Goal: Information Seeking & Learning: Compare options

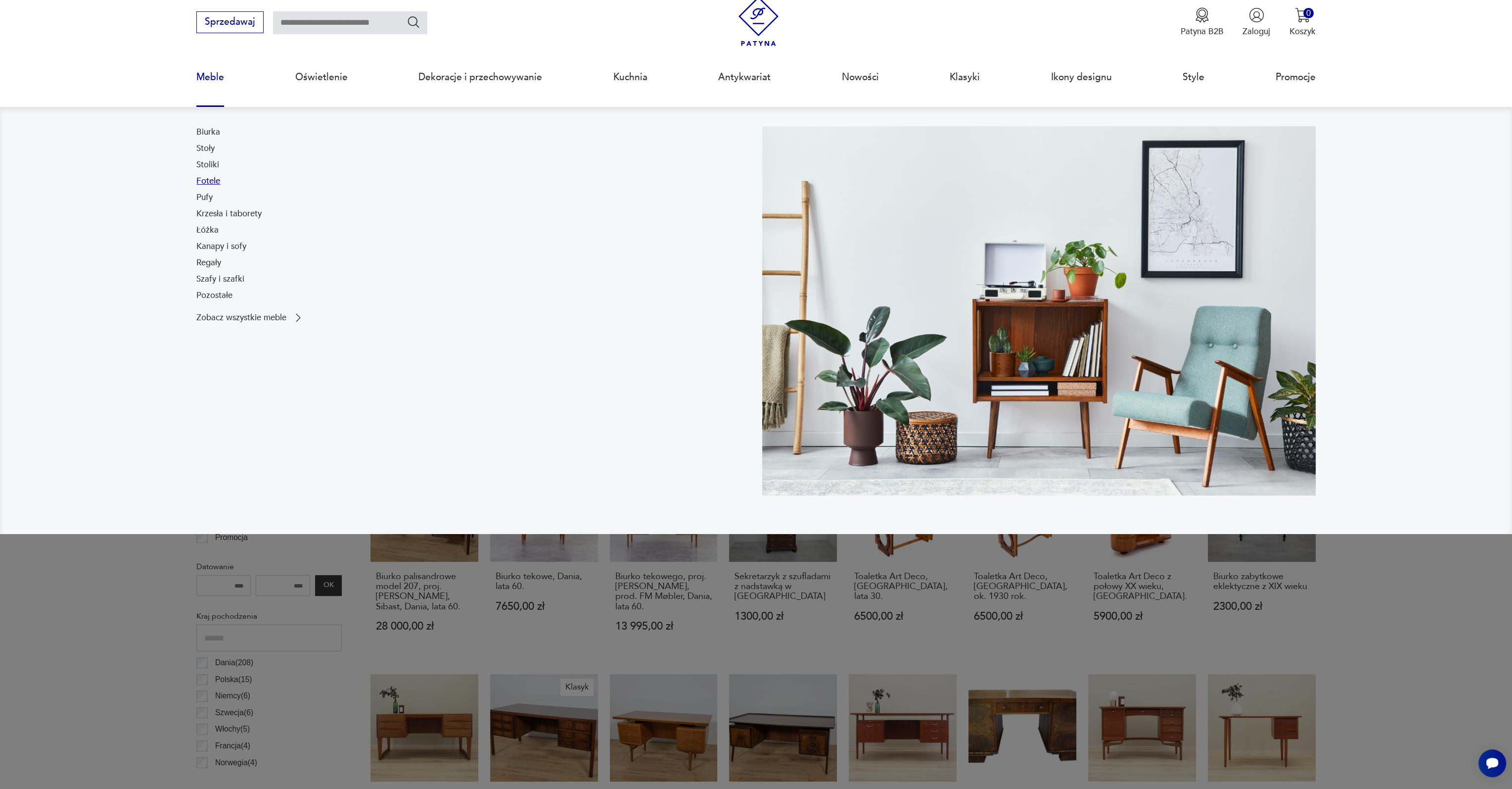
click at [206, 184] on link "Fotele" at bounding box center [207, 181] width 24 height 12
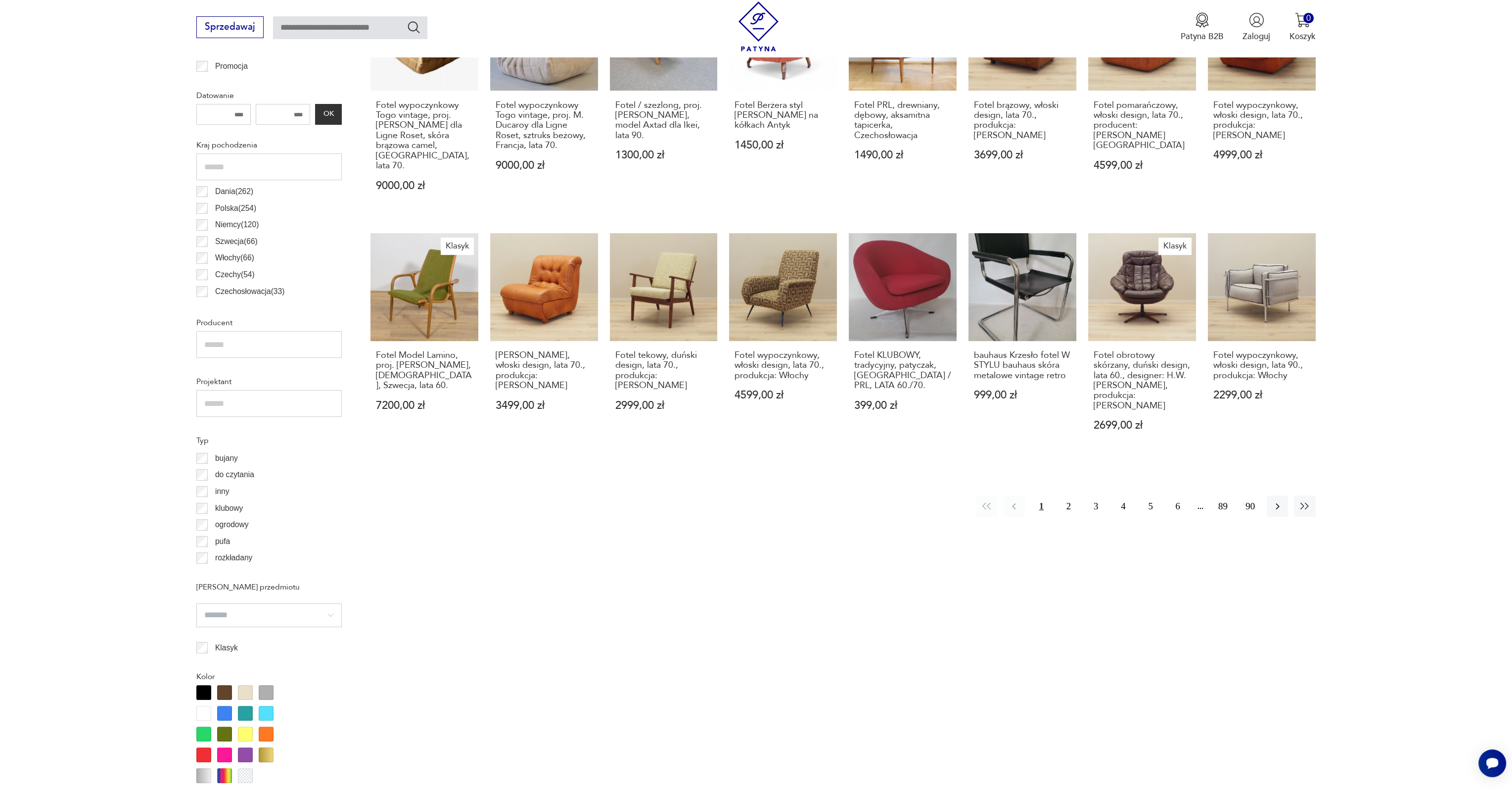
scroll to position [541, 0]
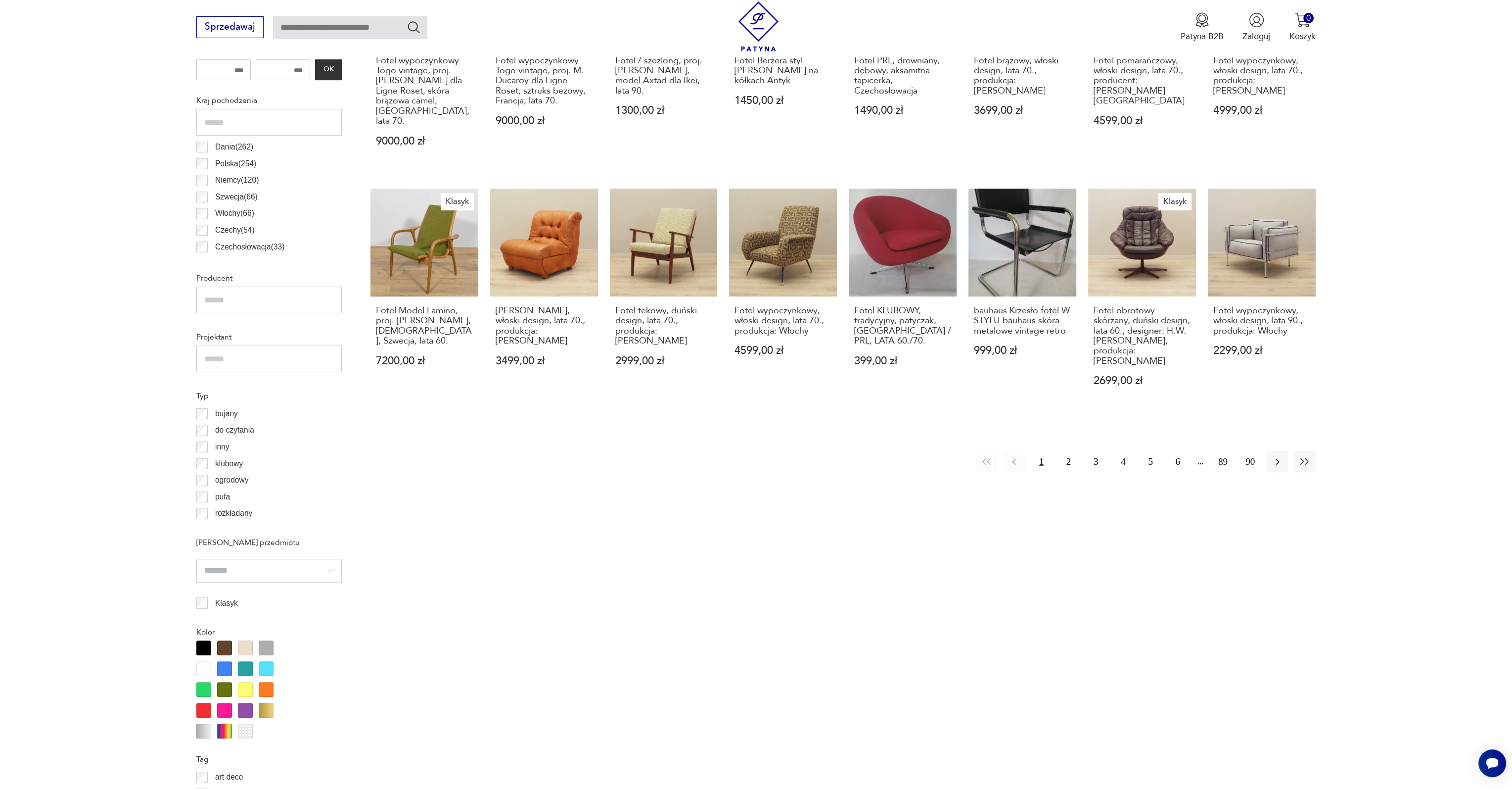
click at [229, 687] on div at bounding box center [224, 689] width 15 height 15
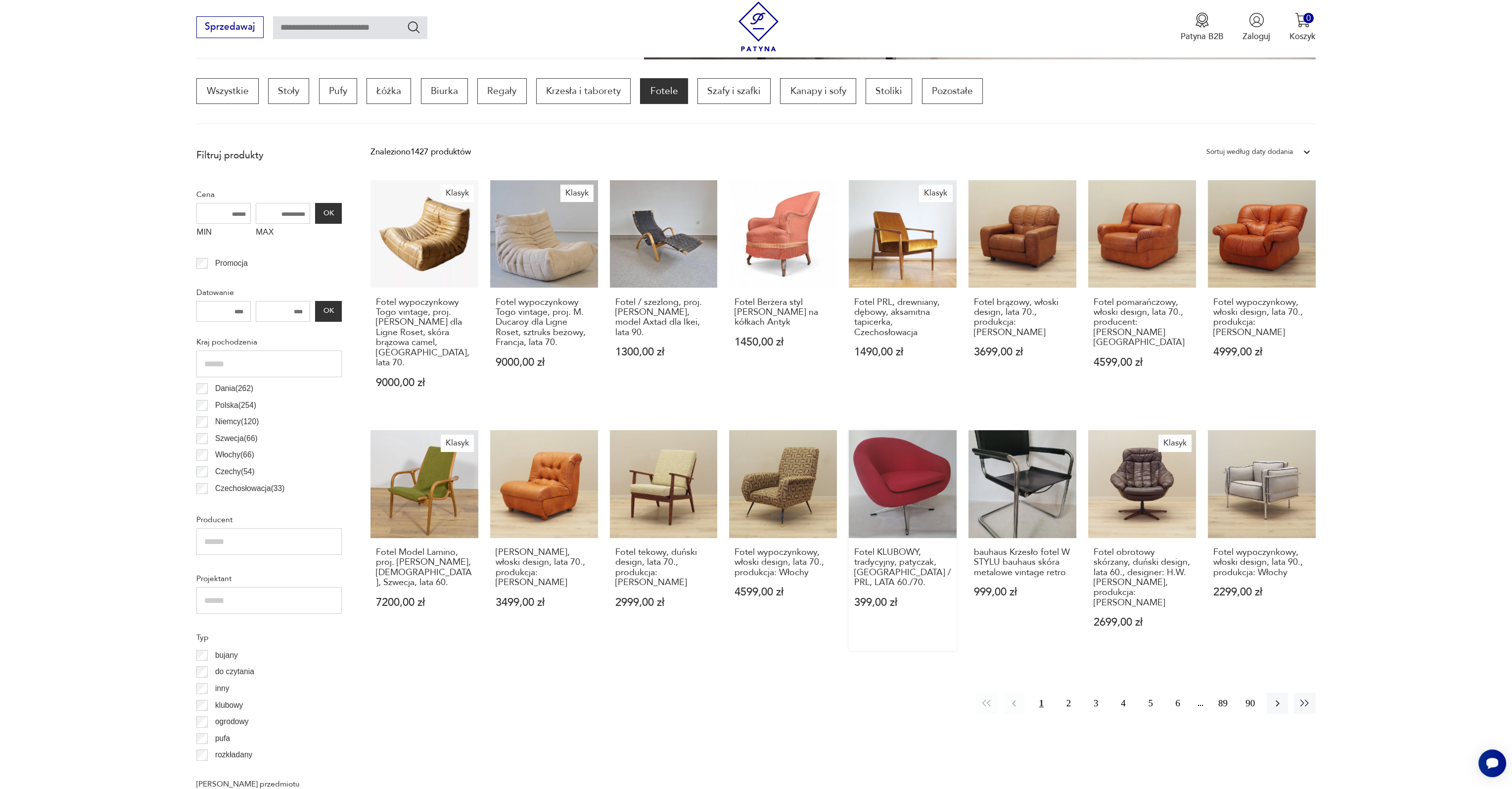
scroll to position [294, 0]
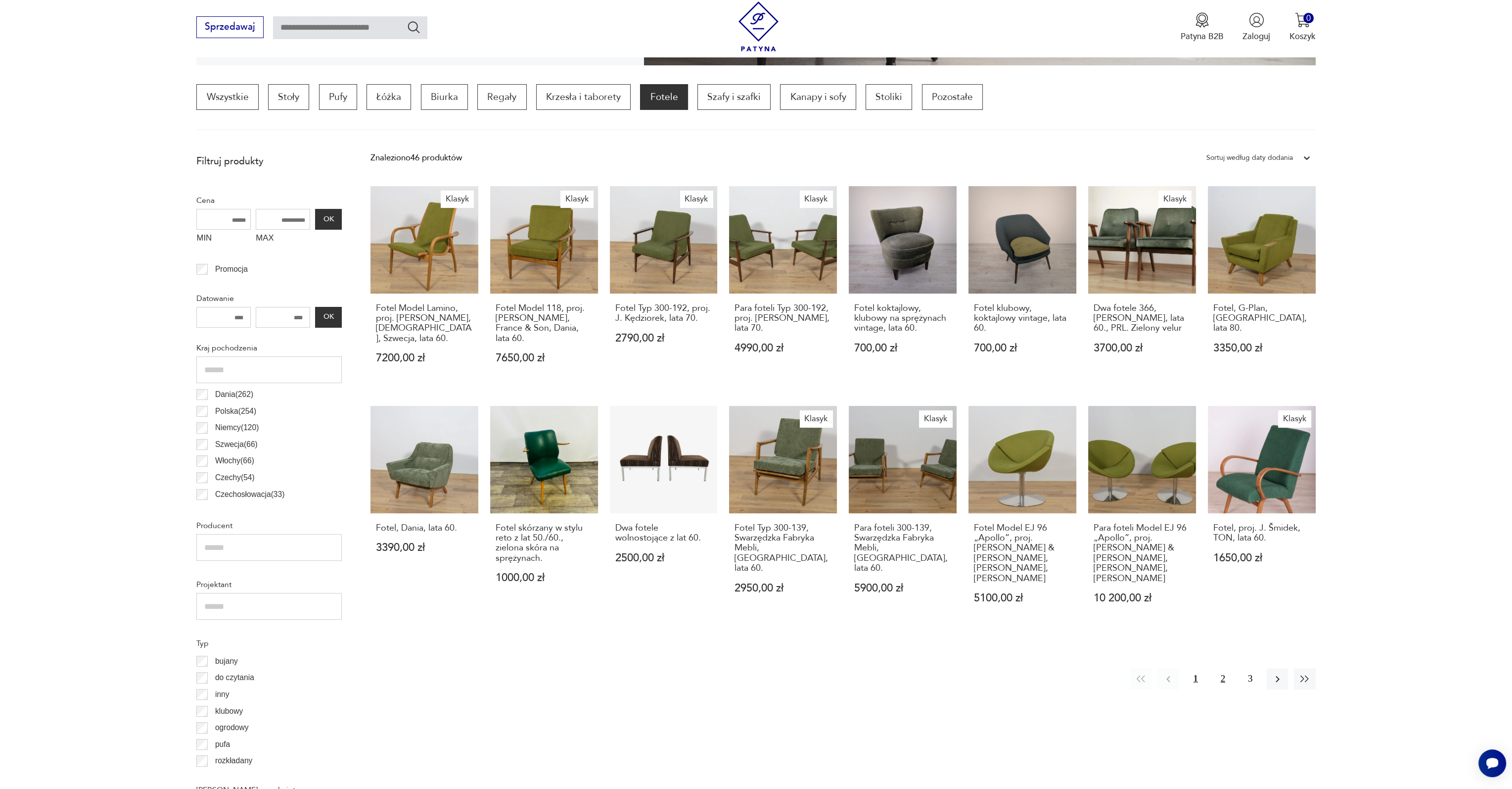
click at [1224, 668] on button "2" at bounding box center [1223, 678] width 21 height 21
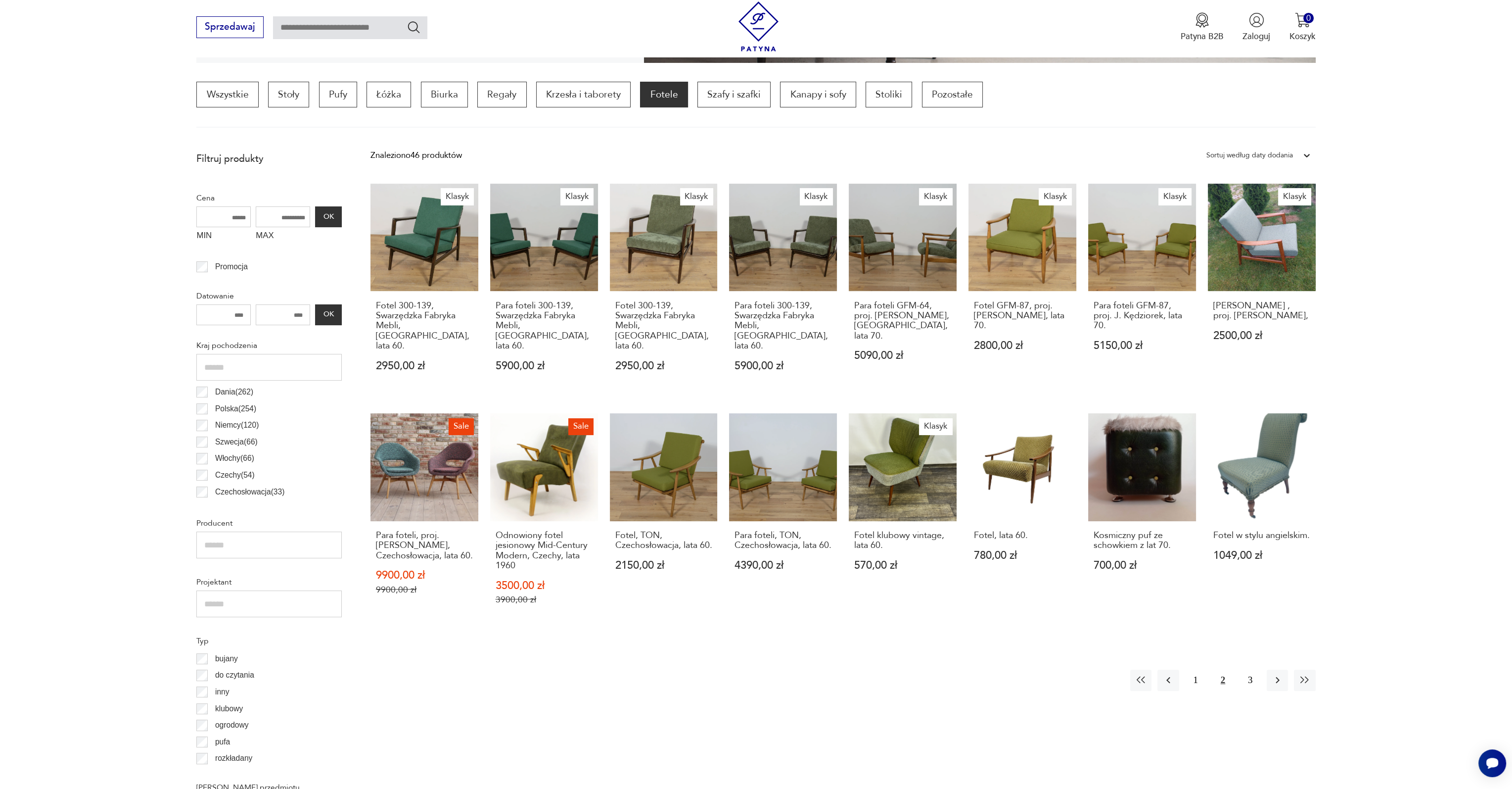
scroll to position [294, 0]
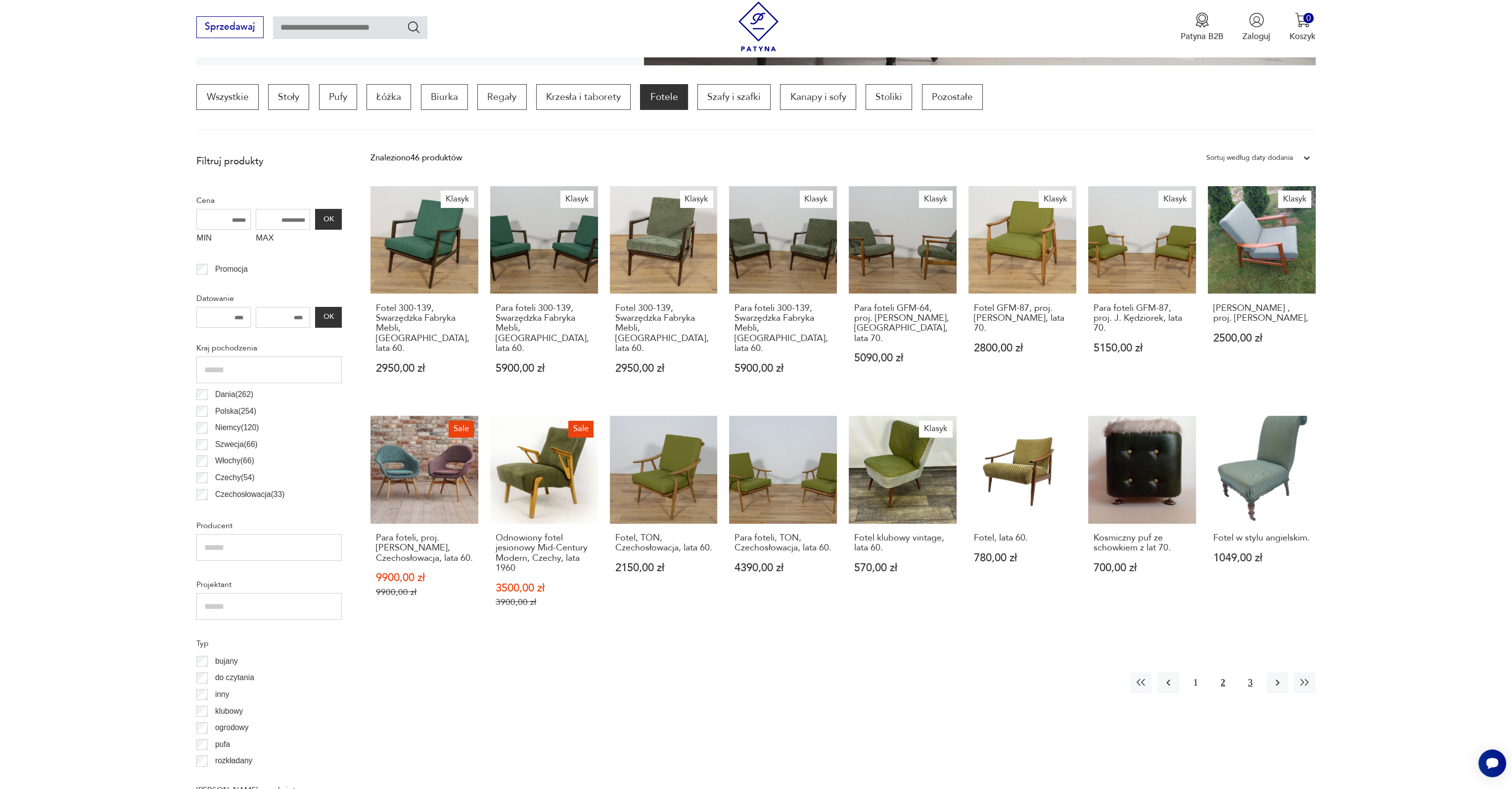
click at [1252, 672] on button "3" at bounding box center [1249, 682] width 21 height 21
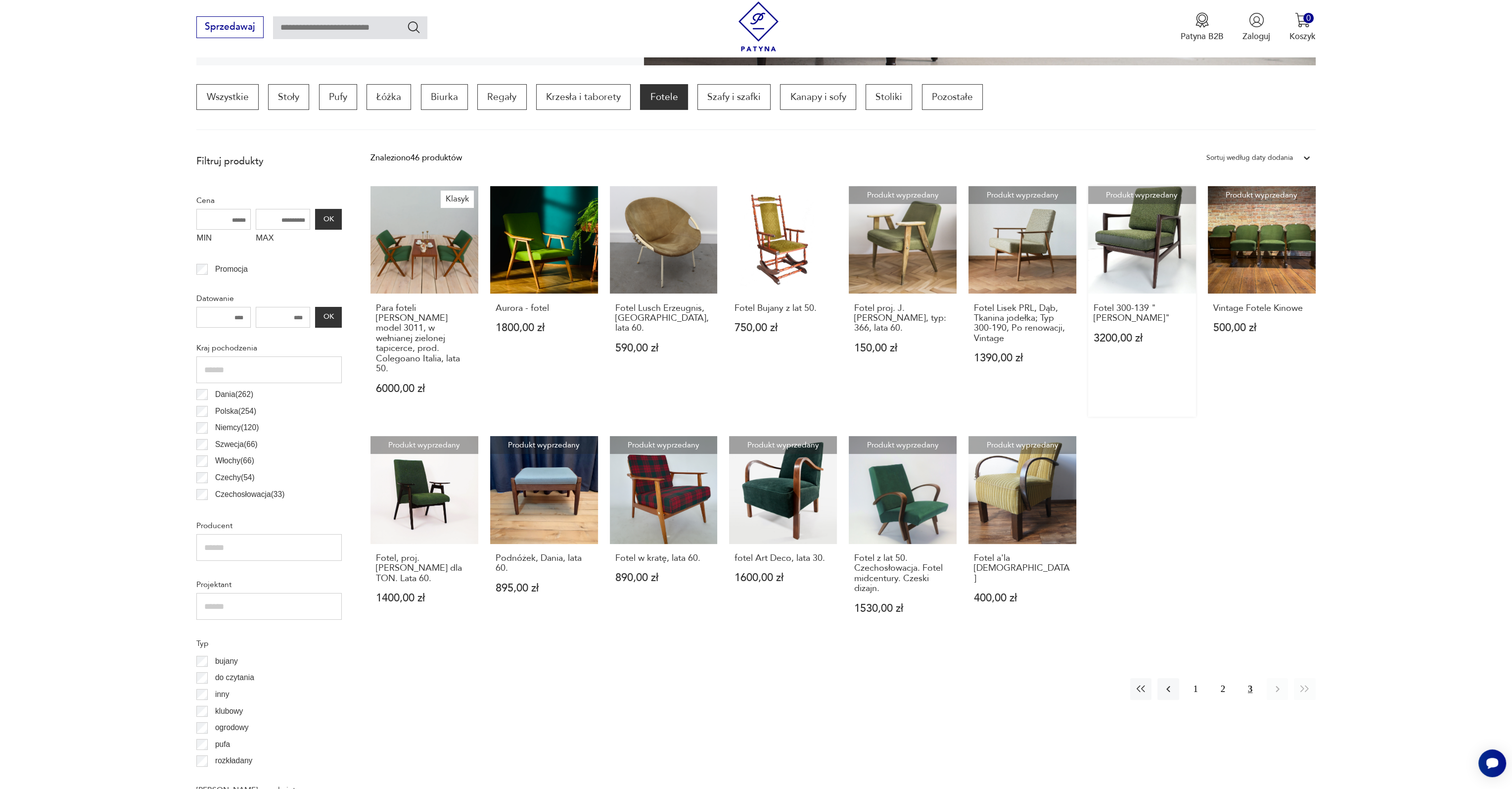
click at [1118, 214] on link "Produkt wyprzedany Fotel 300-139 "Stefan" 3200,00 zł" at bounding box center [1141, 302] width 108 height 231
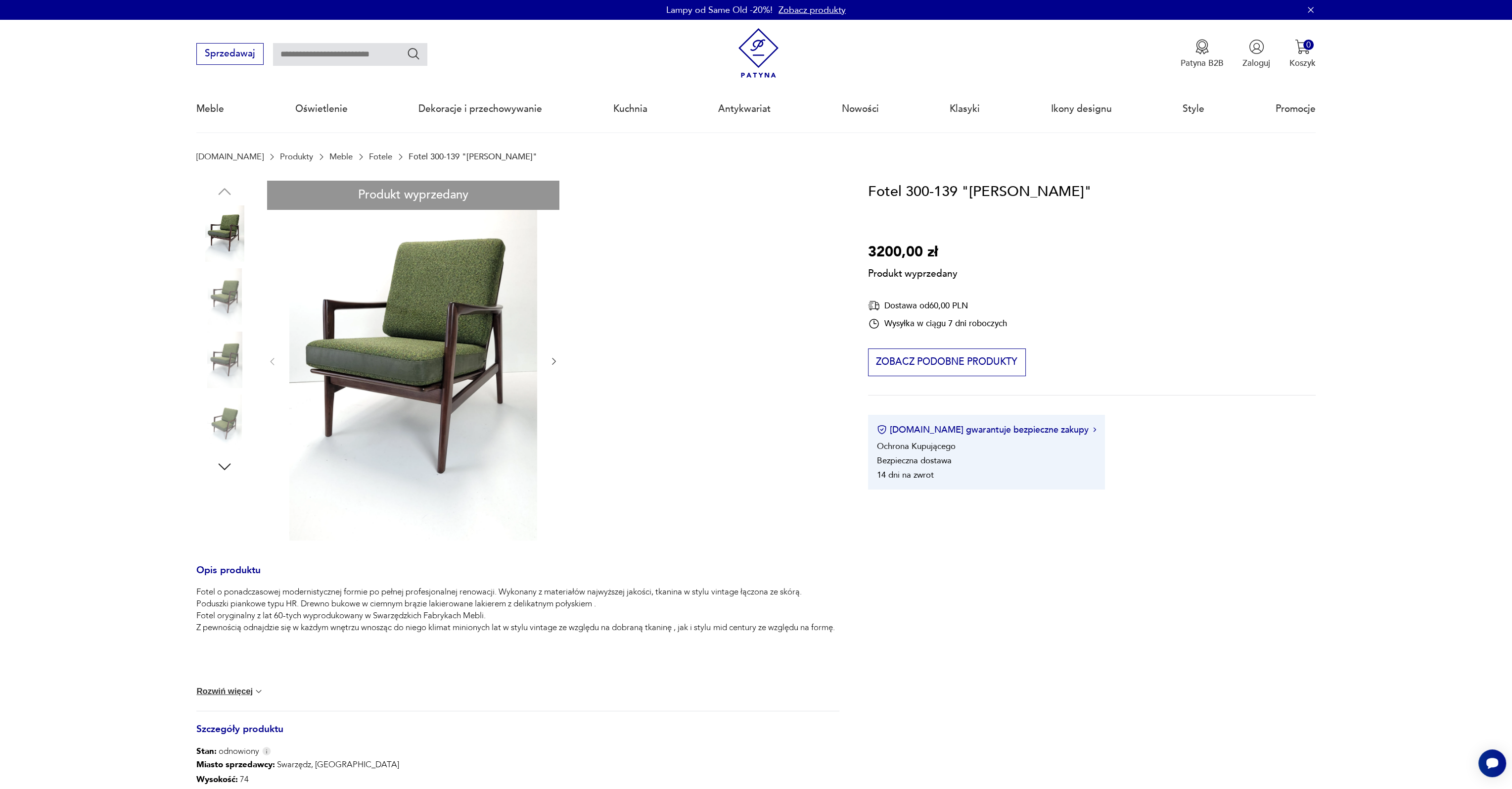
click at [229, 287] on div "Produkt wyprzedany Opis produktu Fotel o ponadczasowej modernistycznej formie p…" at bounding box center [517, 568] width 643 height 775
click at [232, 352] on div "Produkt wyprzedany Opis produktu Fotel o ponadczasowej modernistycznej formie p…" at bounding box center [517, 568] width 643 height 775
click at [551, 362] on div "Produkt wyprzedany Opis produktu Fotel o ponadczasowej modernistycznej formie p…" at bounding box center [517, 568] width 643 height 775
click at [406, 333] on div "Produkt wyprzedany Opis produktu Fotel o ponadczasowej modernistycznej formie p…" at bounding box center [517, 568] width 643 height 775
click at [255, 438] on div "Produkt wyprzedany Opis produktu Fotel o ponadczasowej modernistycznej formie p…" at bounding box center [517, 568] width 643 height 775
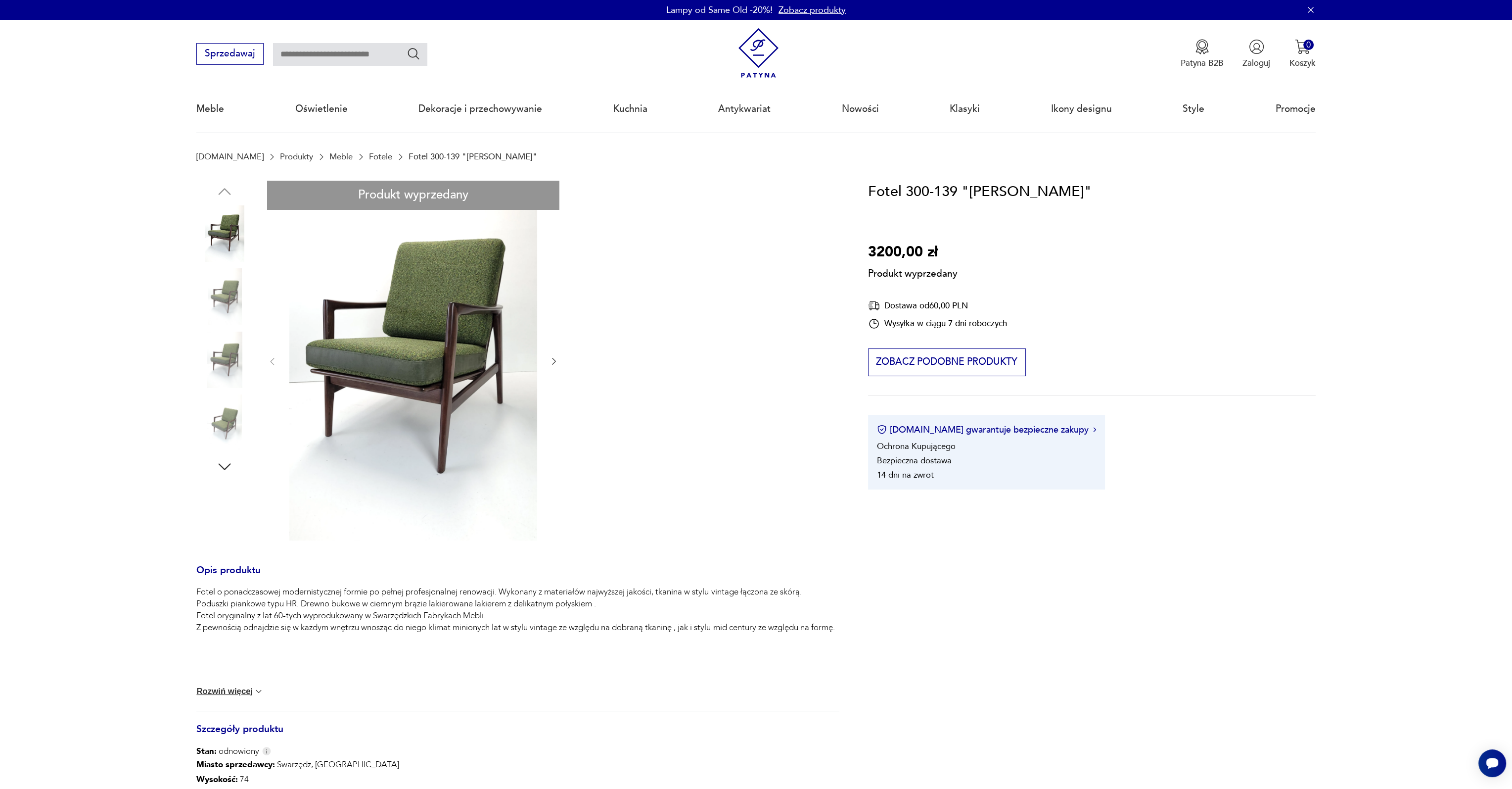
click at [226, 472] on div "Produkt wyprzedany Opis produktu Fotel o ponadczasowej modernistycznej formie p…" at bounding box center [517, 568] width 643 height 775
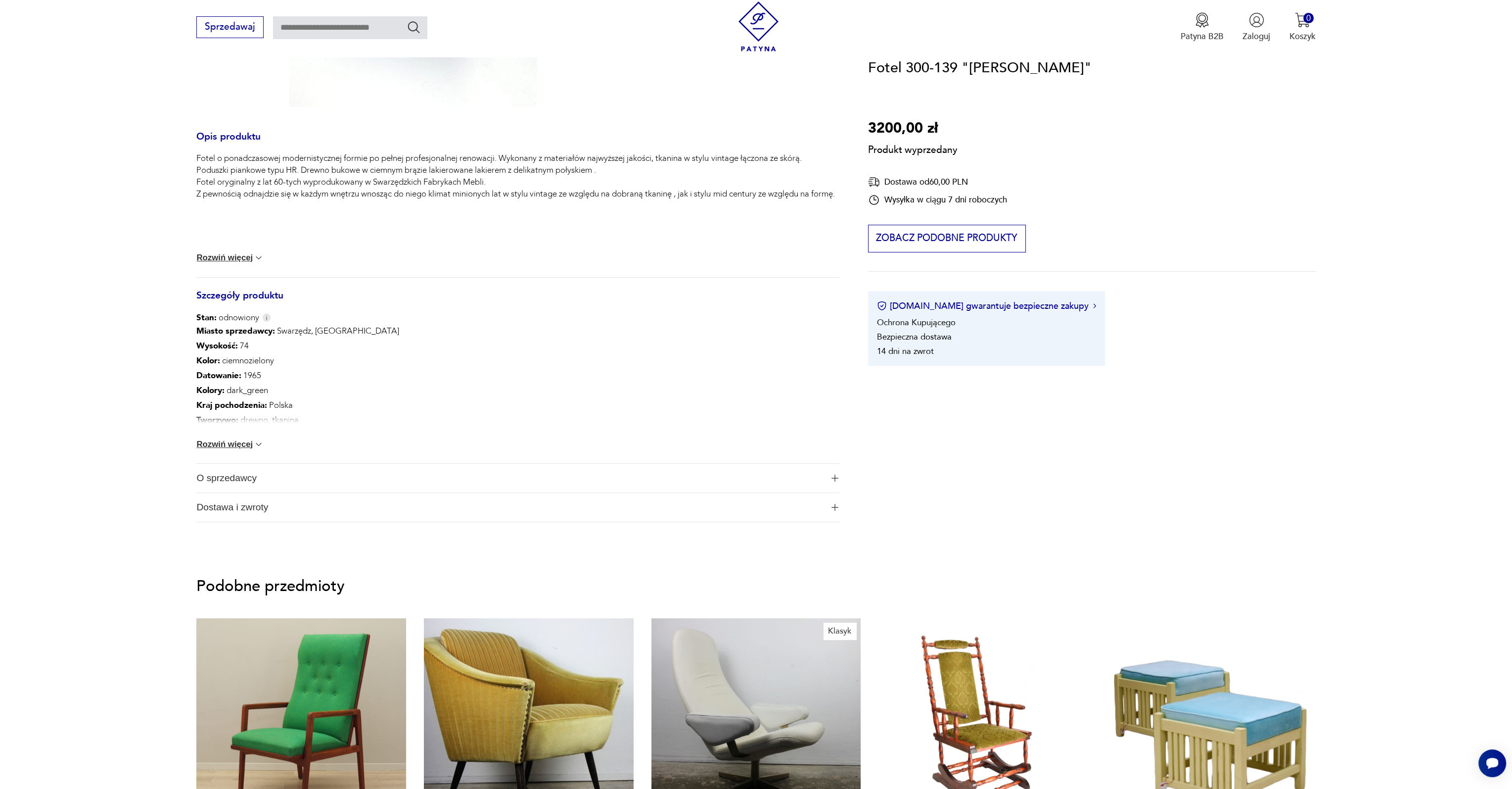
scroll to position [742, 0]
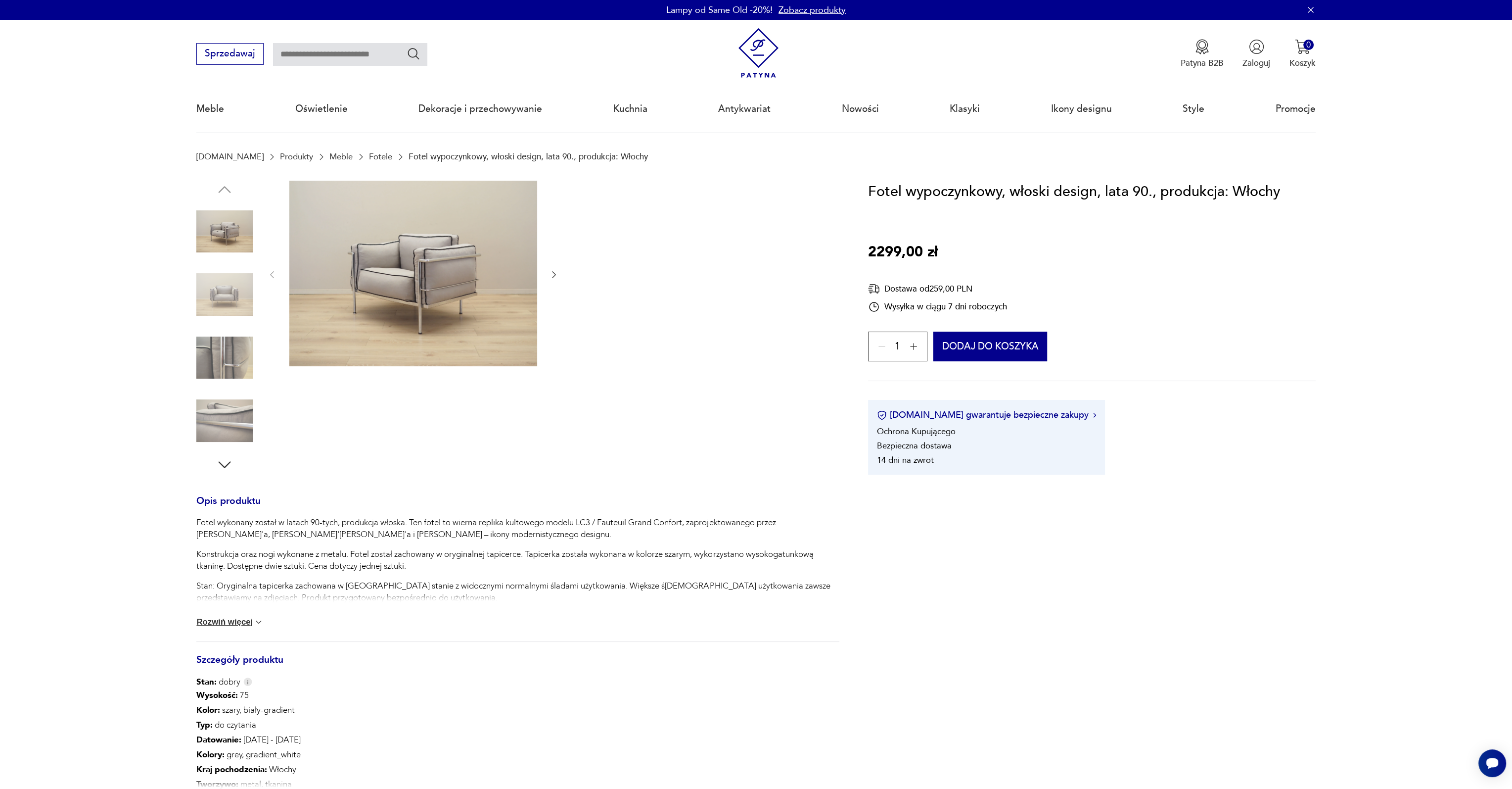
click at [439, 271] on img at bounding box center [413, 273] width 248 height 186
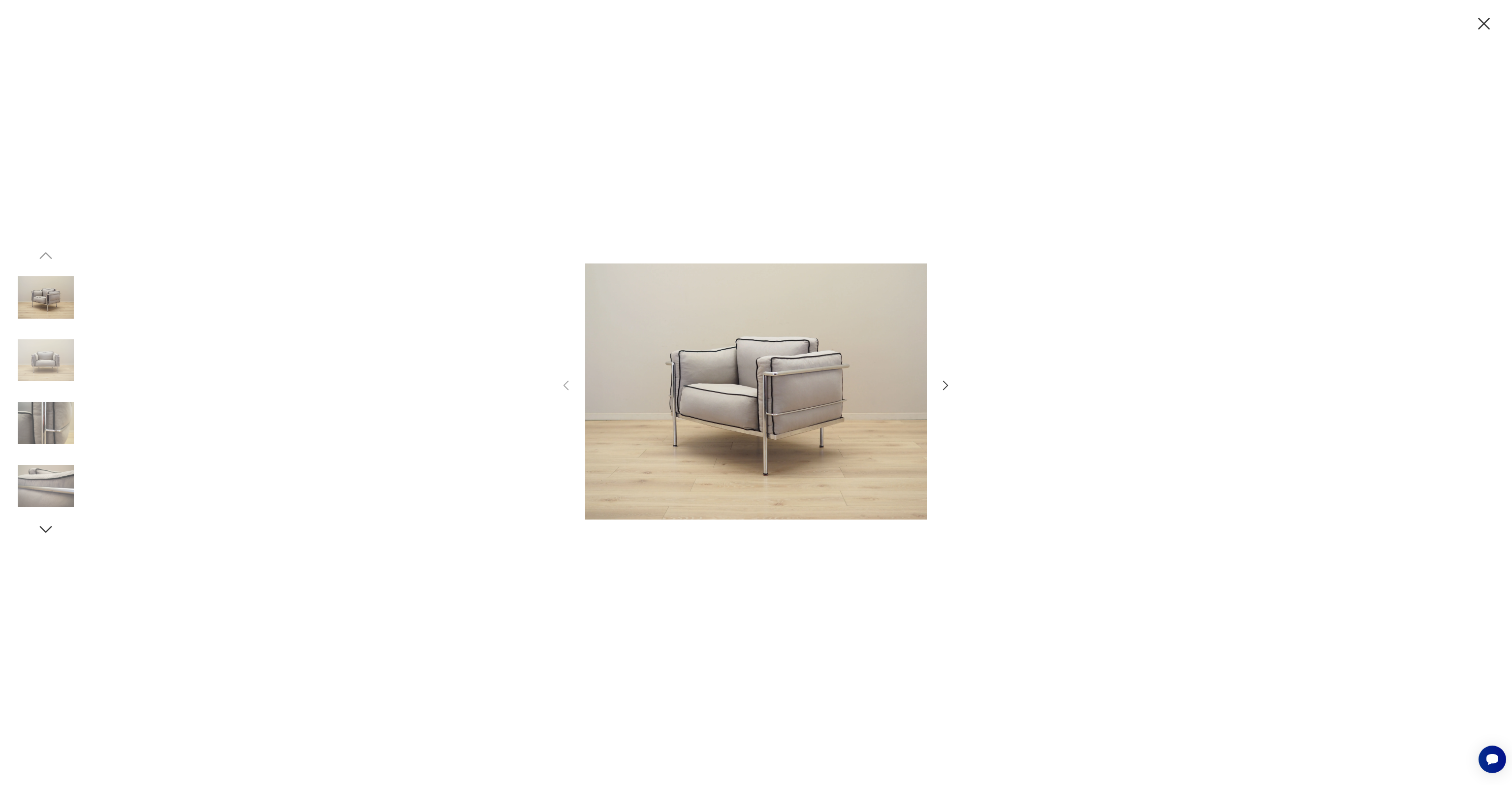
click at [47, 359] on img at bounding box center [45, 360] width 56 height 56
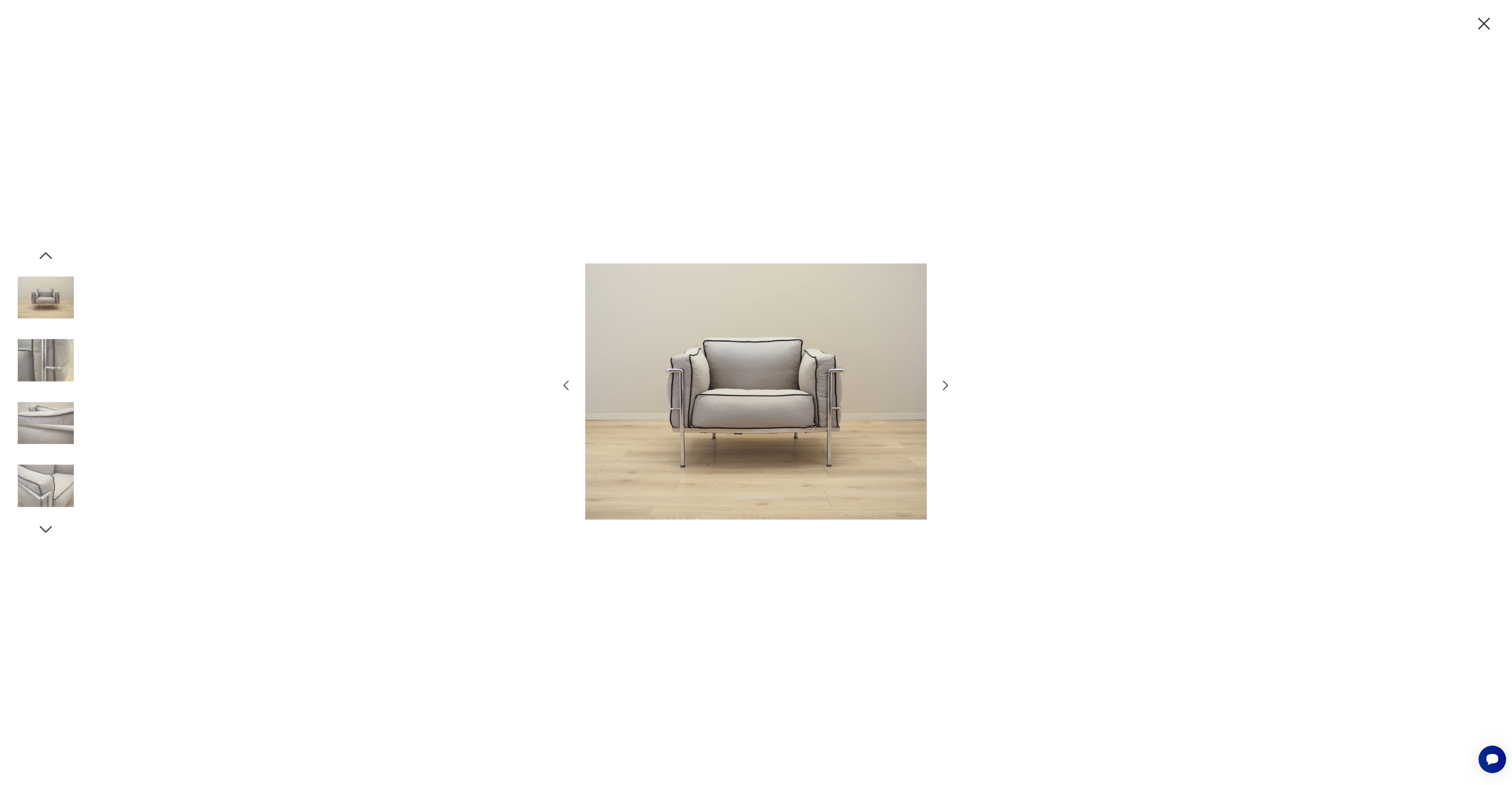
click at [47, 359] on img at bounding box center [45, 360] width 56 height 56
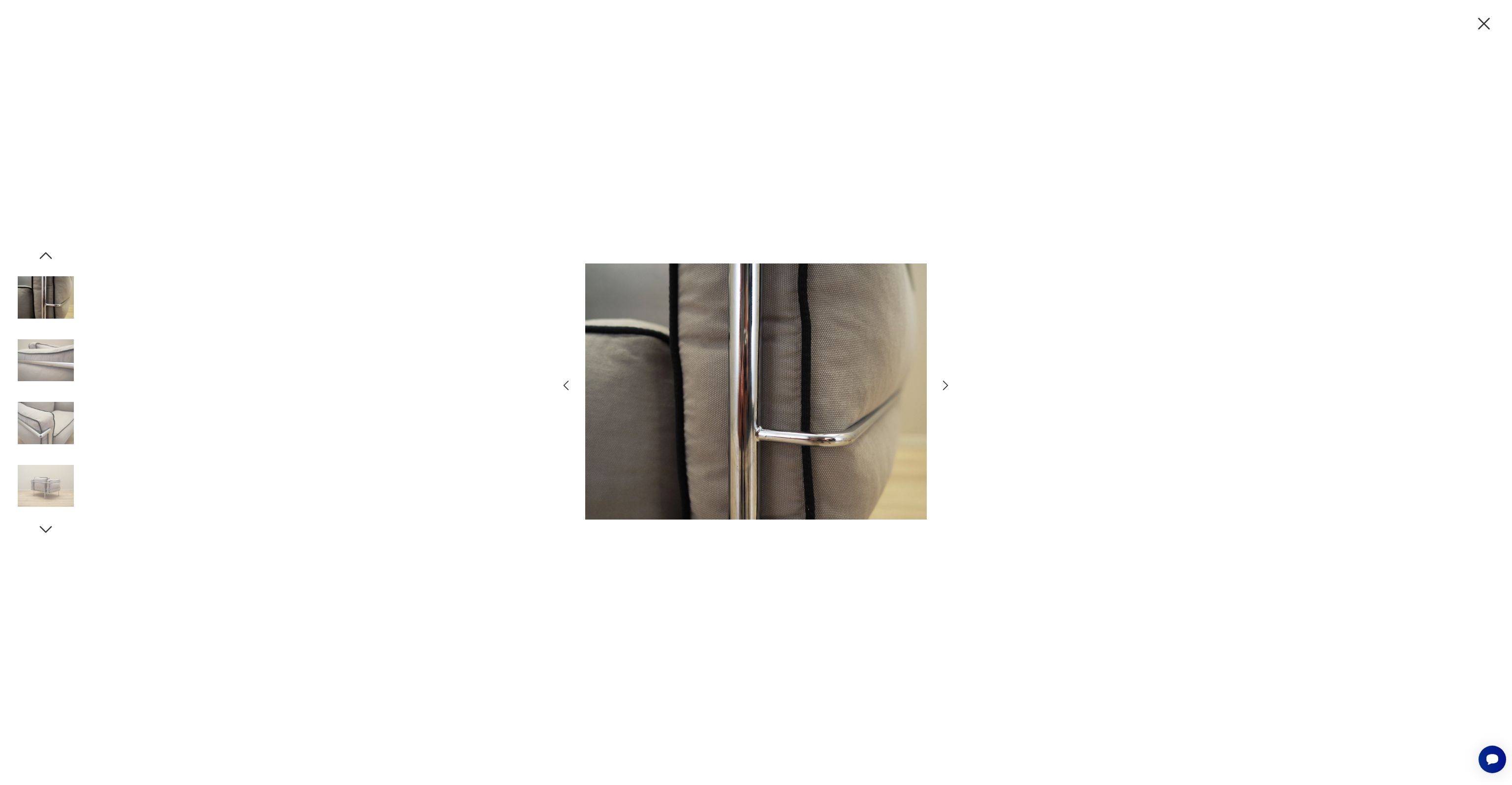
click at [47, 359] on img at bounding box center [45, 360] width 56 height 56
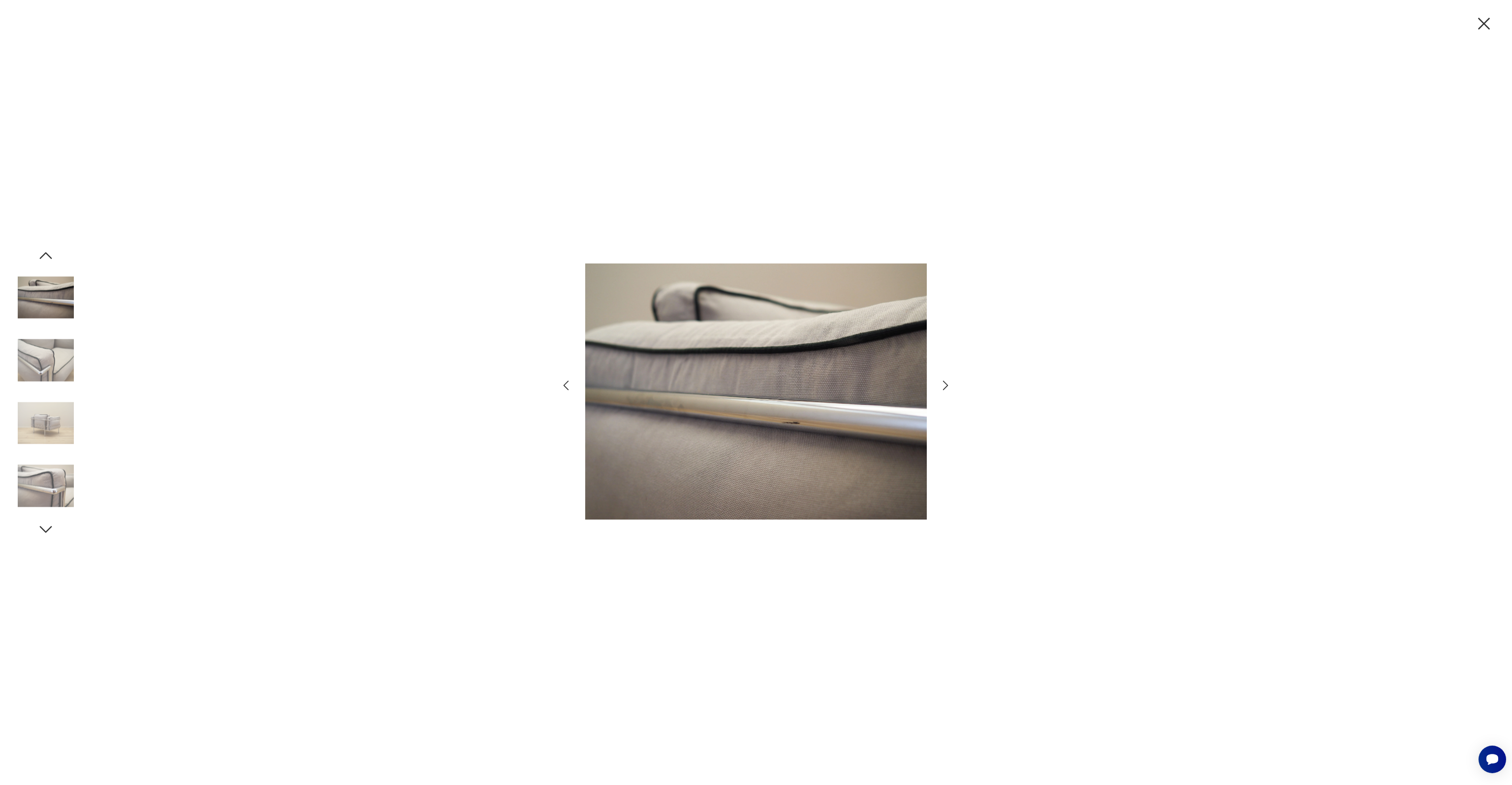
click at [47, 359] on img at bounding box center [45, 360] width 56 height 56
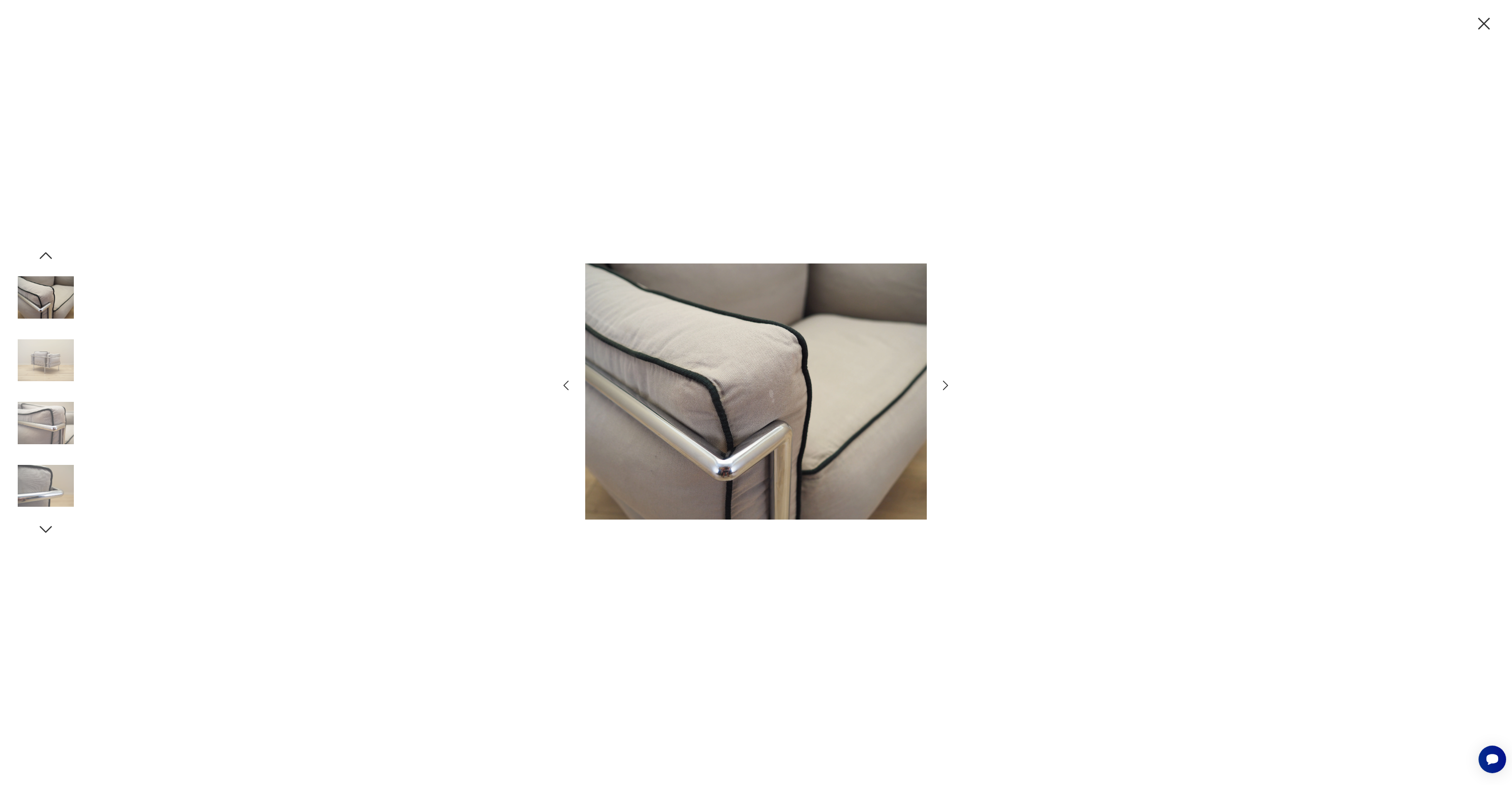
click at [47, 359] on img at bounding box center [45, 360] width 56 height 56
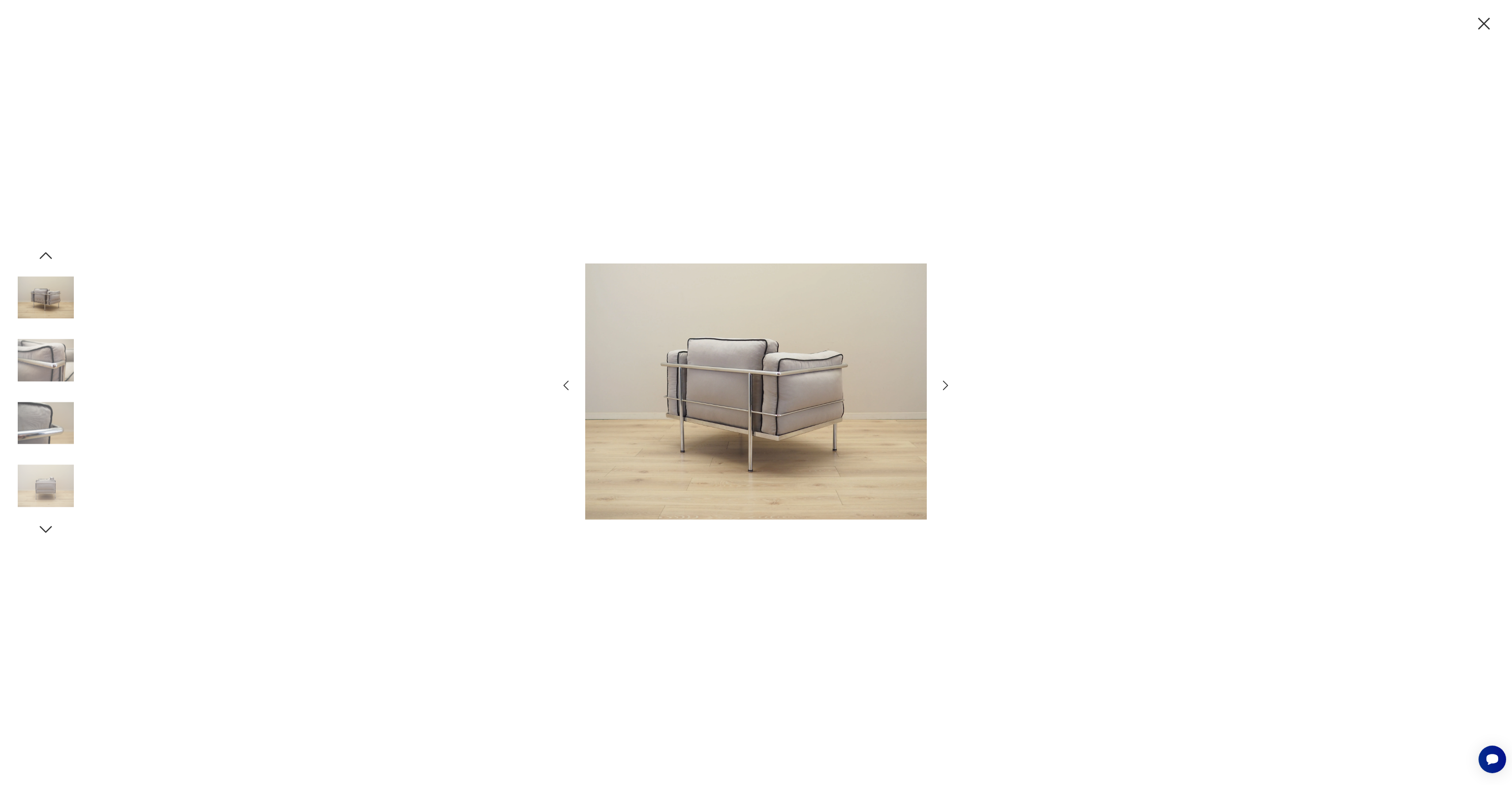
click at [47, 359] on img at bounding box center [45, 360] width 56 height 56
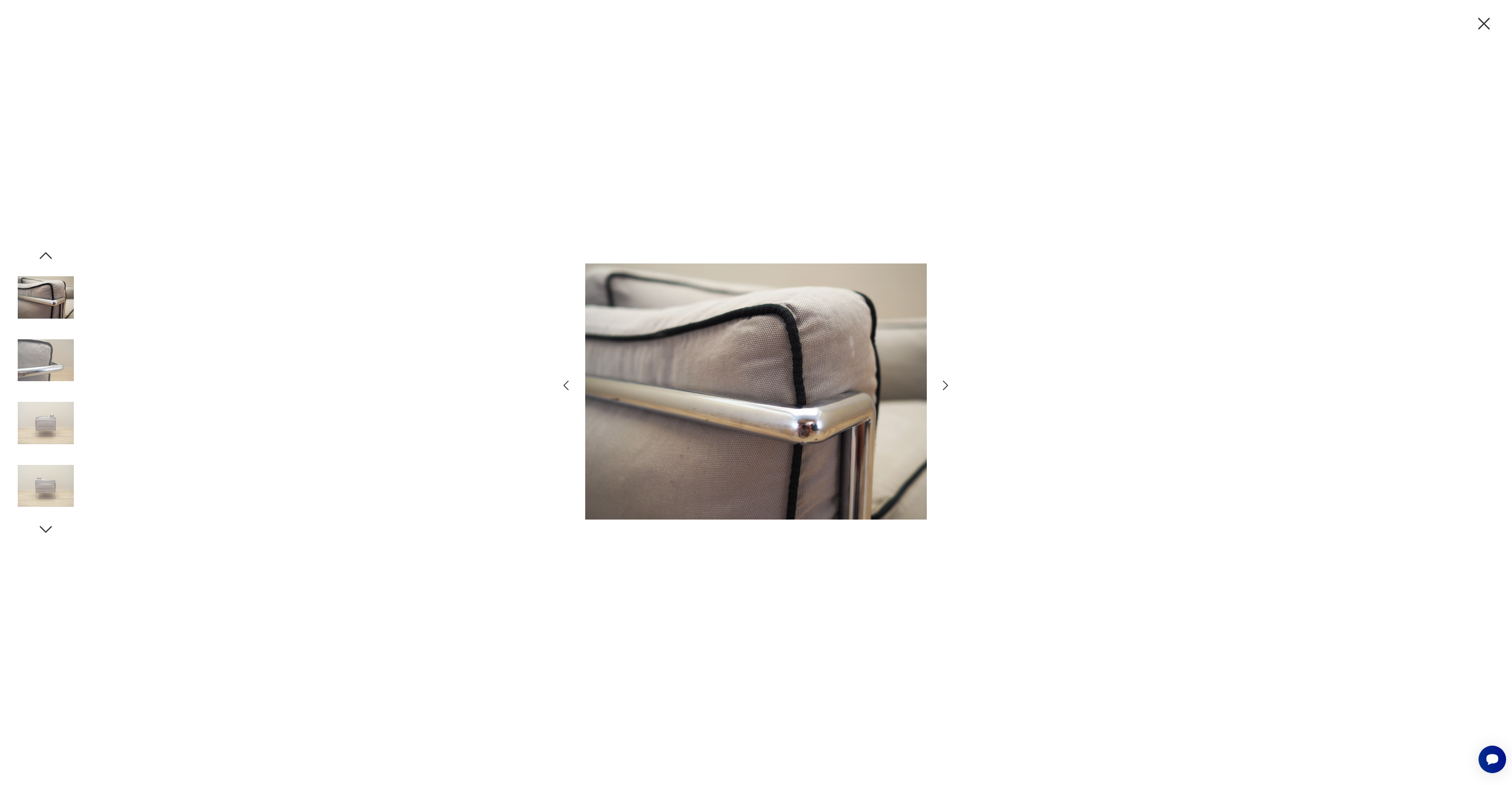
click at [47, 359] on img at bounding box center [45, 360] width 56 height 56
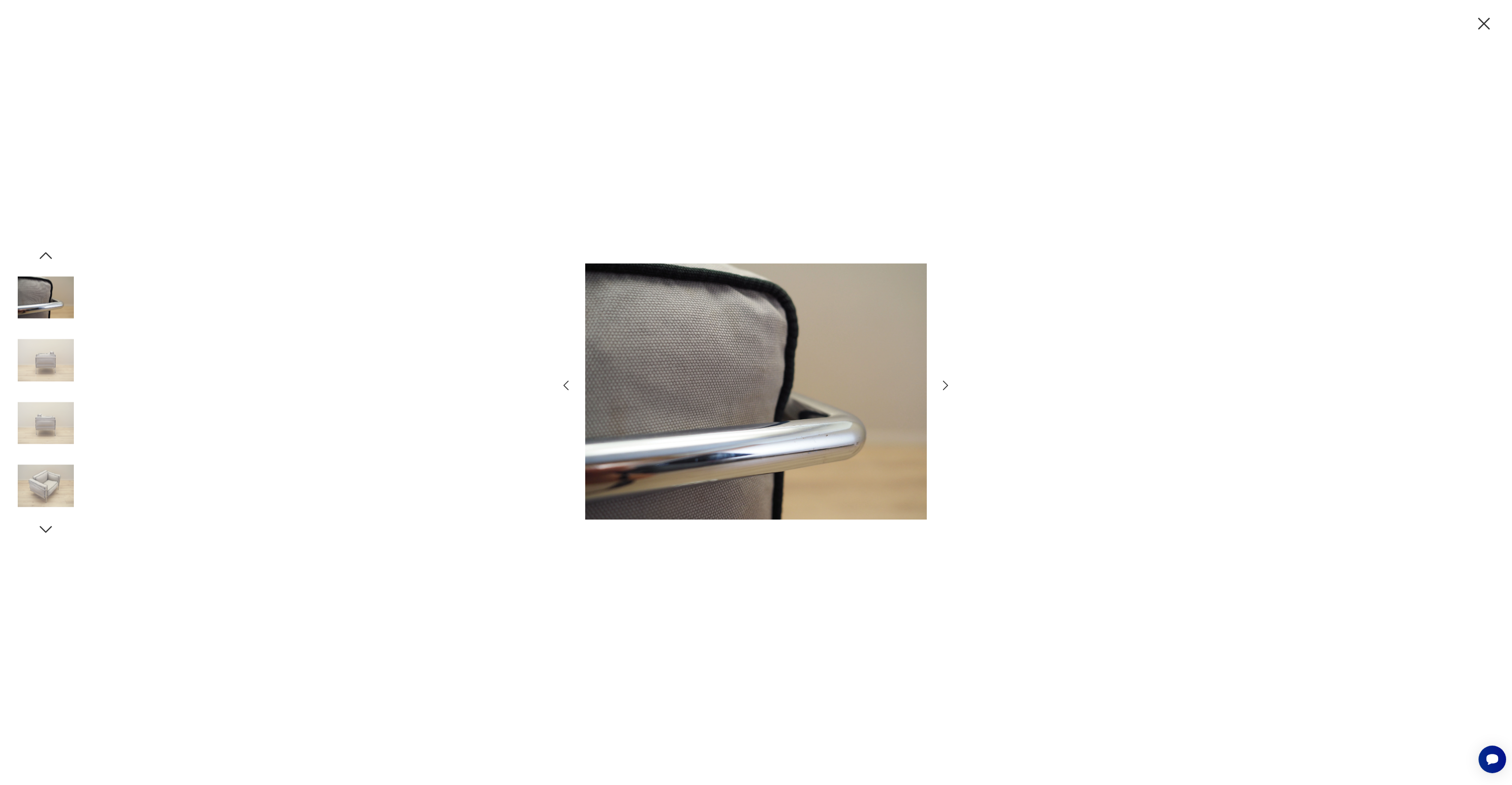
click at [47, 359] on img at bounding box center [45, 360] width 56 height 56
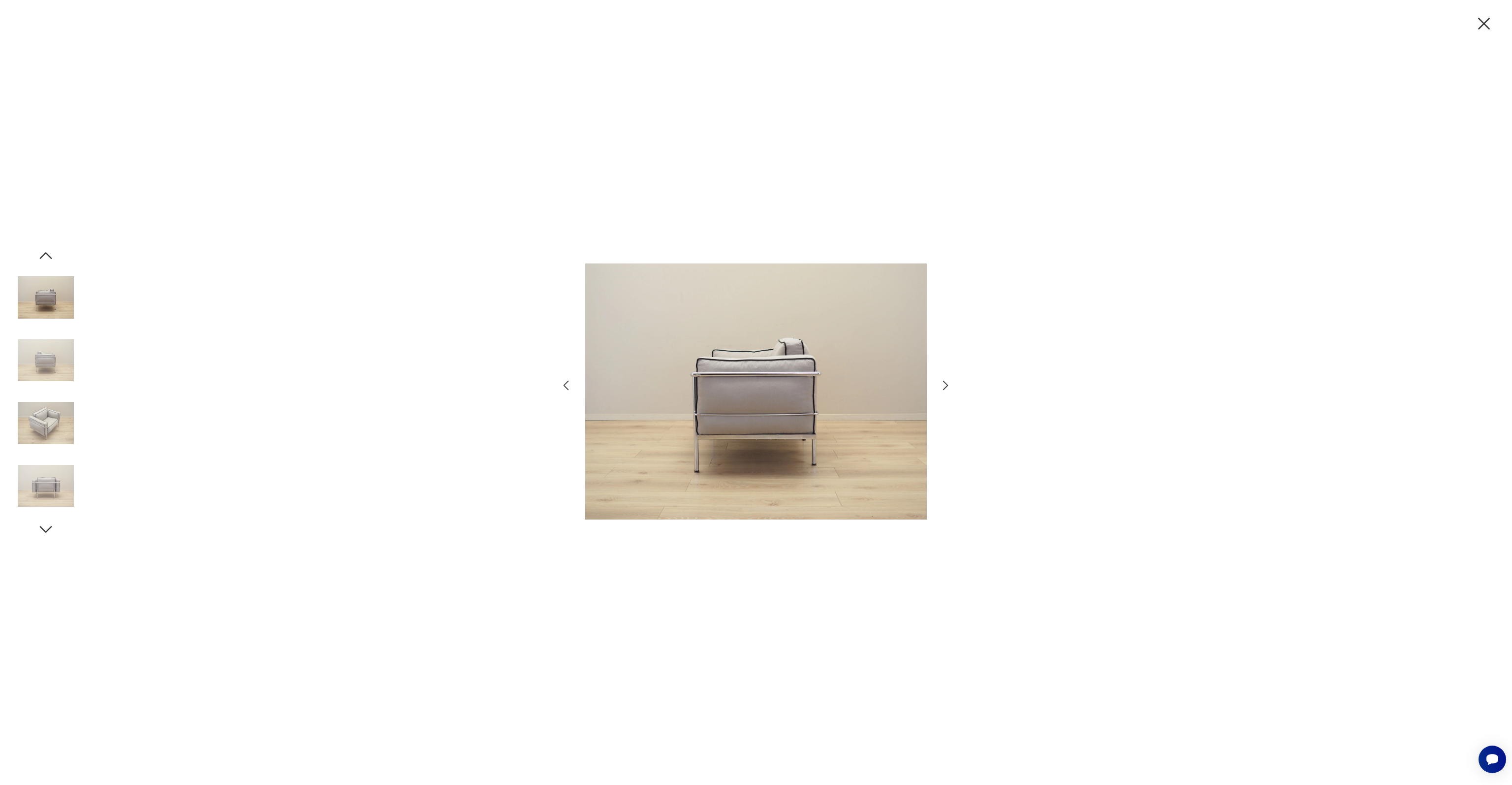
click at [47, 359] on img at bounding box center [45, 360] width 56 height 56
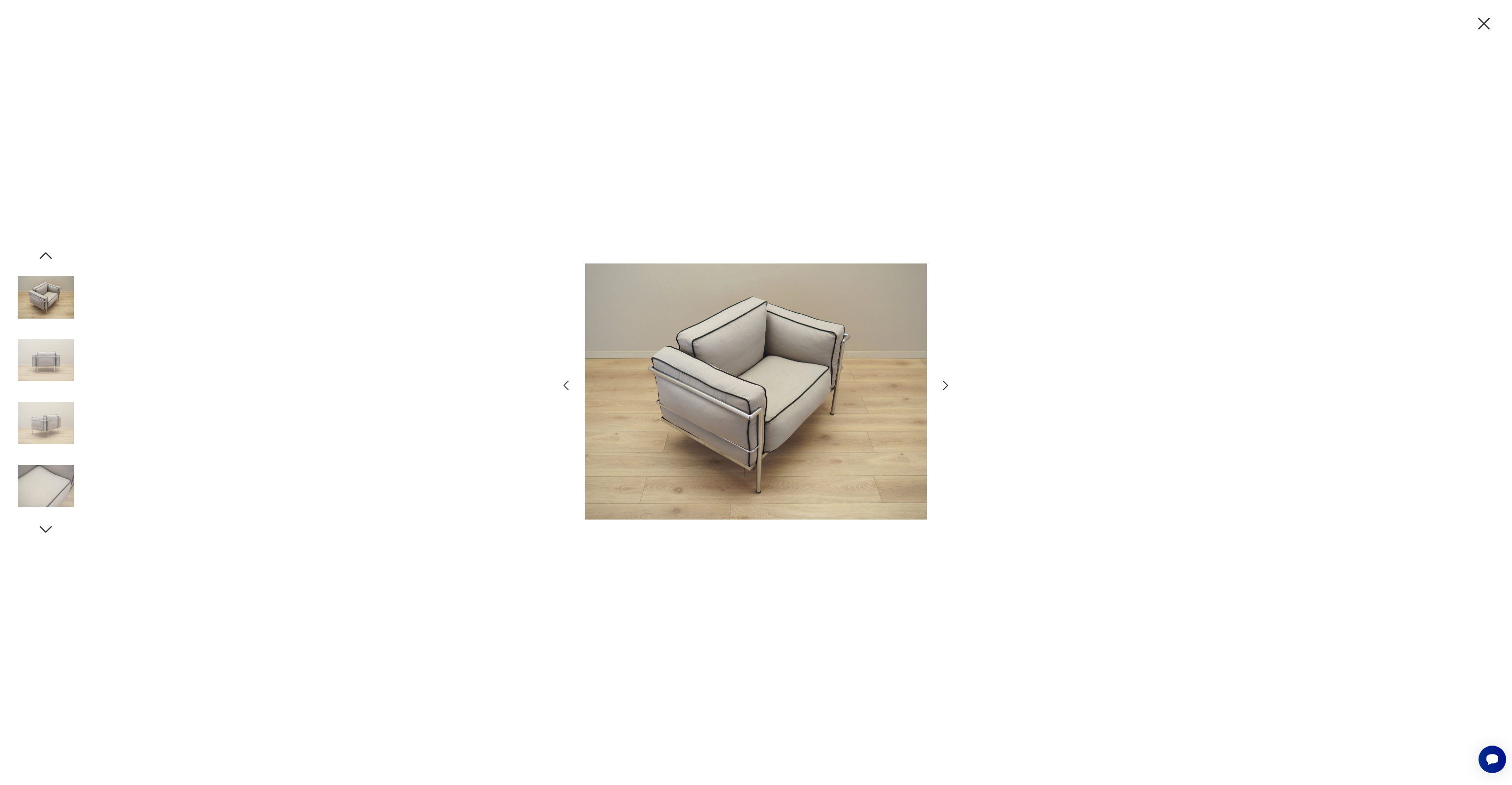
click at [47, 359] on img at bounding box center [45, 360] width 56 height 56
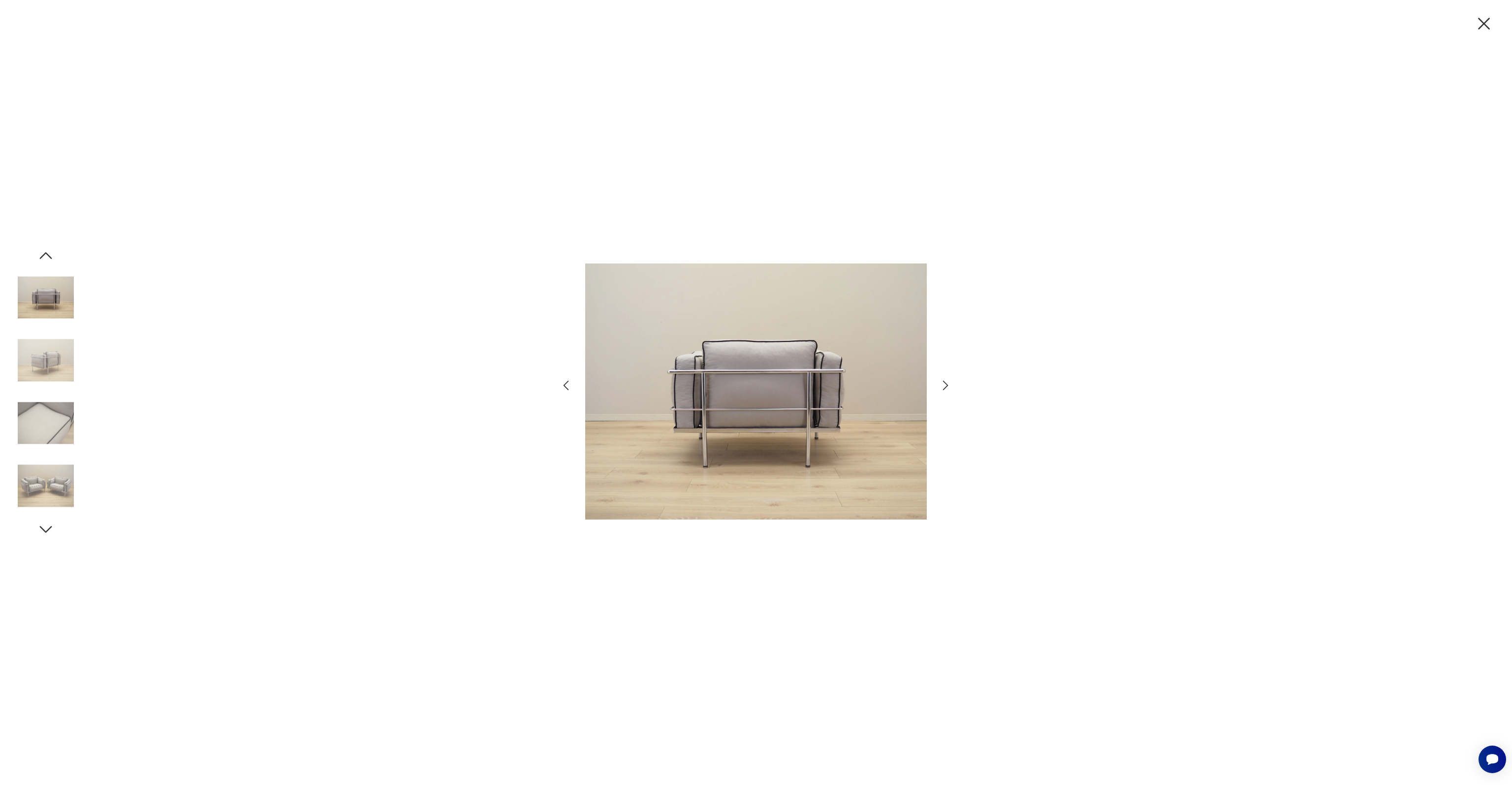
click at [47, 359] on img at bounding box center [45, 360] width 56 height 56
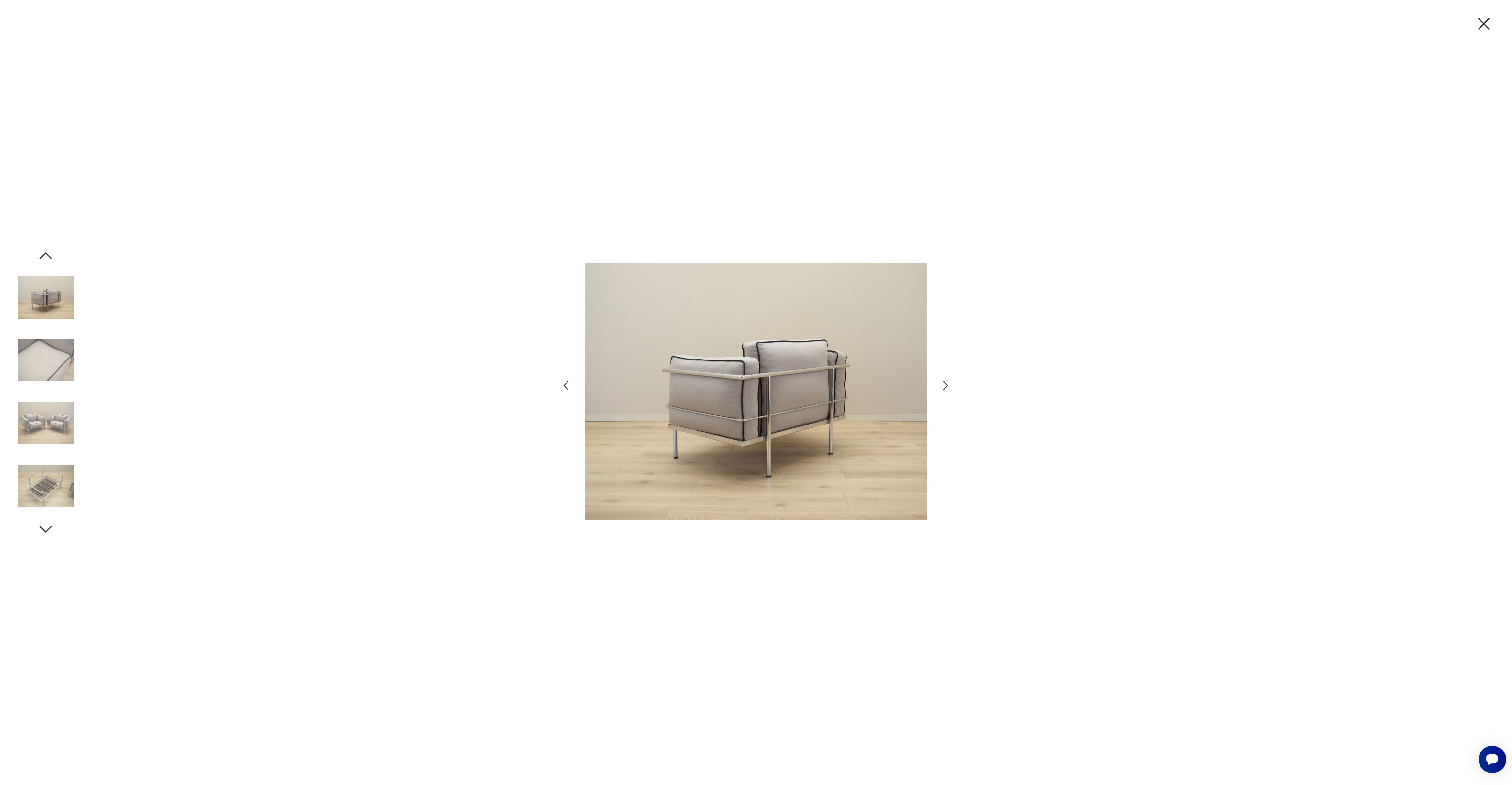
click at [47, 359] on img at bounding box center [45, 360] width 56 height 56
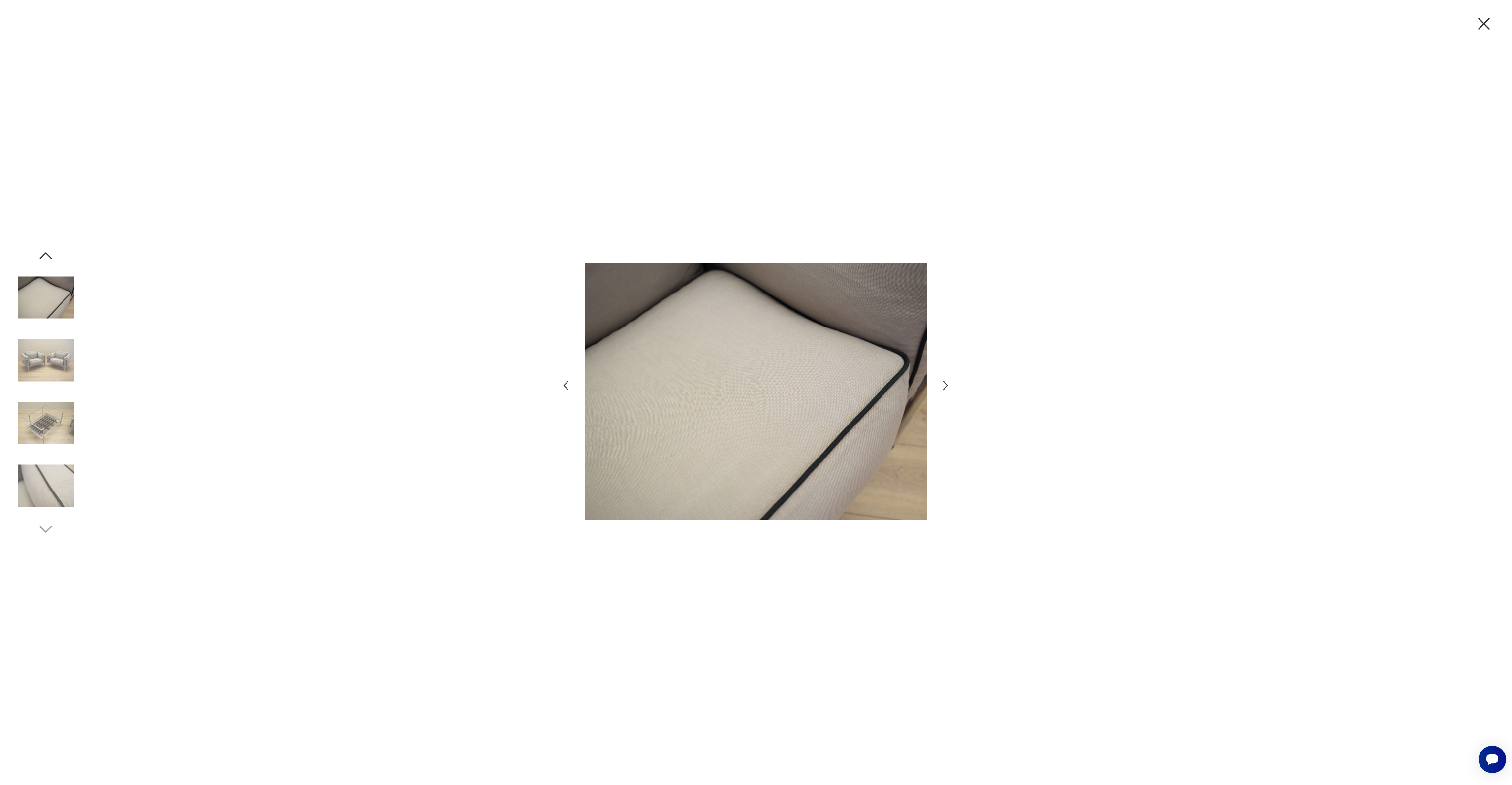
click at [47, 359] on img at bounding box center [45, 360] width 56 height 56
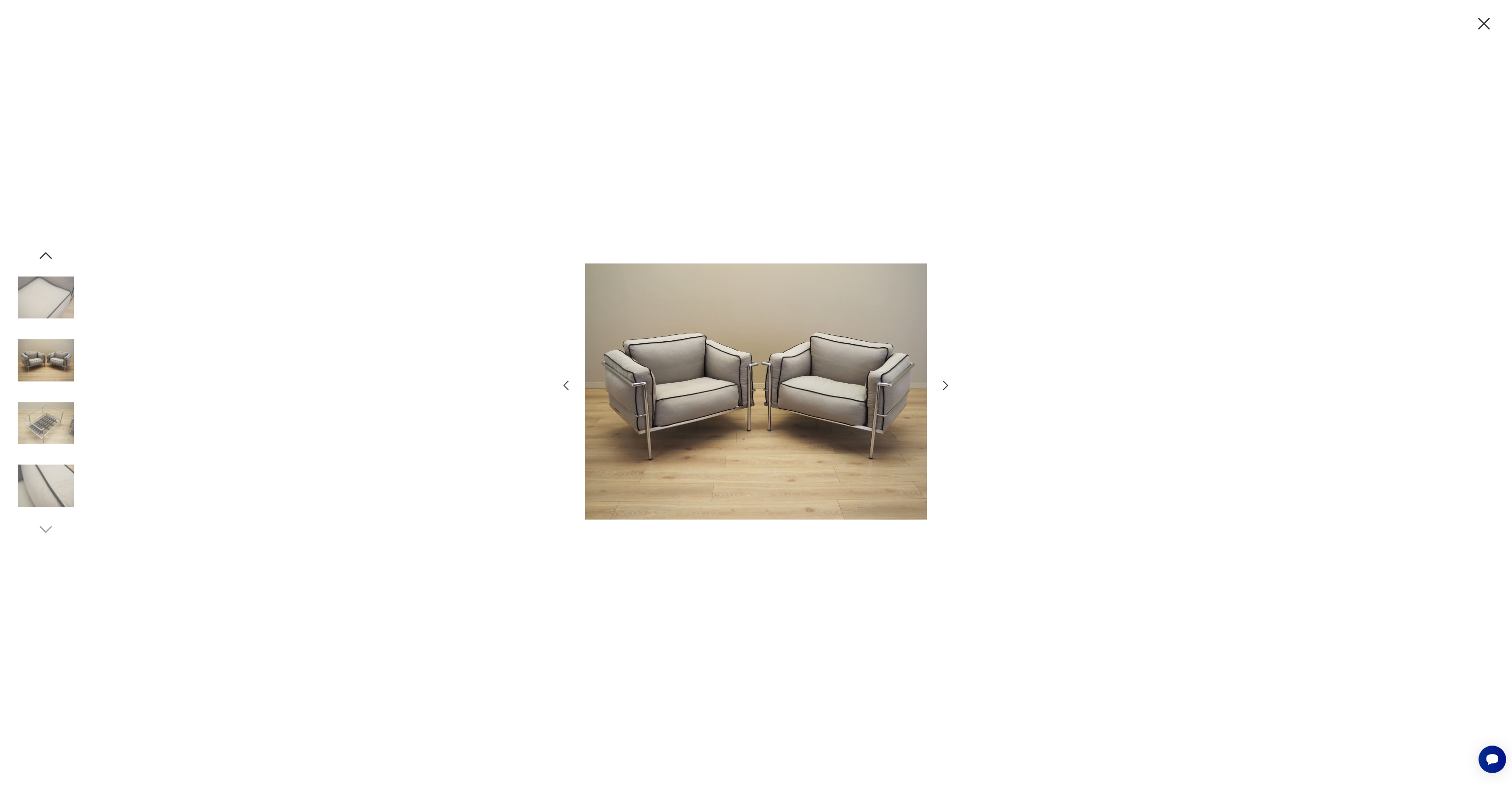
click at [1484, 25] on icon "button" at bounding box center [1484, 23] width 12 height 12
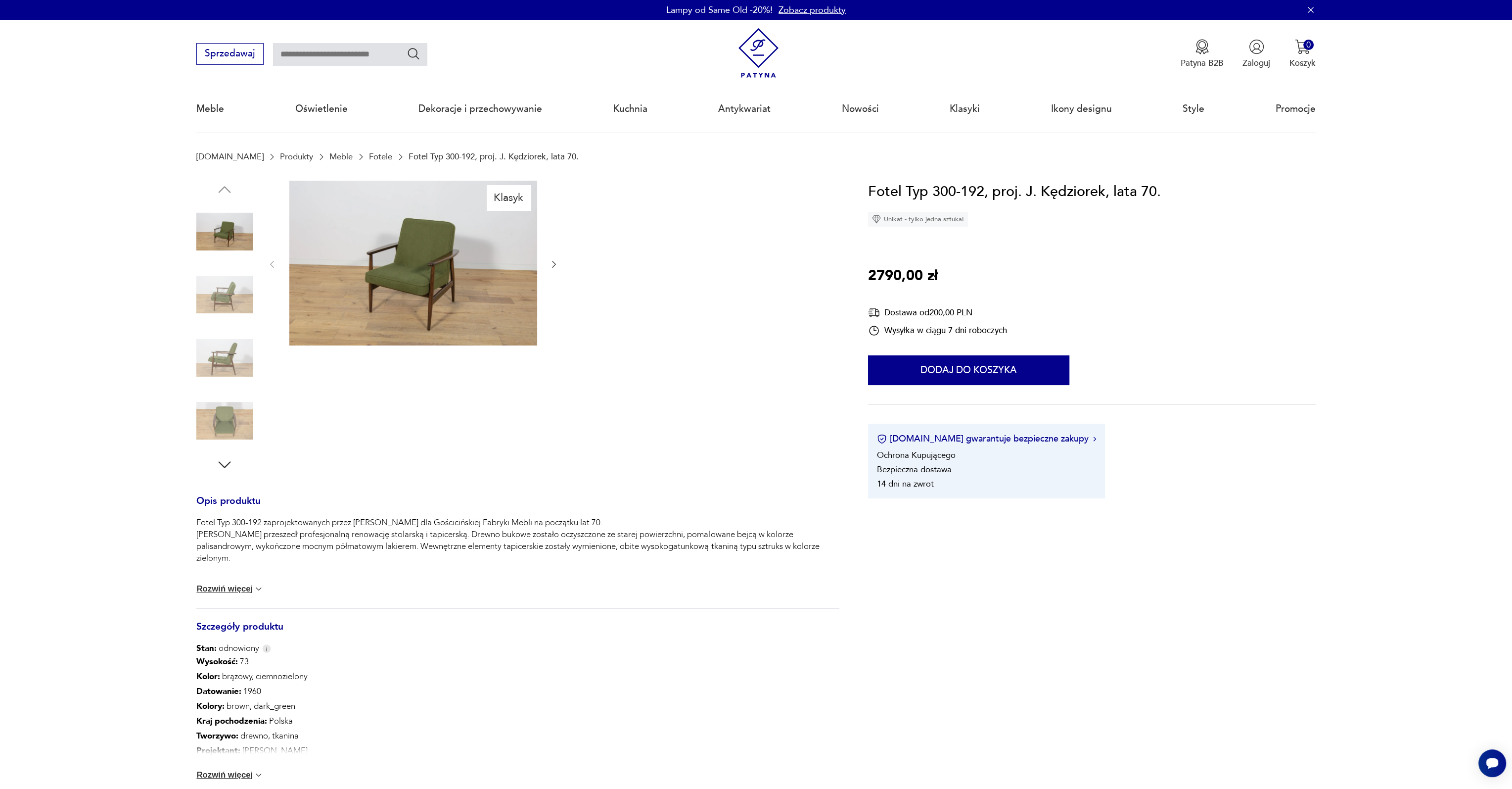
click at [435, 287] on img at bounding box center [413, 263] width 248 height 165
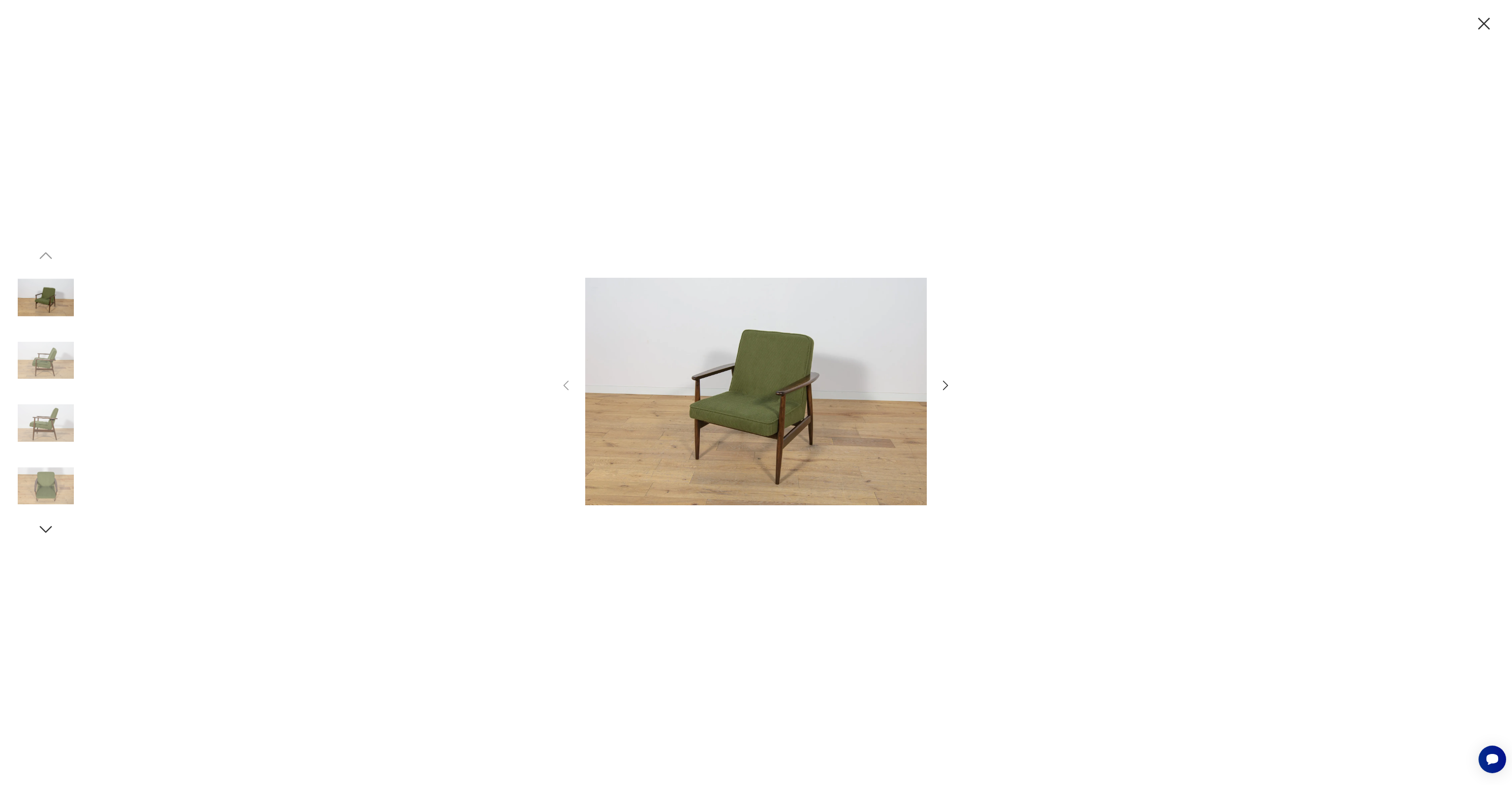
click at [46, 365] on img at bounding box center [45, 360] width 56 height 56
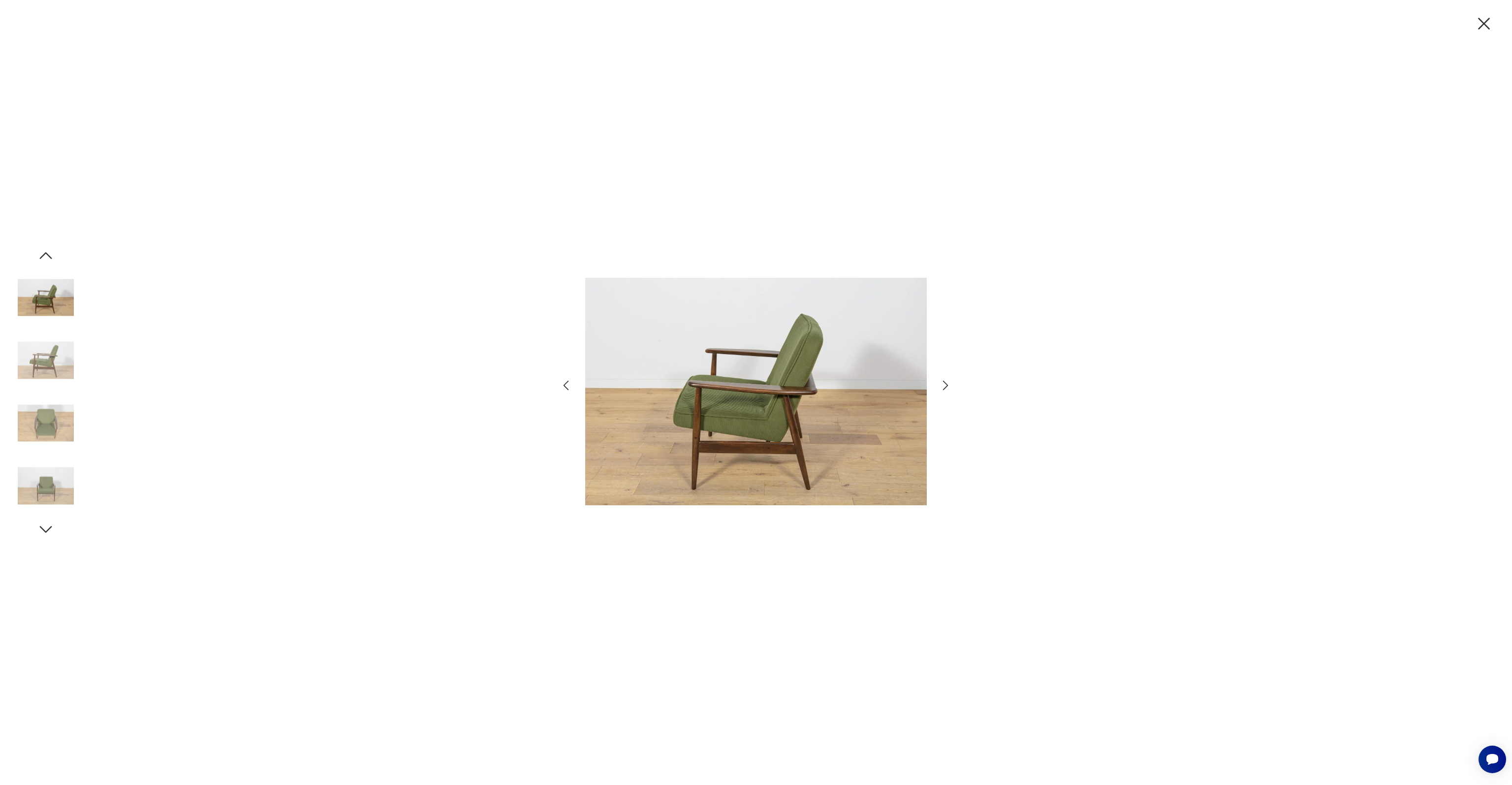
click at [46, 365] on img at bounding box center [45, 360] width 56 height 56
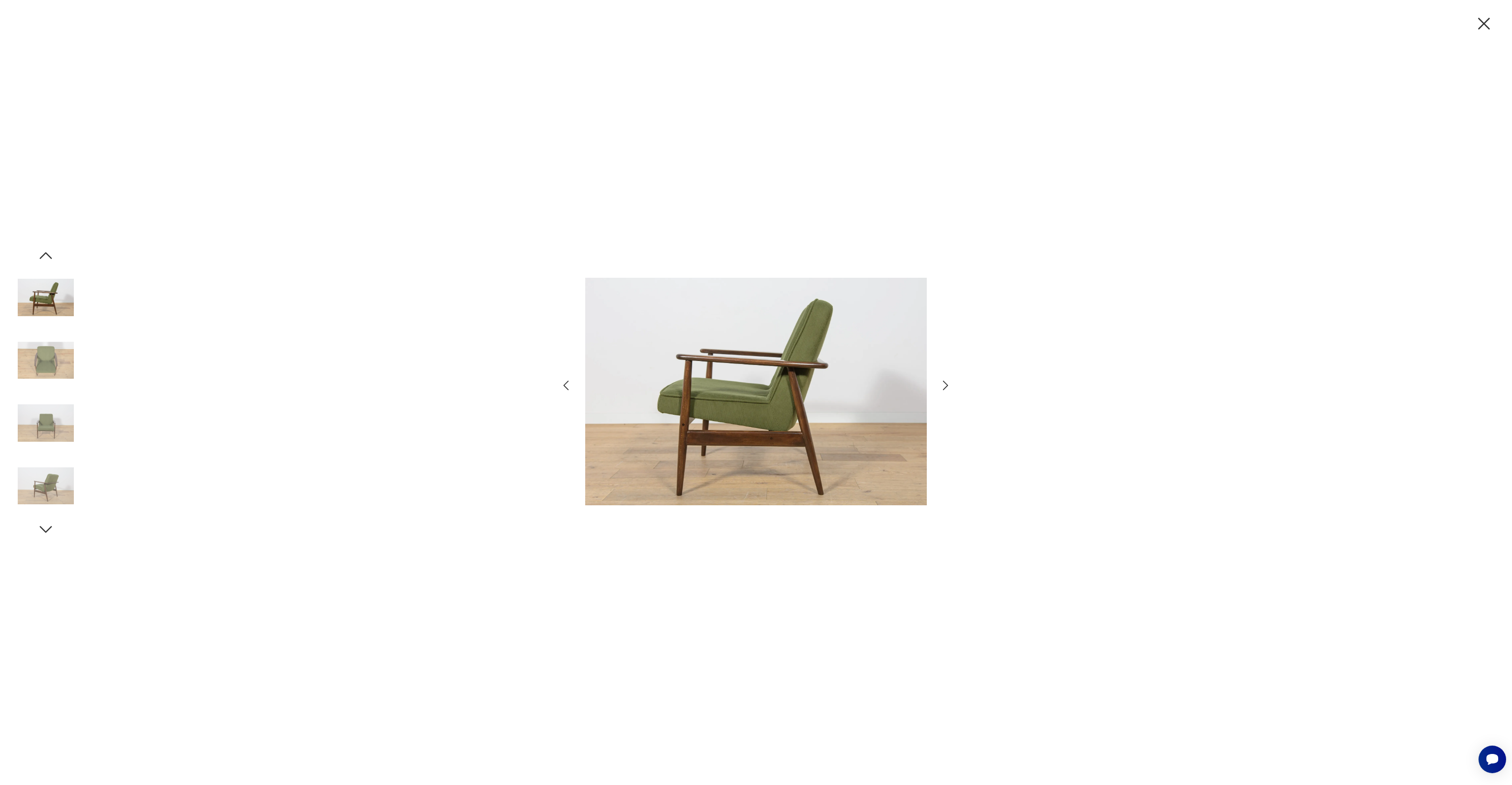
click at [46, 363] on img at bounding box center [45, 360] width 56 height 56
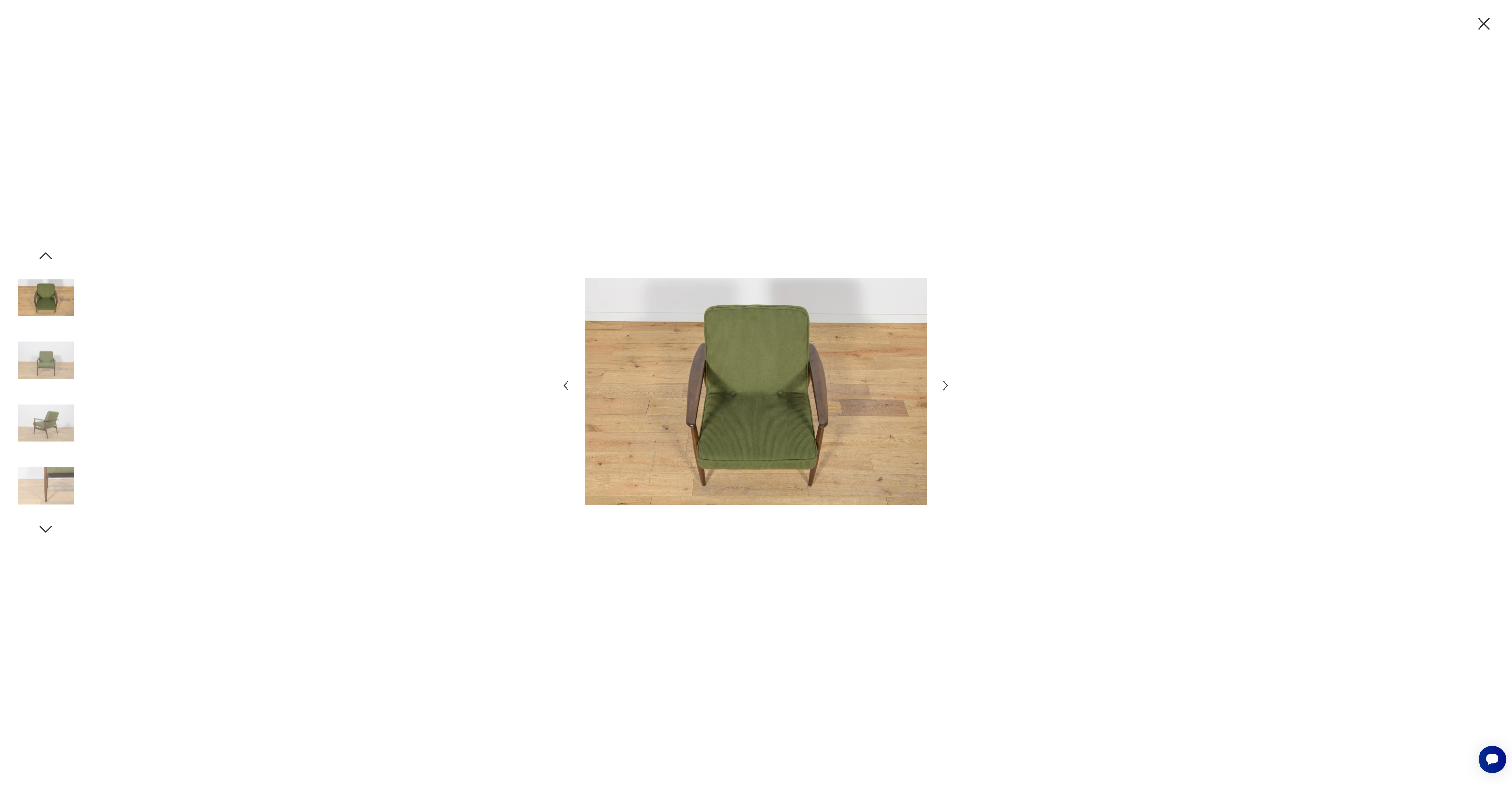
click at [46, 363] on img at bounding box center [45, 360] width 56 height 56
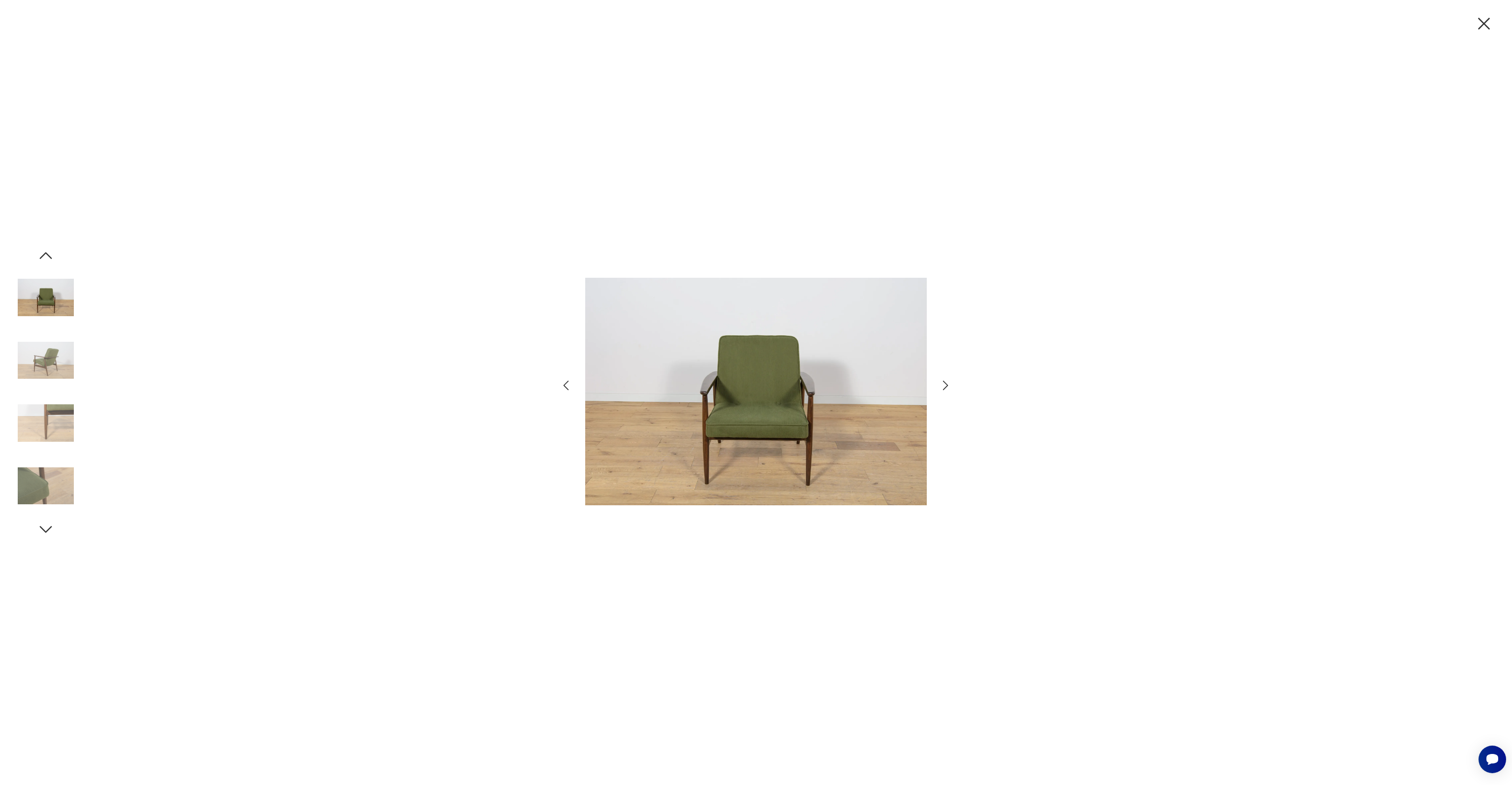
click at [46, 363] on img at bounding box center [45, 360] width 56 height 56
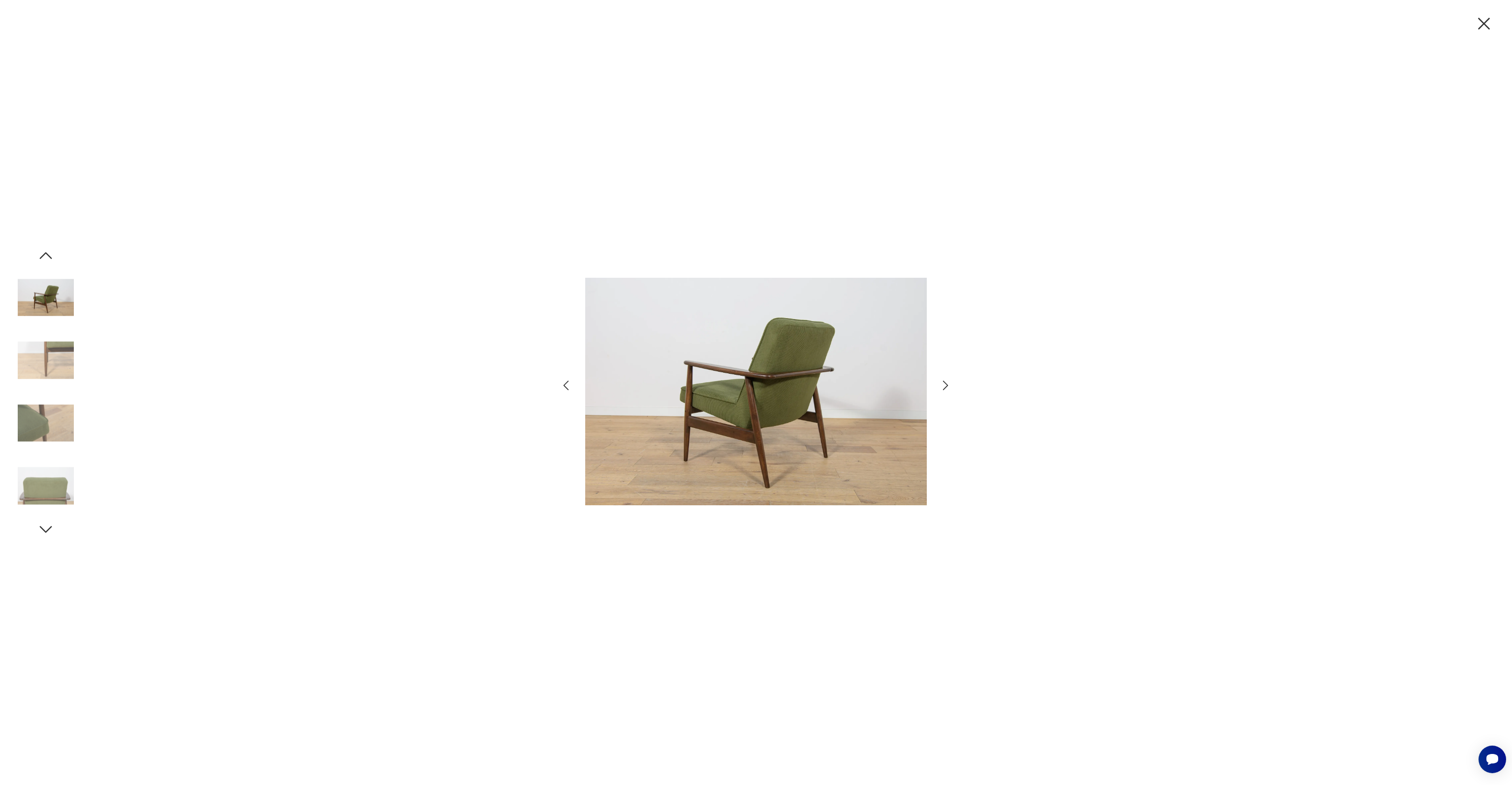
click at [46, 363] on img at bounding box center [45, 360] width 56 height 56
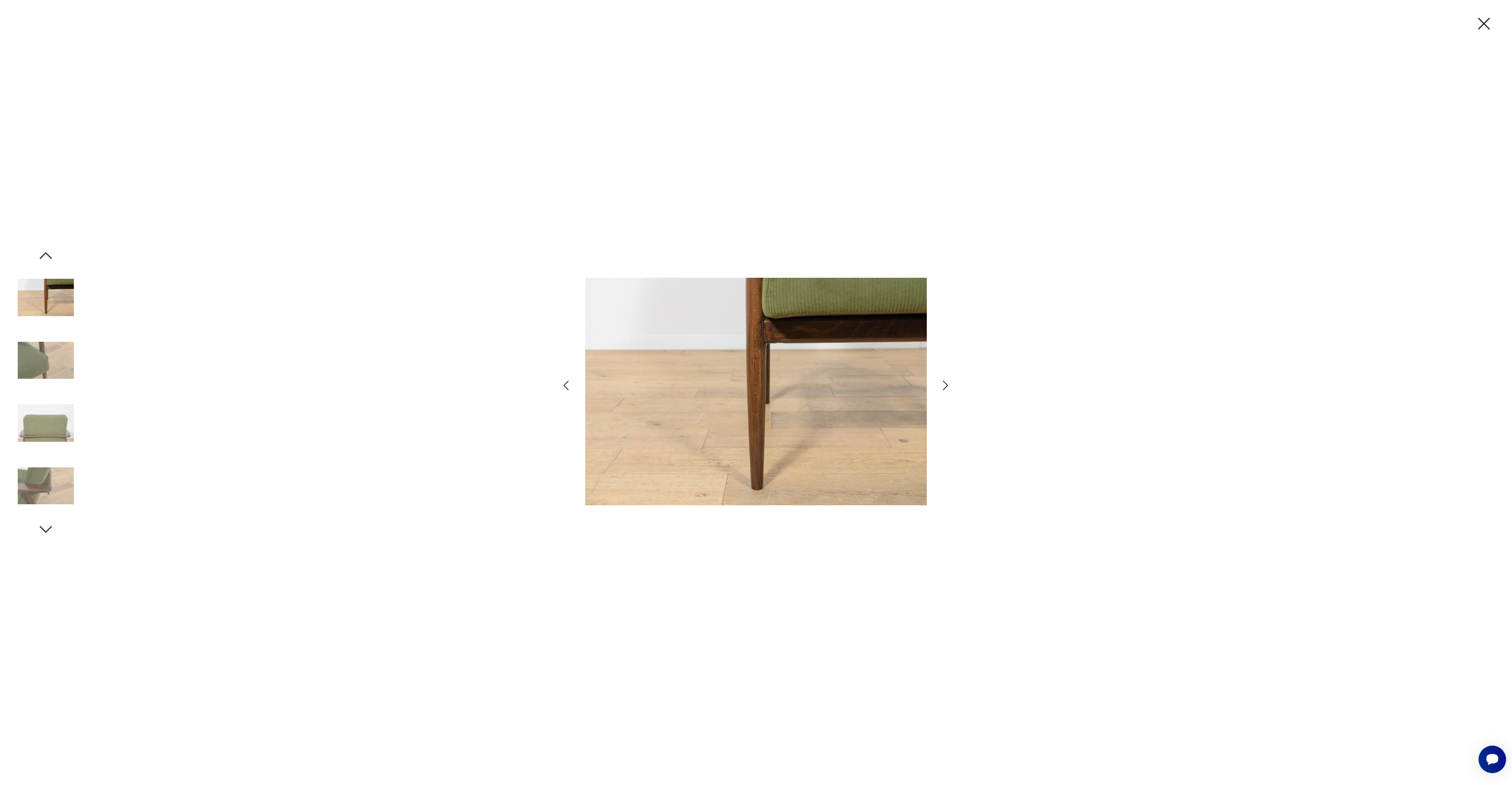
click at [46, 363] on img at bounding box center [45, 360] width 56 height 56
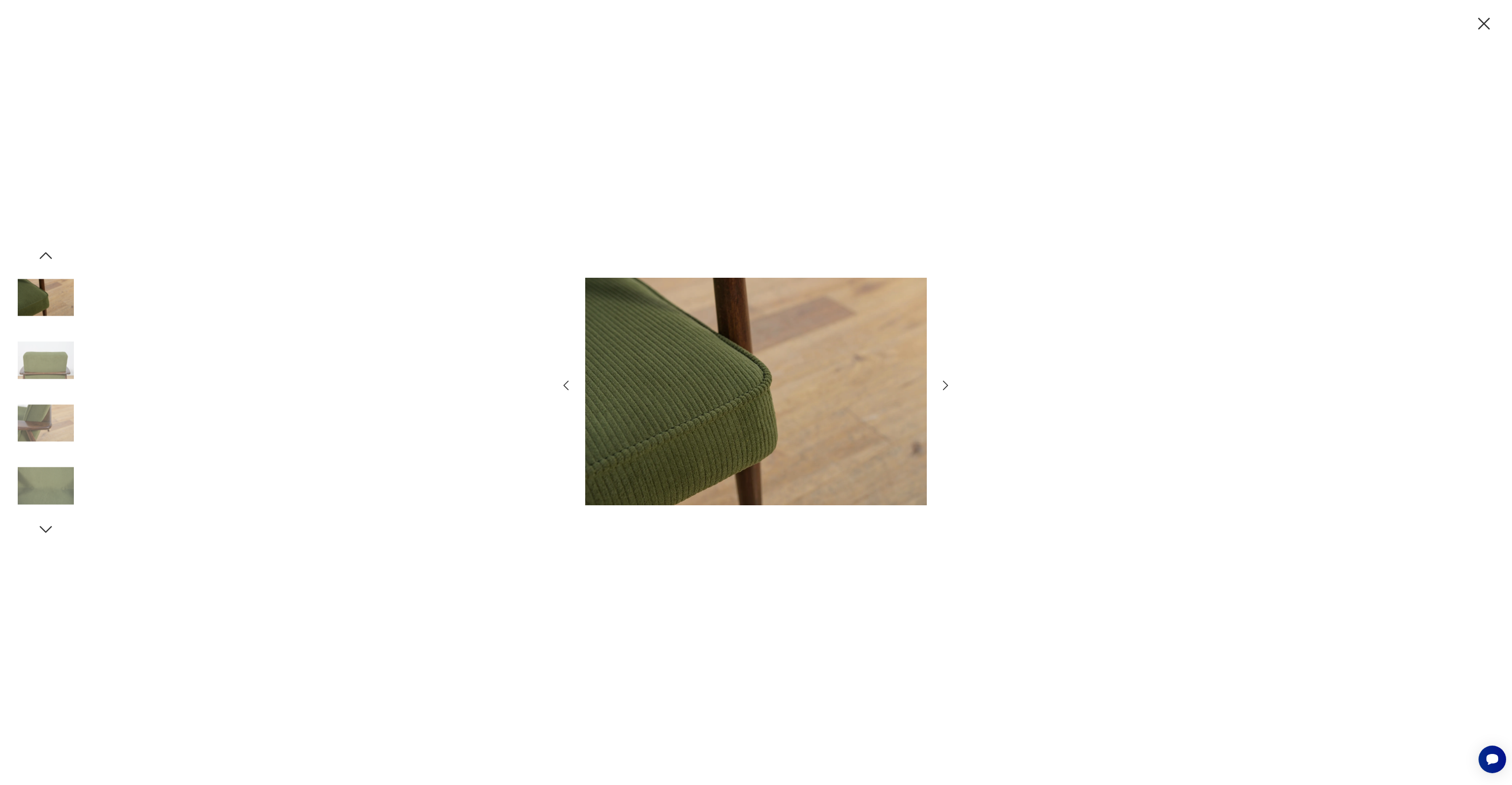
click at [46, 363] on img at bounding box center [45, 360] width 56 height 56
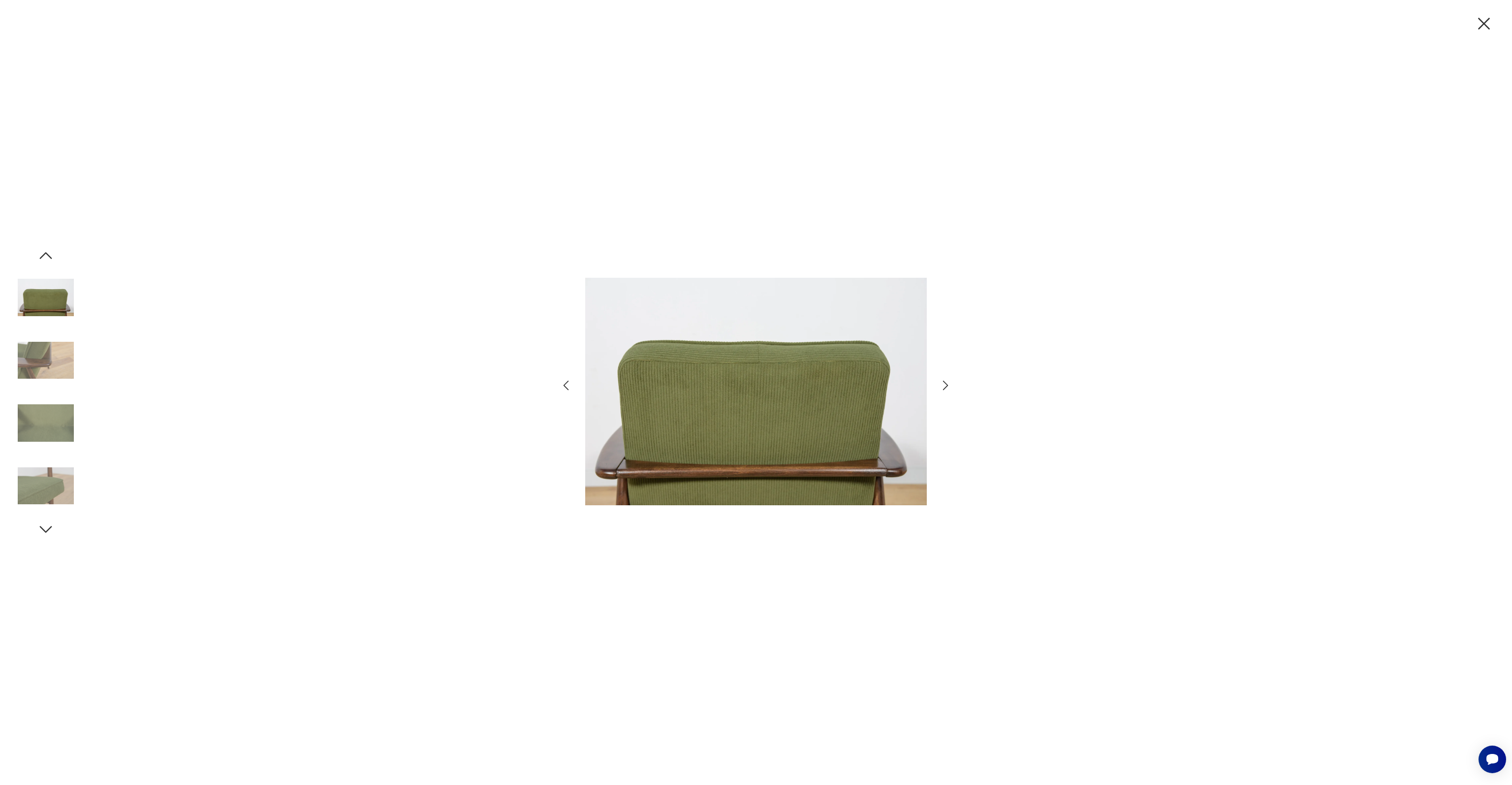
click at [46, 363] on img at bounding box center [45, 360] width 56 height 56
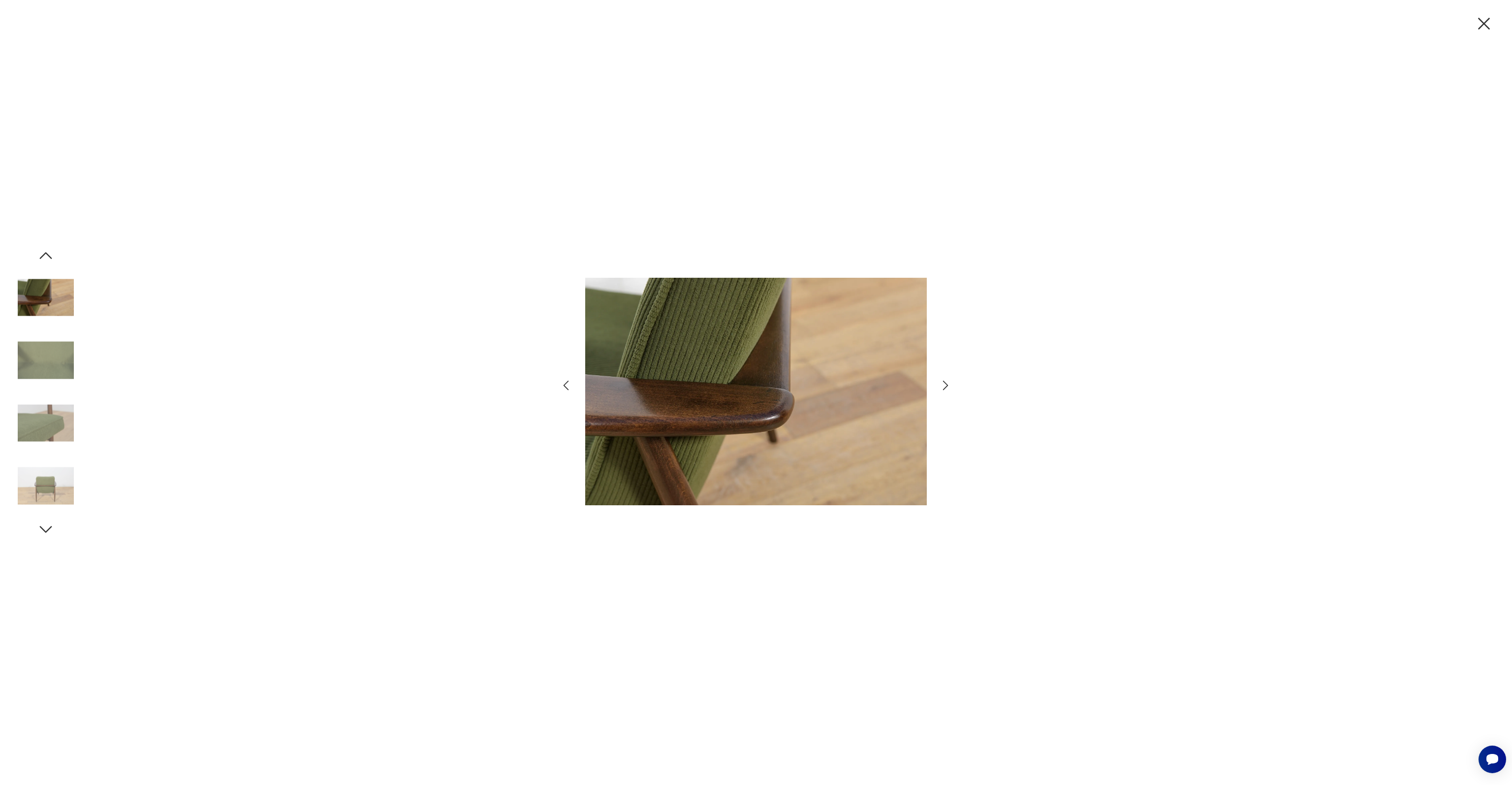
click at [46, 363] on img at bounding box center [45, 360] width 56 height 56
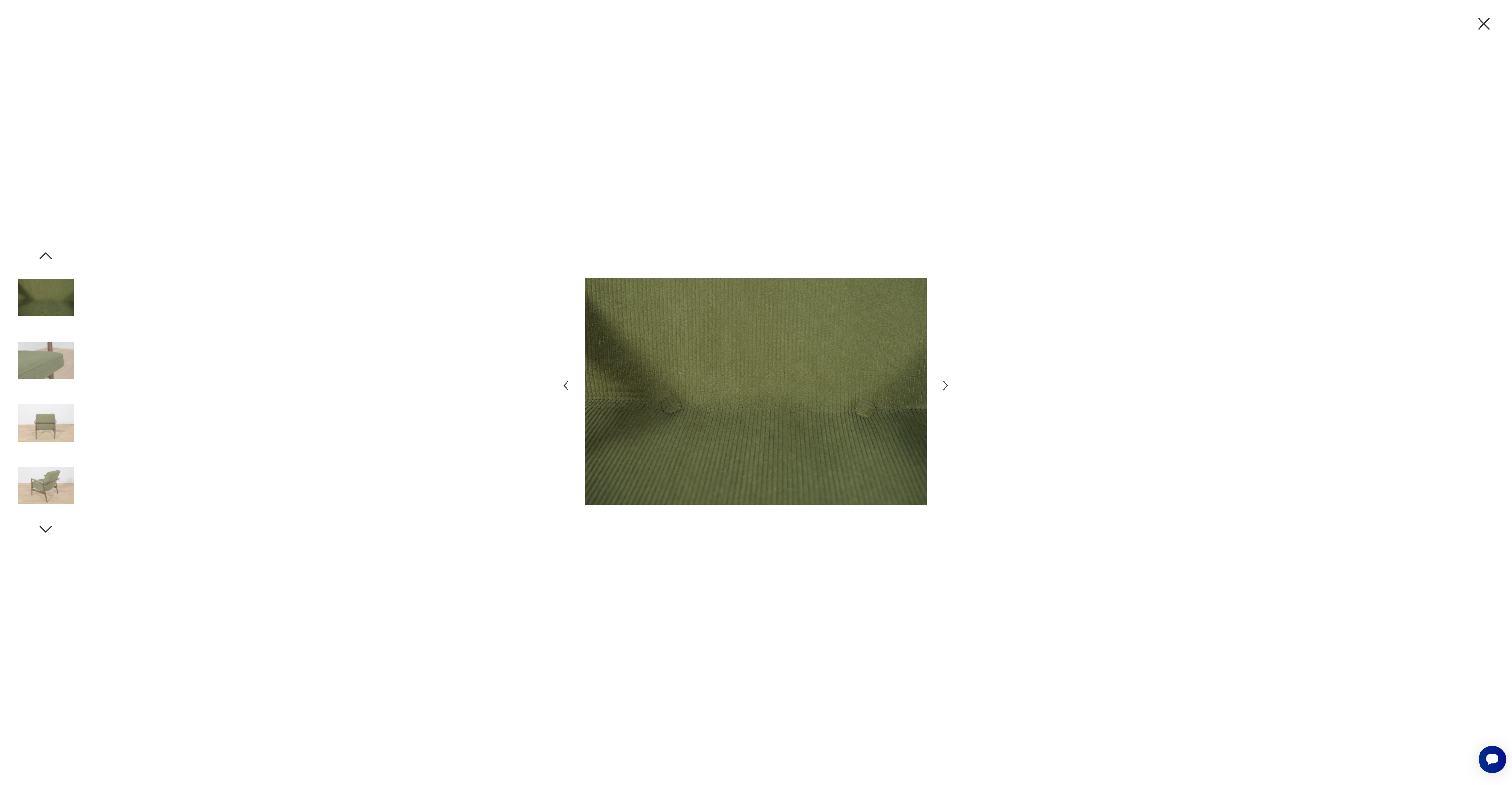
click at [46, 363] on img at bounding box center [45, 360] width 56 height 56
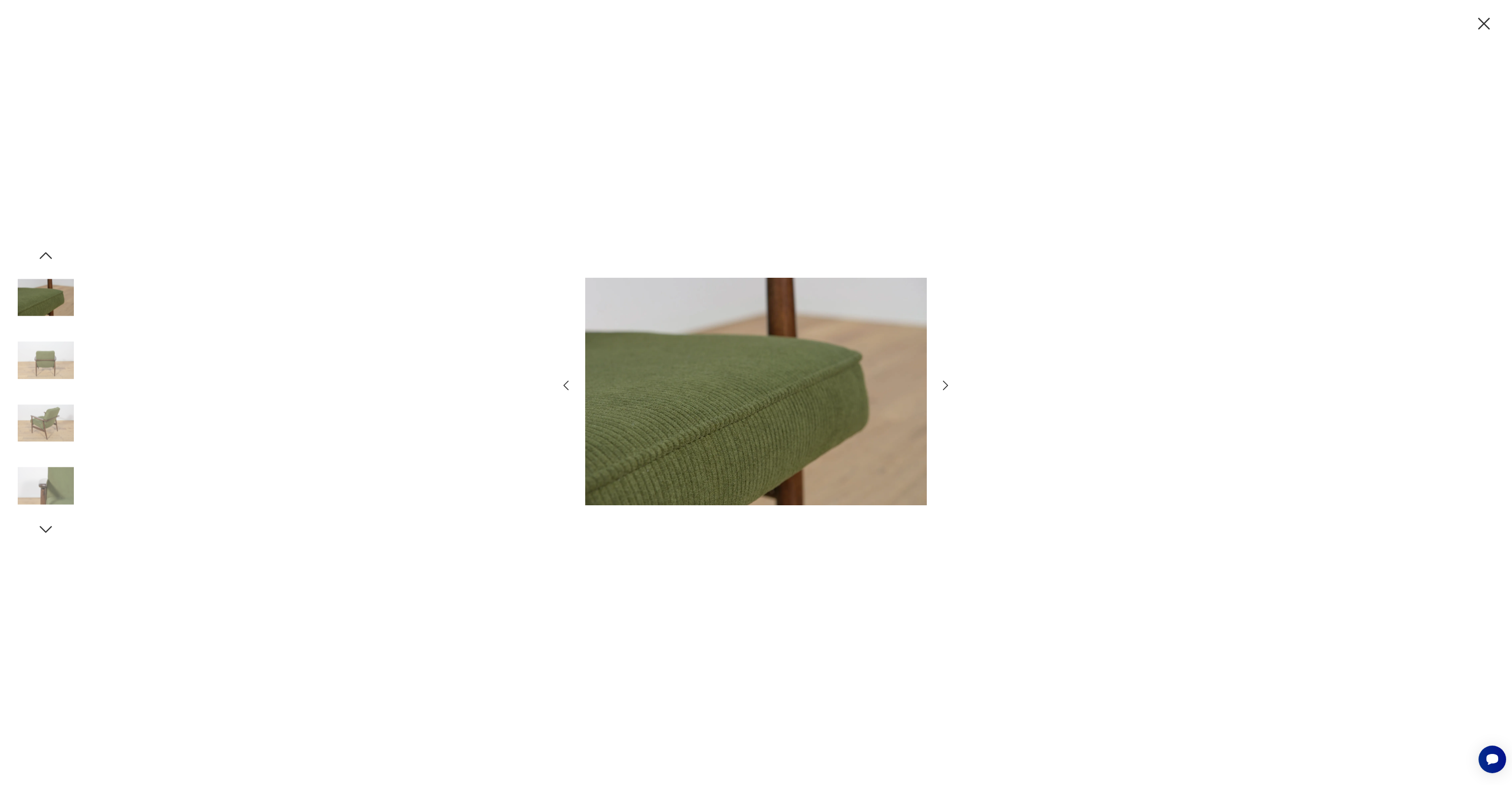
click at [46, 363] on img at bounding box center [45, 360] width 56 height 56
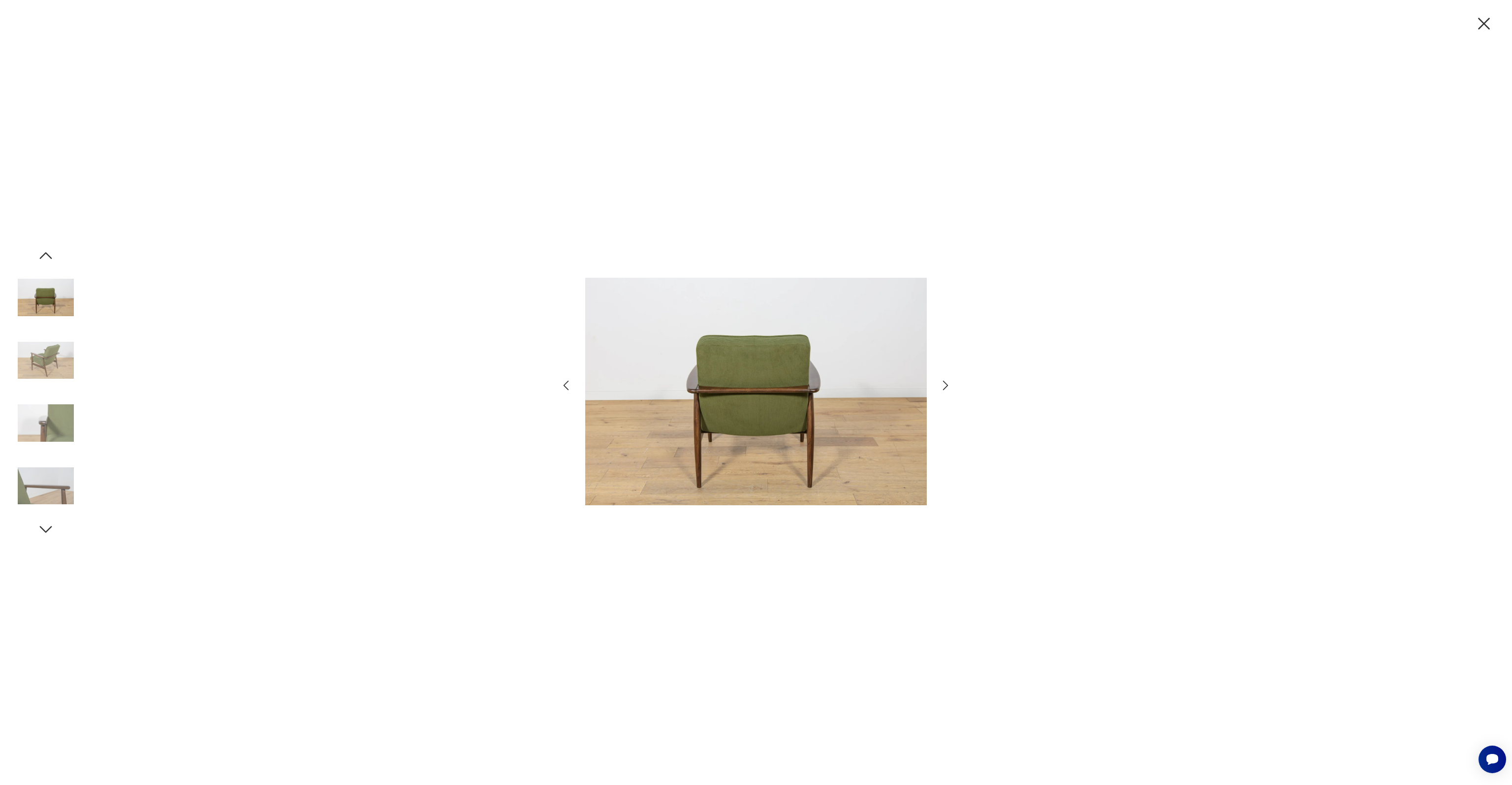
click at [46, 363] on img at bounding box center [45, 360] width 56 height 56
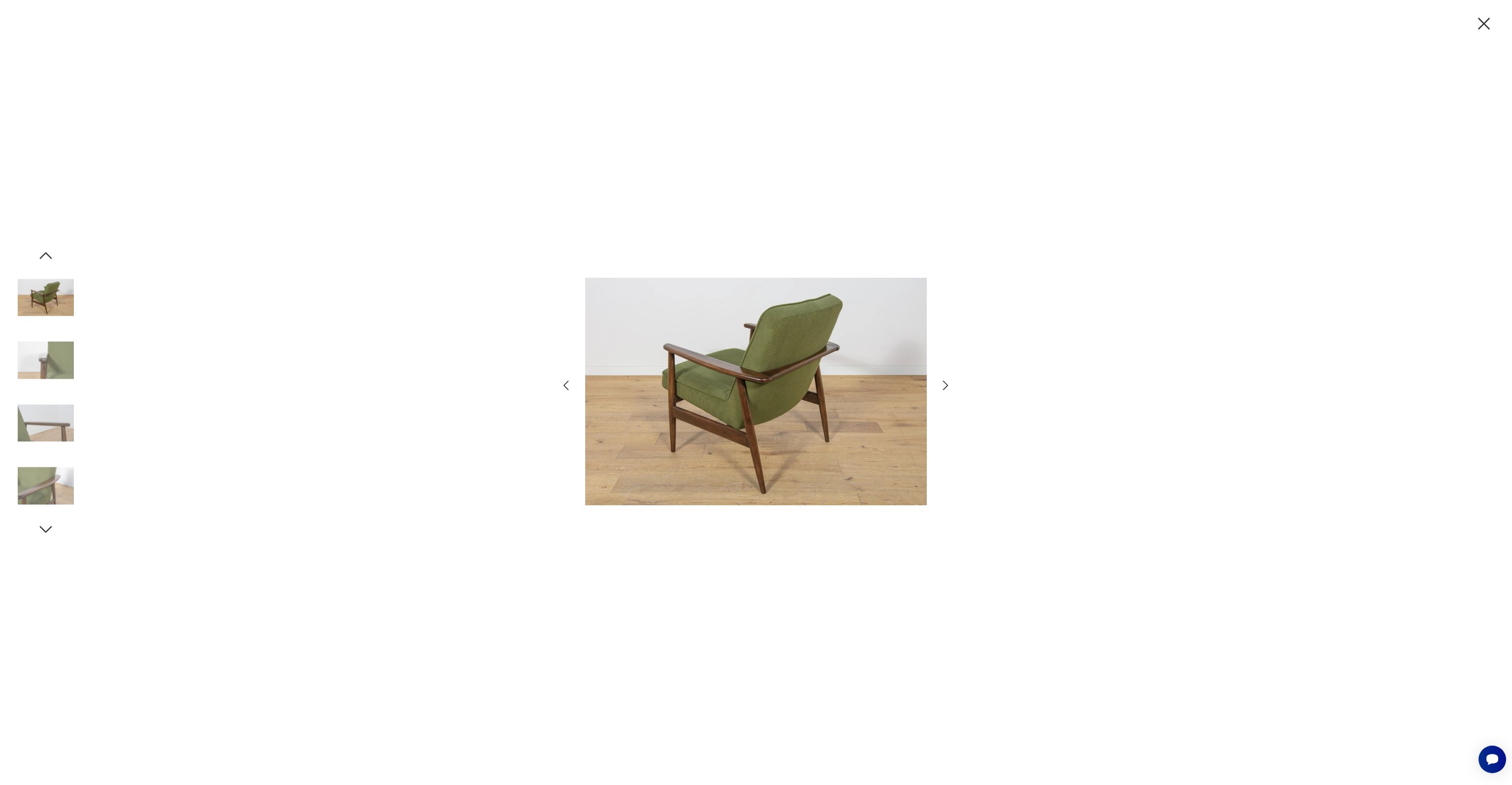
click at [46, 363] on img at bounding box center [45, 360] width 56 height 56
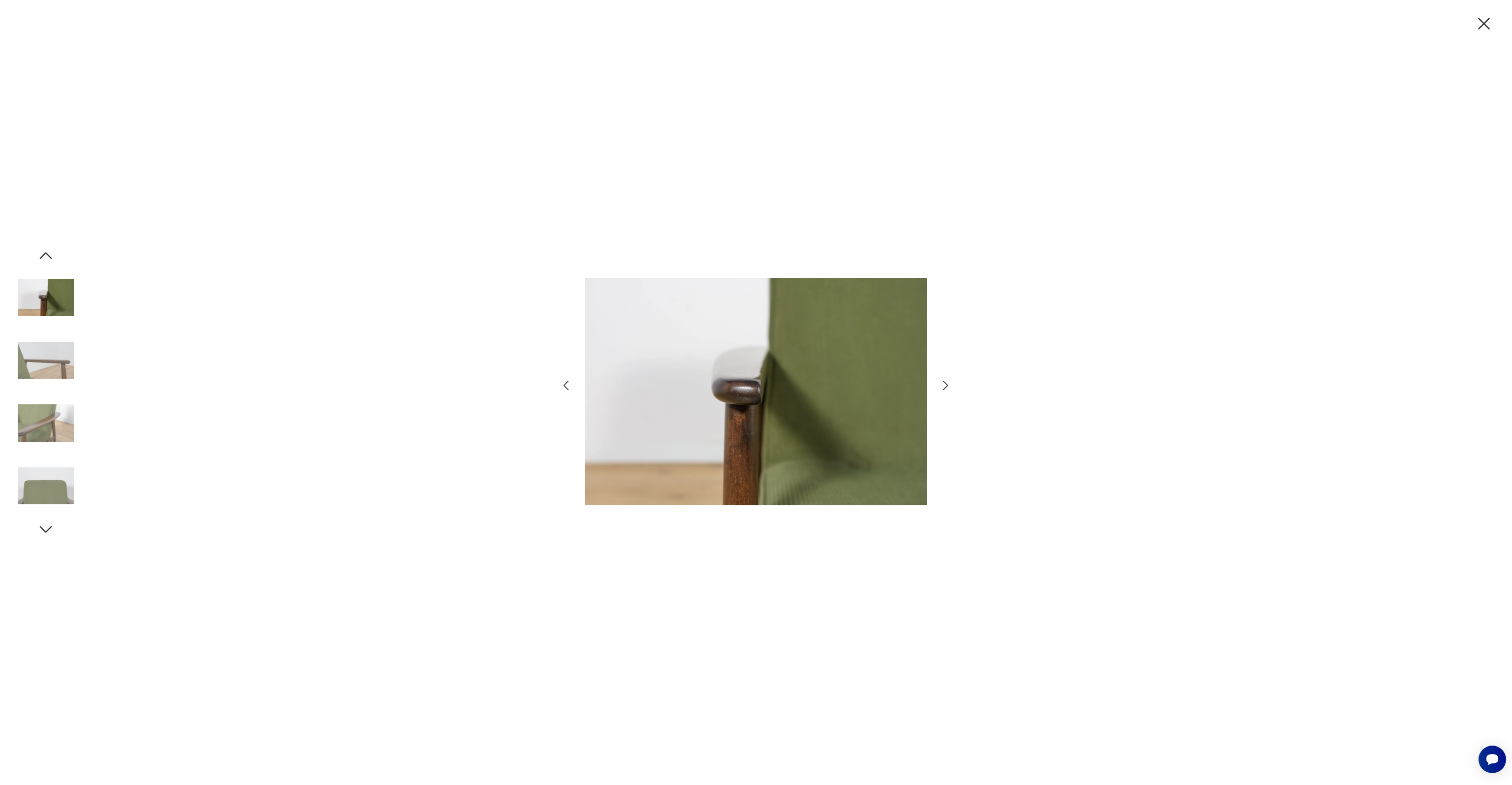
click at [1496, 21] on div at bounding box center [756, 392] width 1512 height 785
click at [1485, 23] on icon "button" at bounding box center [1484, 23] width 21 height 21
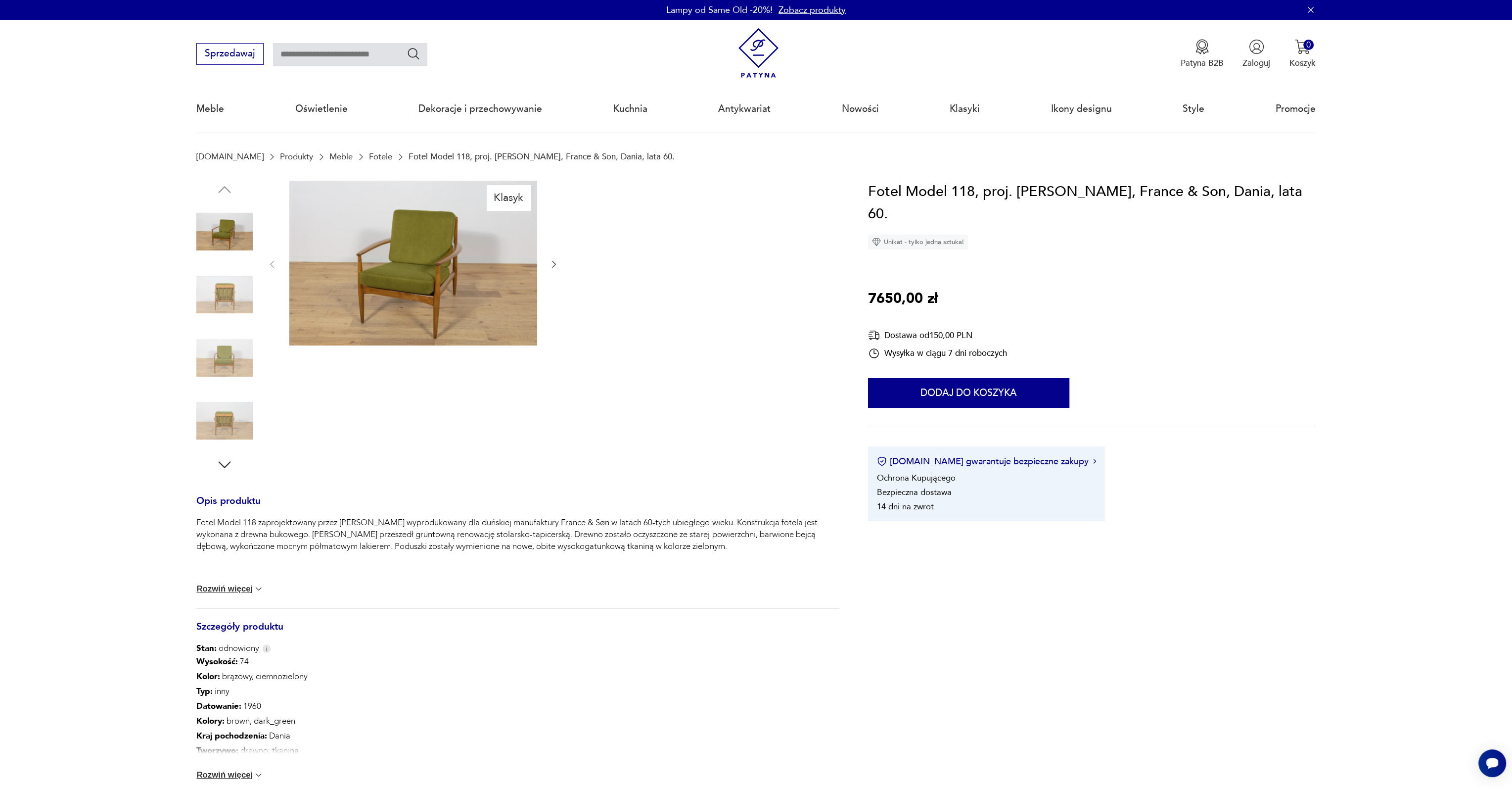
click at [216, 301] on img at bounding box center [224, 294] width 56 height 56
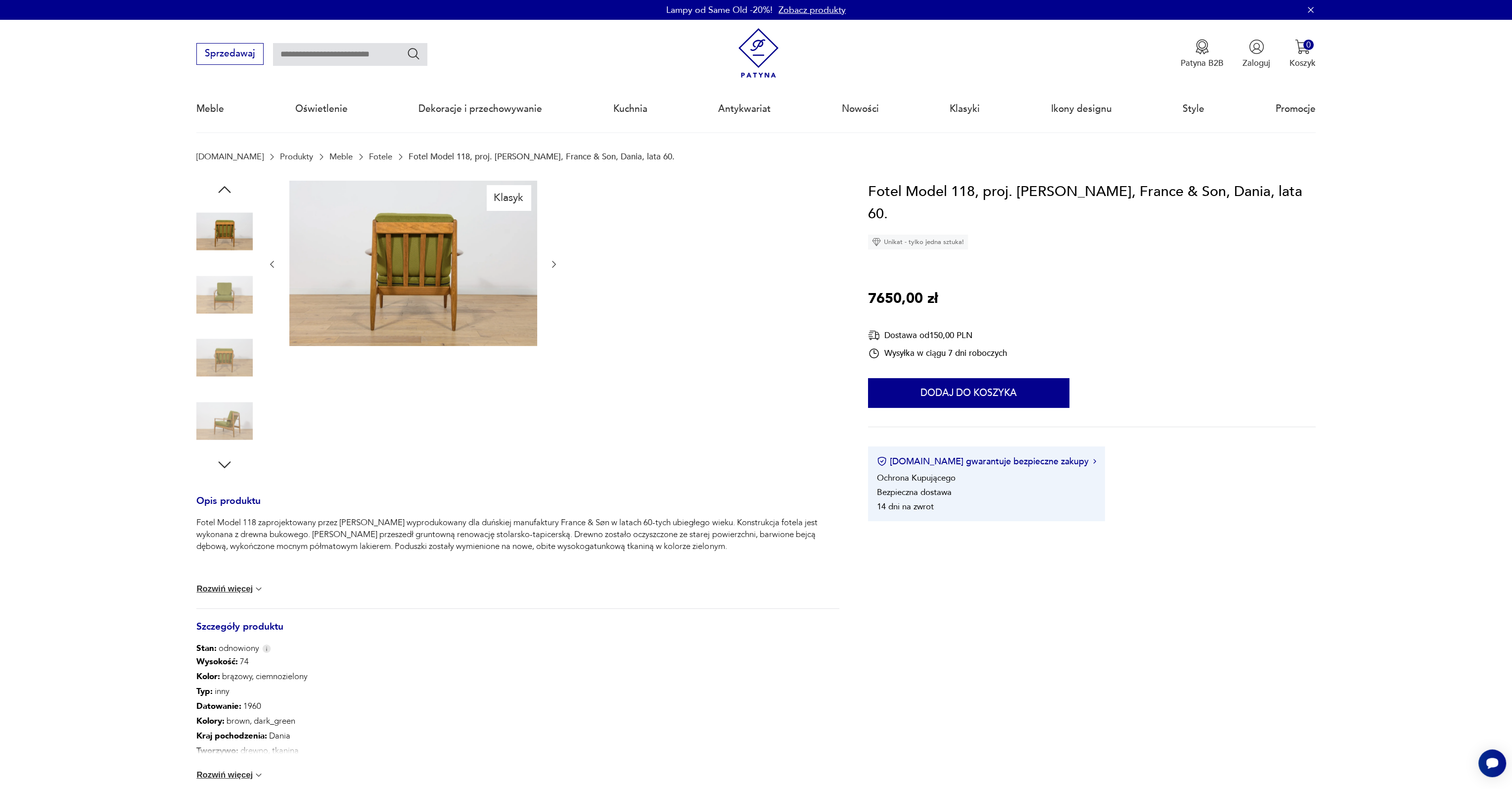
click at [216, 301] on img at bounding box center [224, 294] width 56 height 56
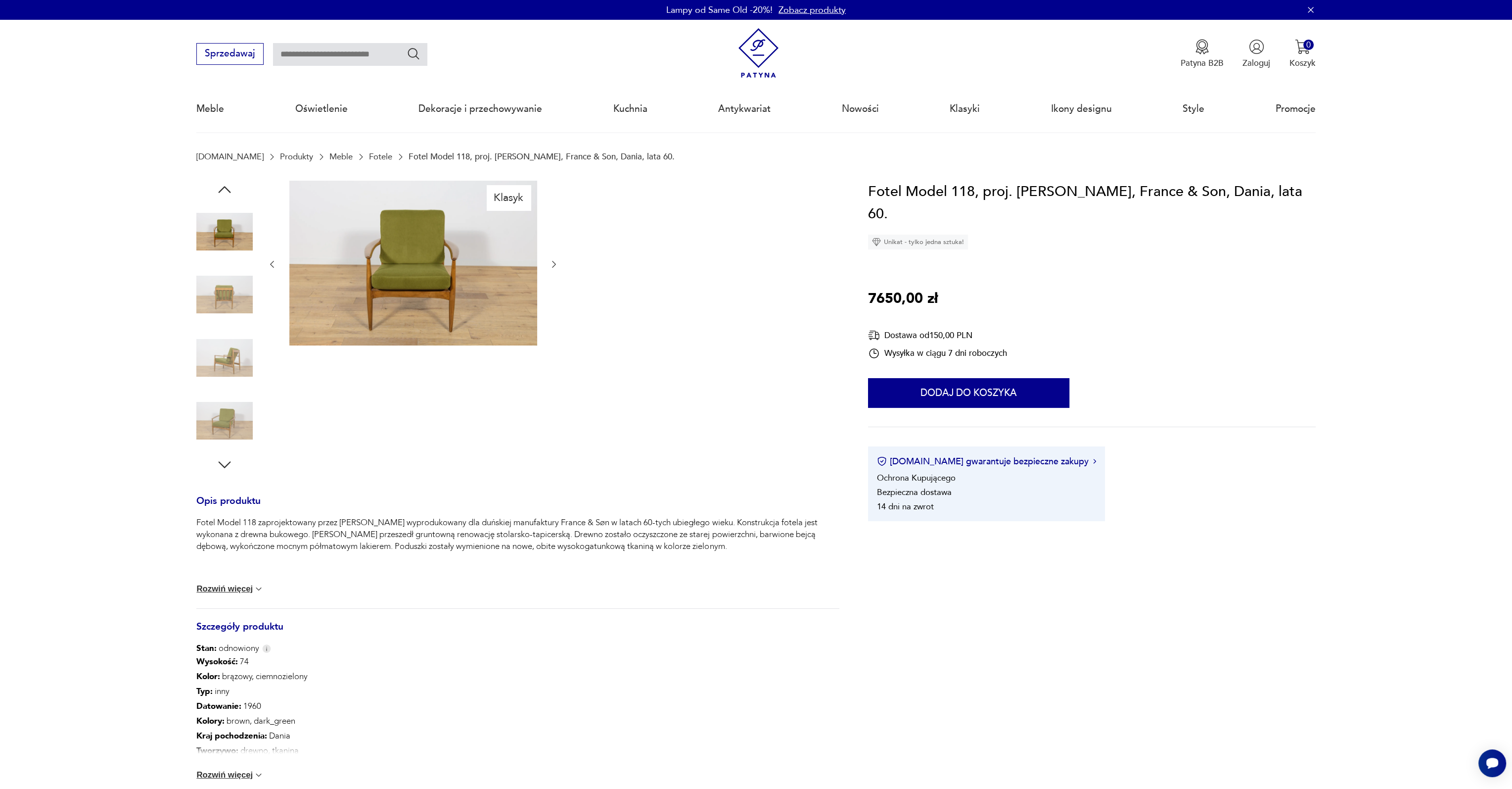
click at [216, 301] on img at bounding box center [224, 294] width 56 height 56
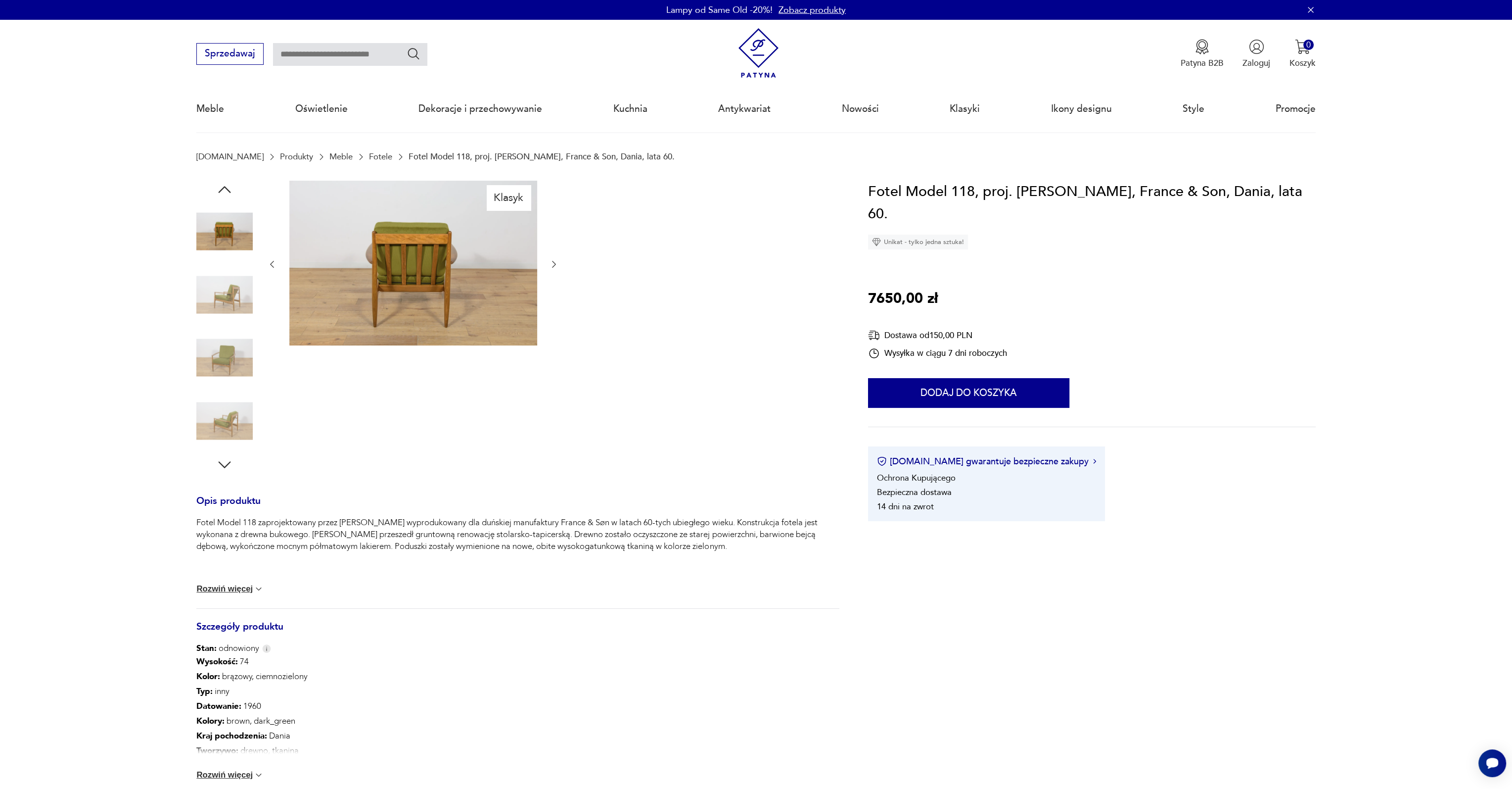
click at [216, 301] on img at bounding box center [224, 294] width 56 height 56
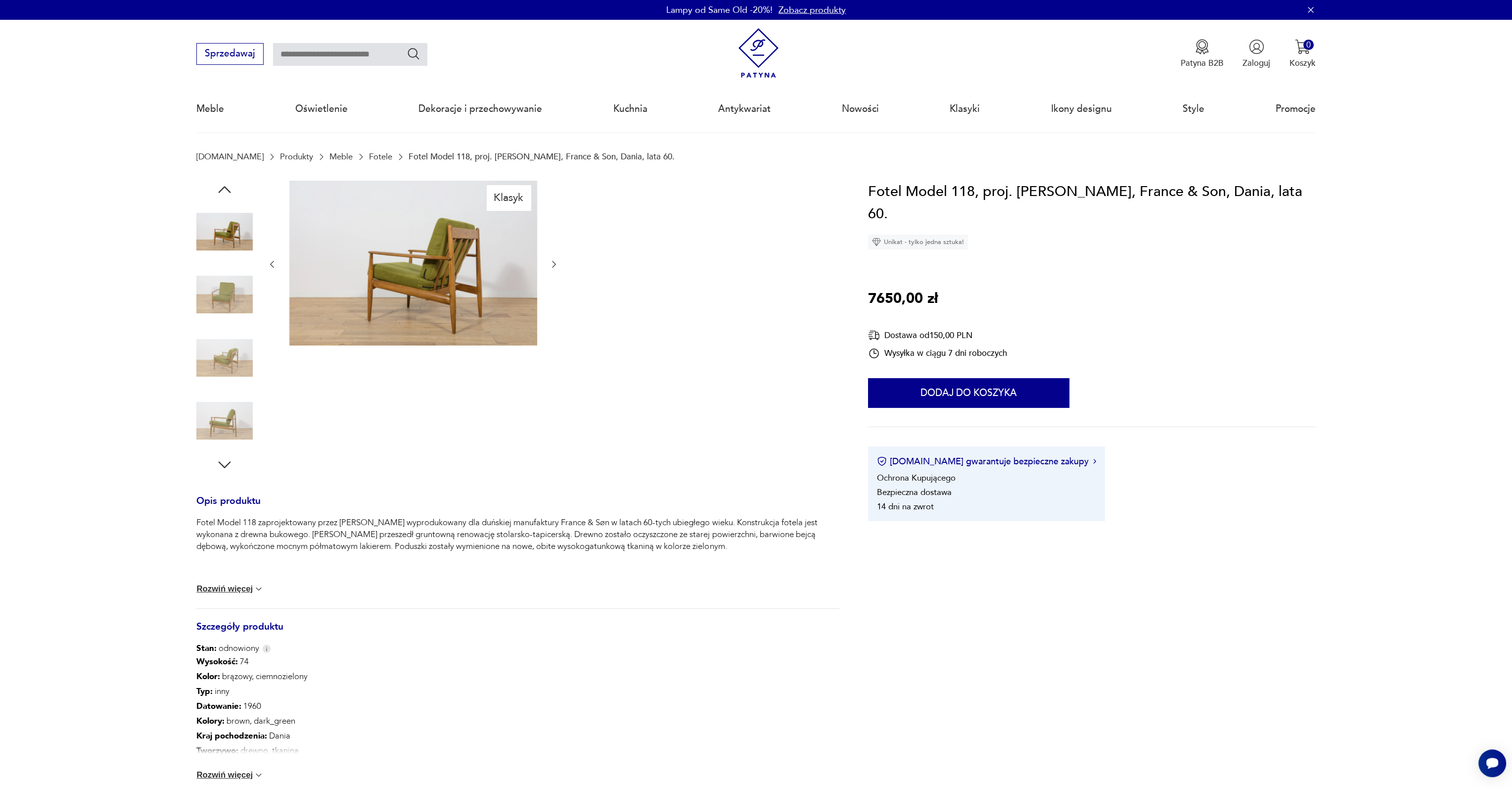
click at [216, 301] on img at bounding box center [224, 294] width 56 height 56
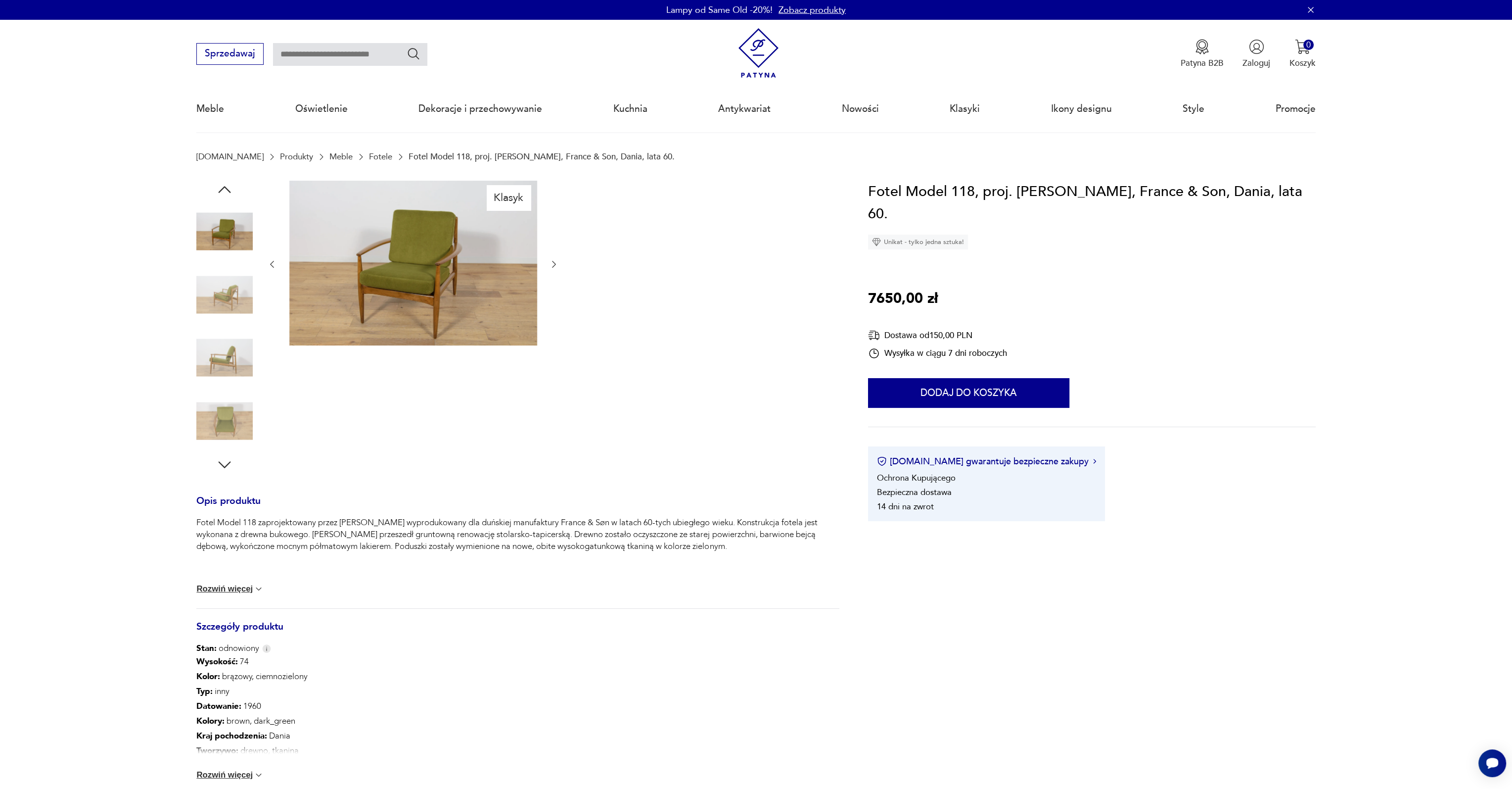
click at [216, 301] on img at bounding box center [224, 294] width 56 height 56
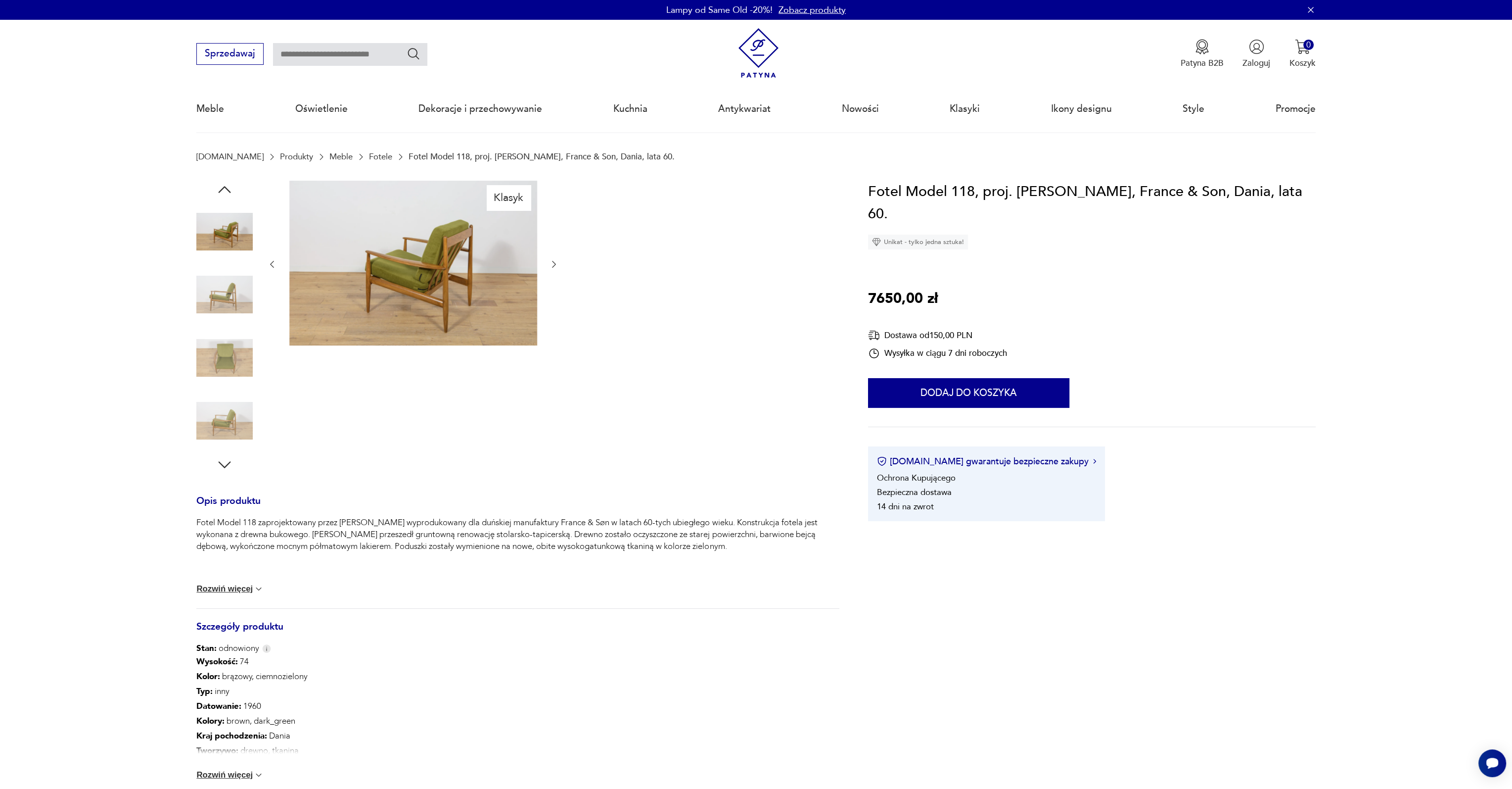
click at [216, 301] on img at bounding box center [224, 294] width 56 height 56
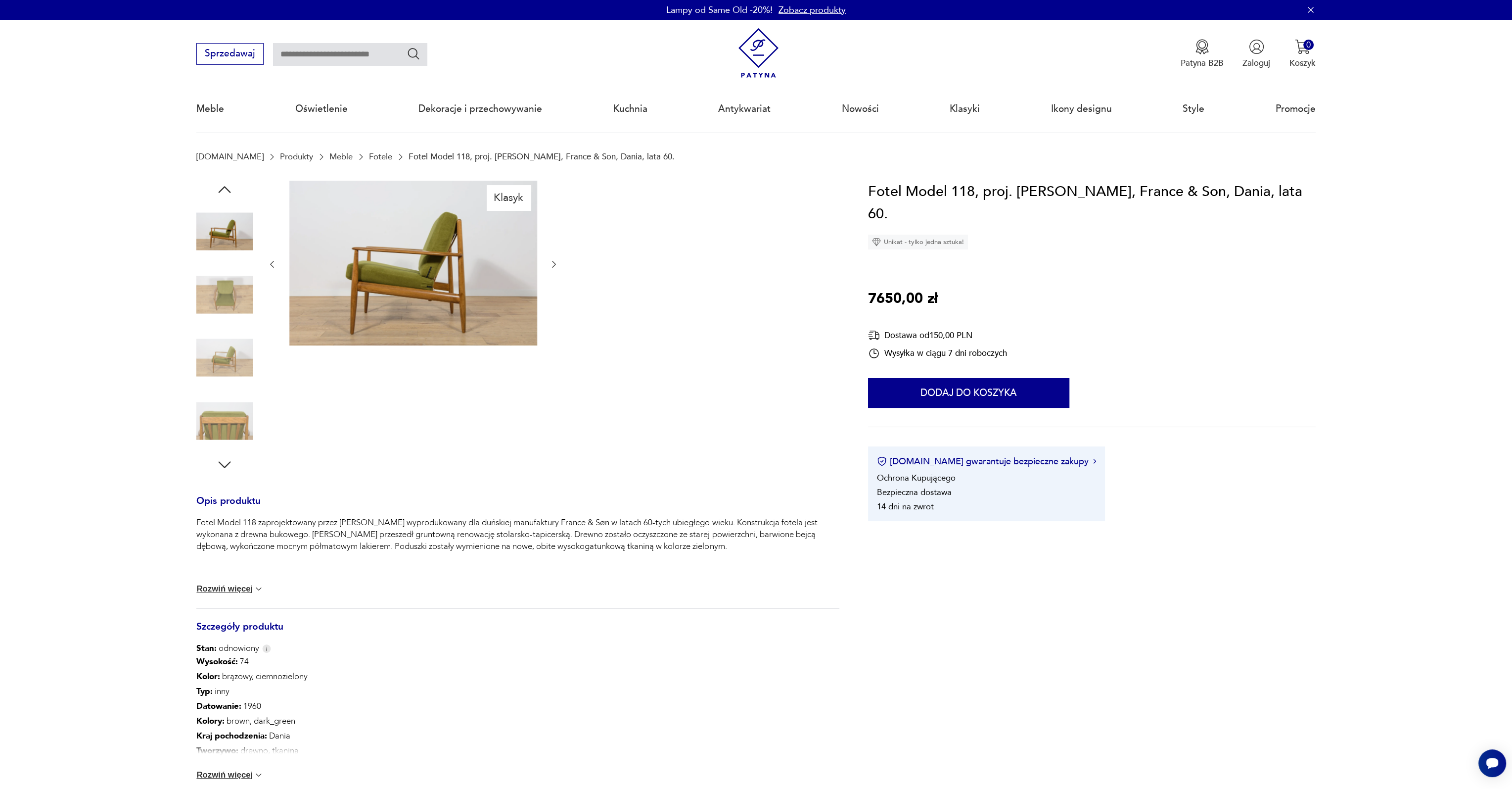
click at [216, 301] on img at bounding box center [224, 294] width 56 height 56
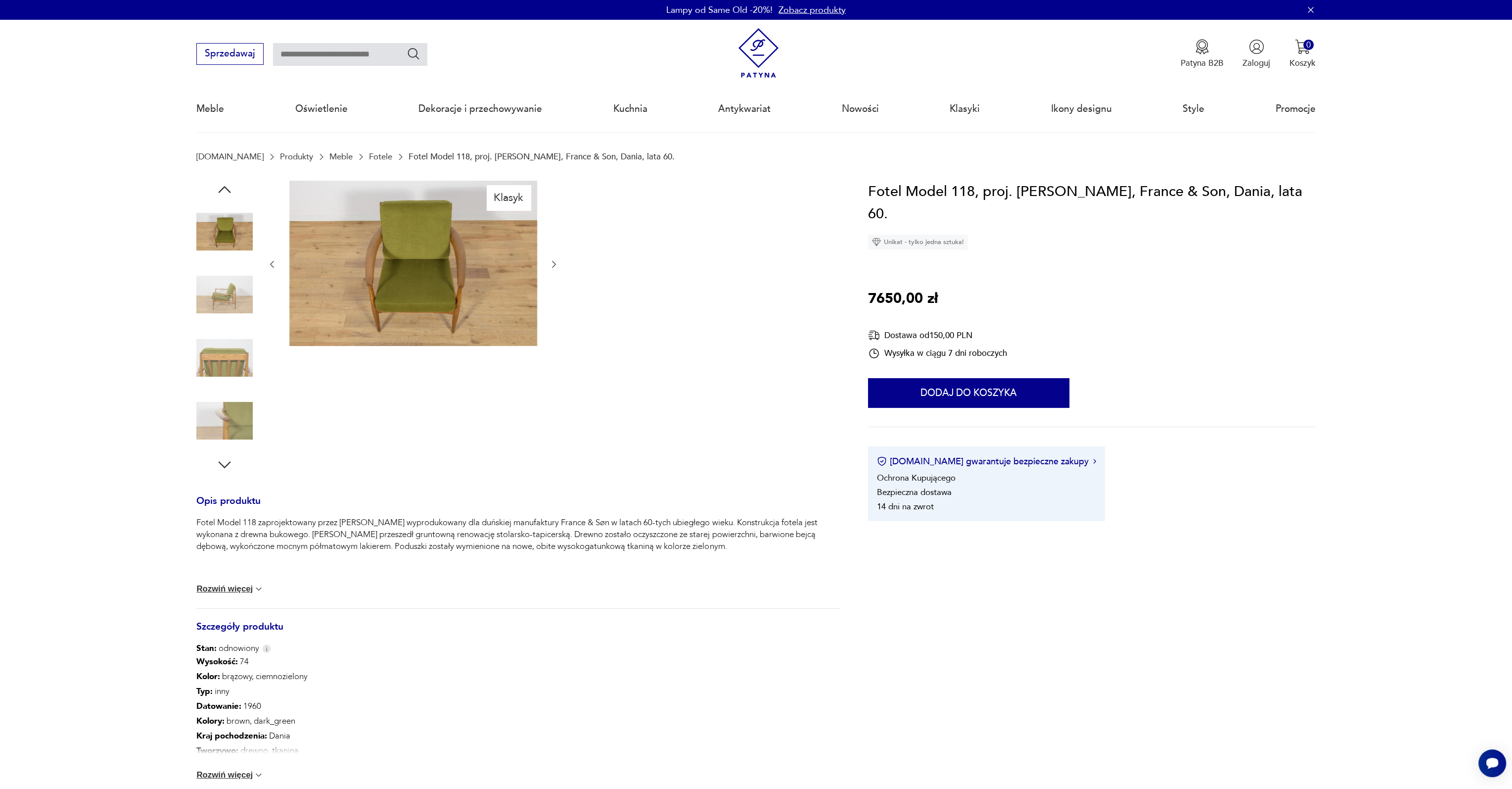
click at [216, 301] on img at bounding box center [224, 294] width 56 height 56
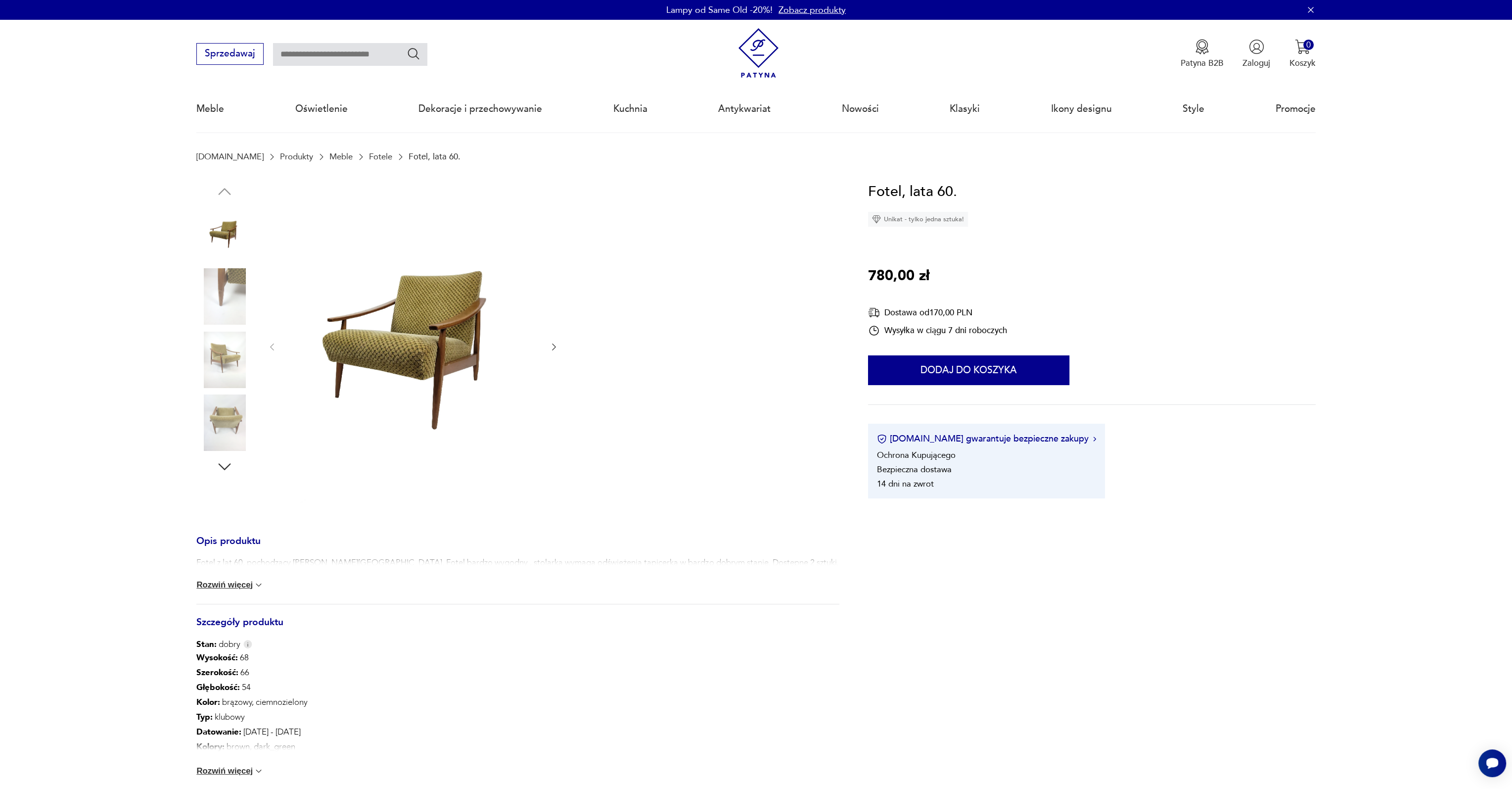
click at [224, 220] on img at bounding box center [224, 233] width 56 height 56
click at [234, 285] on img at bounding box center [224, 296] width 56 height 56
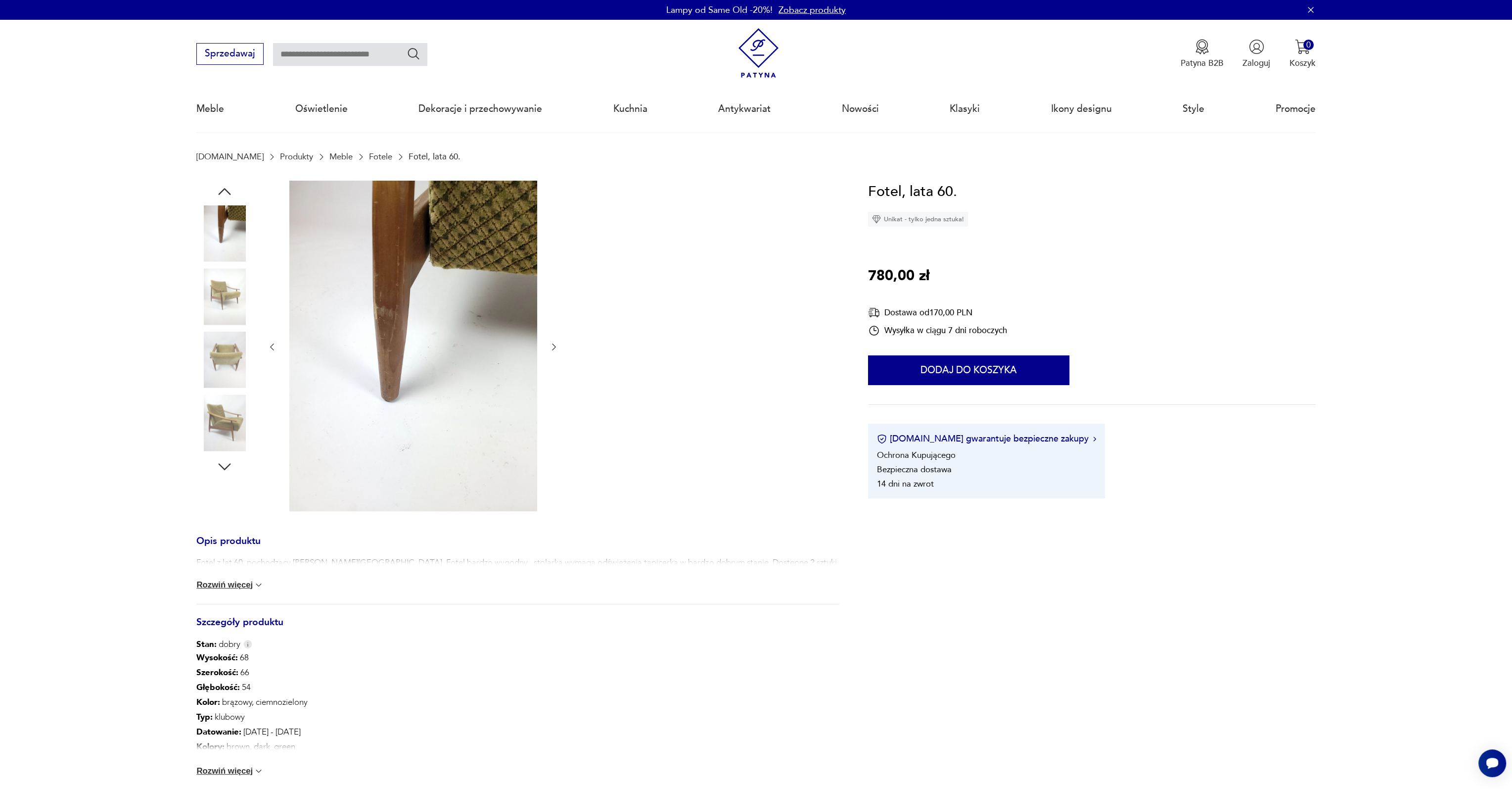
click at [234, 285] on img at bounding box center [224, 296] width 56 height 56
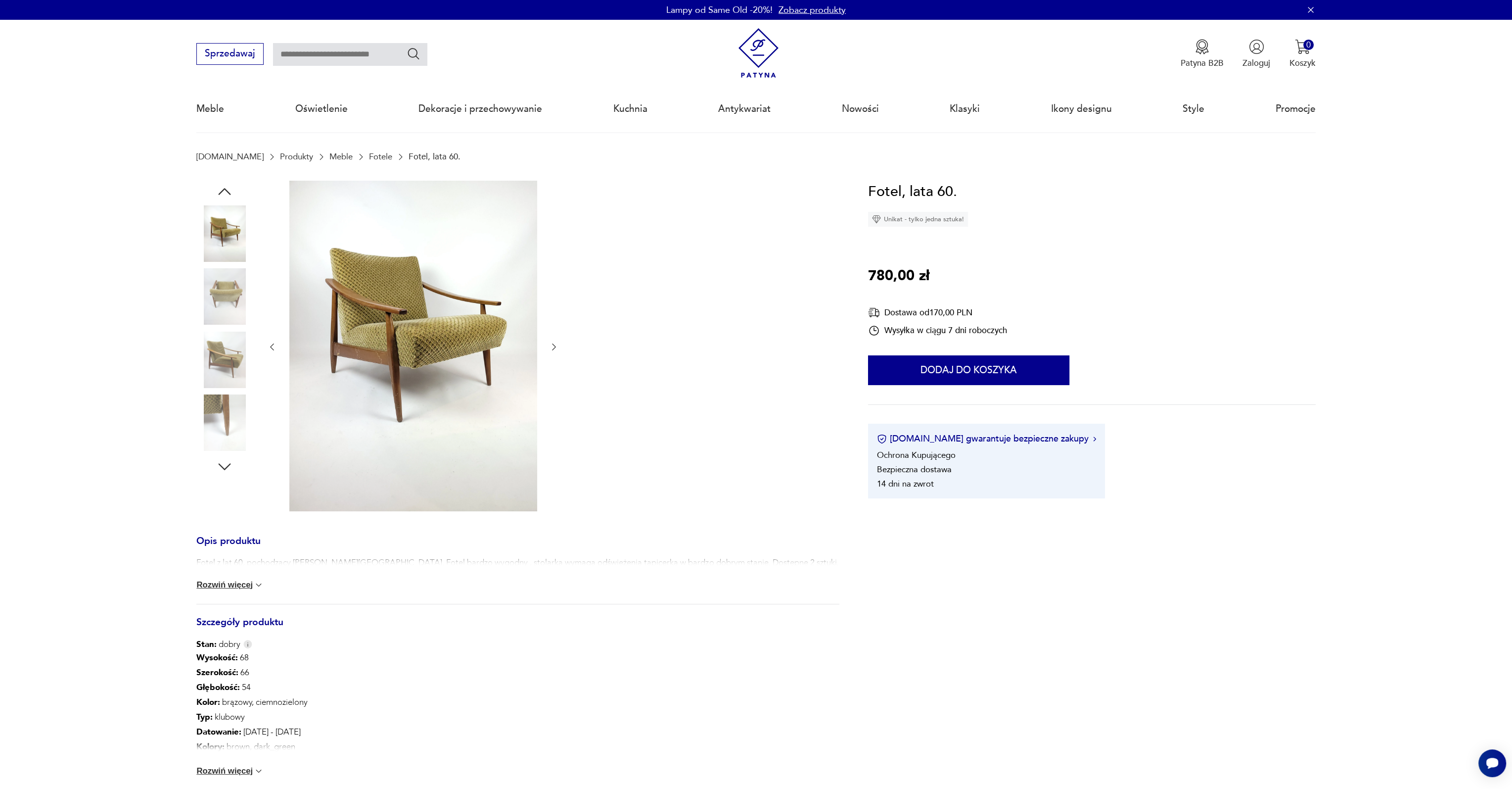
click at [234, 285] on img at bounding box center [224, 296] width 56 height 56
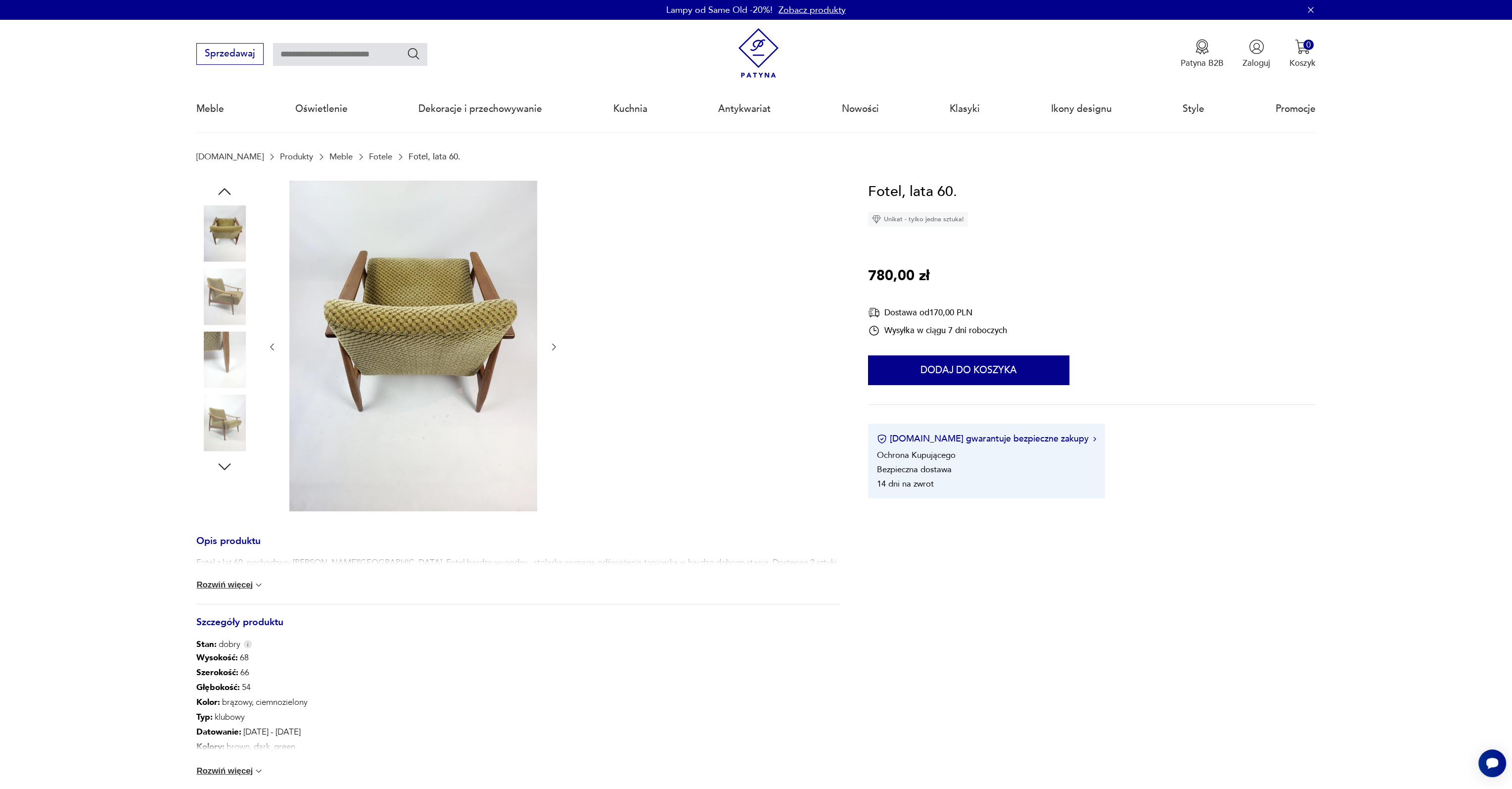
click at [234, 285] on img at bounding box center [224, 296] width 56 height 56
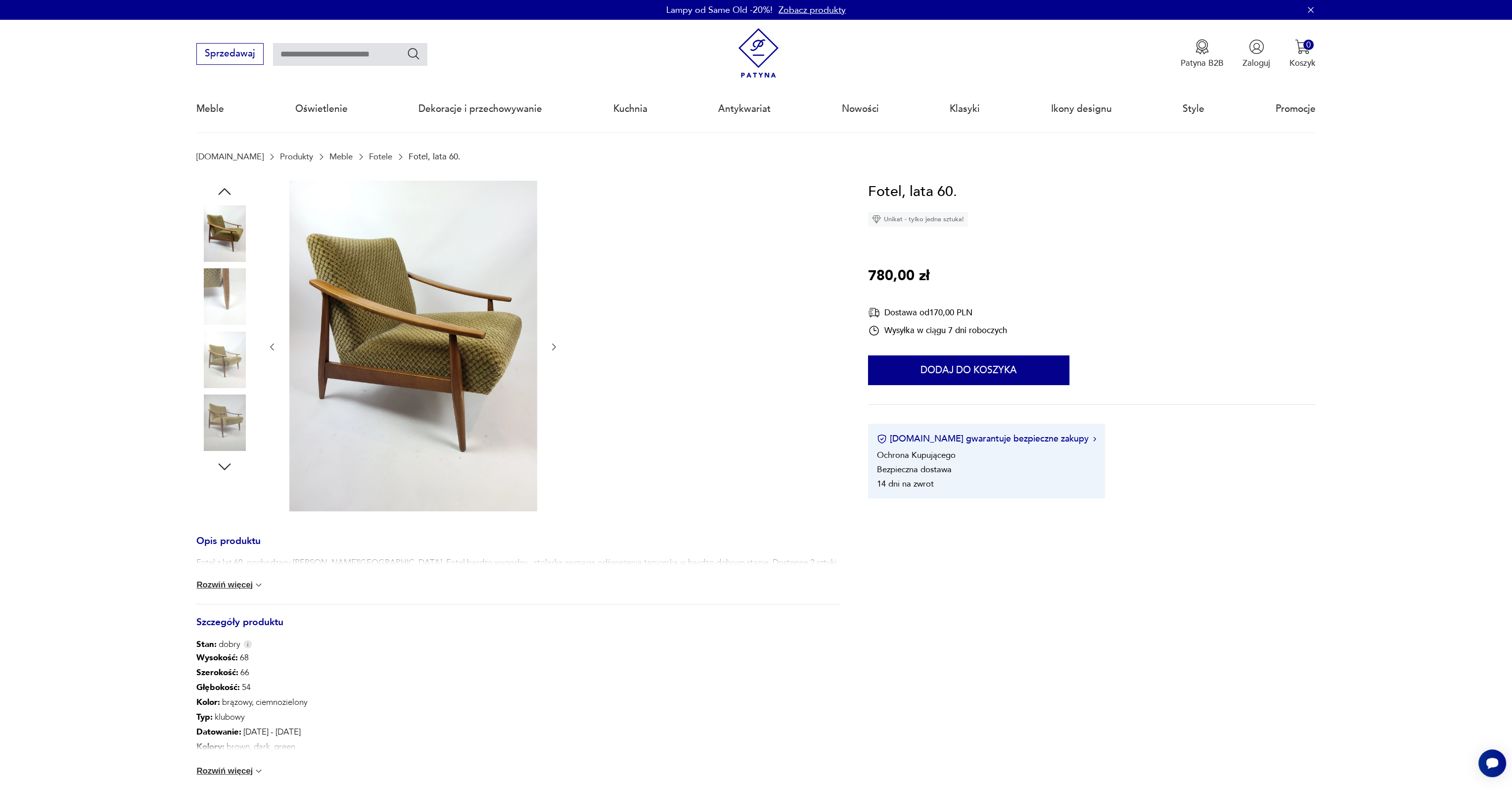
click at [234, 285] on img at bounding box center [224, 296] width 56 height 56
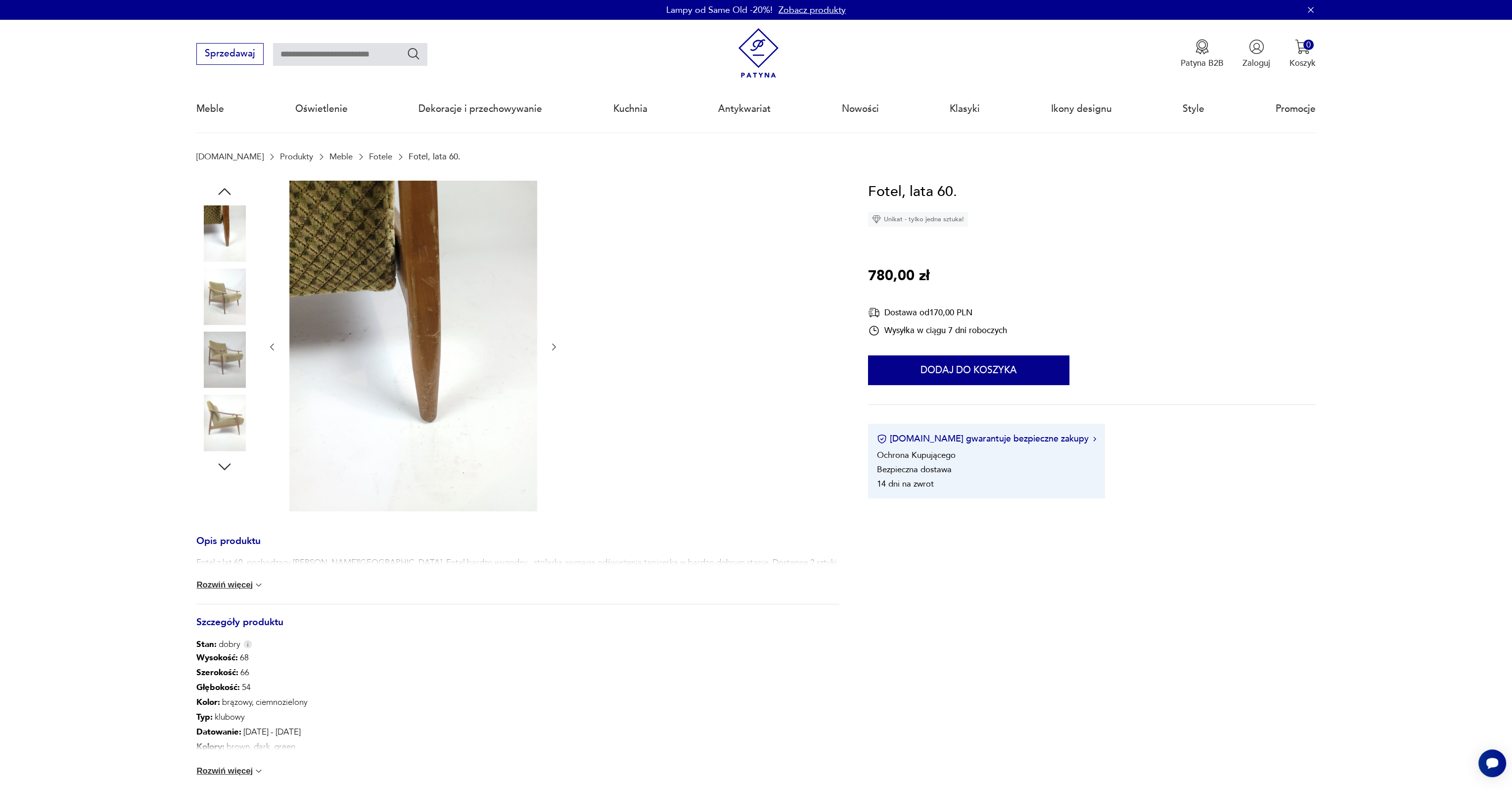
click at [234, 285] on img at bounding box center [224, 296] width 56 height 56
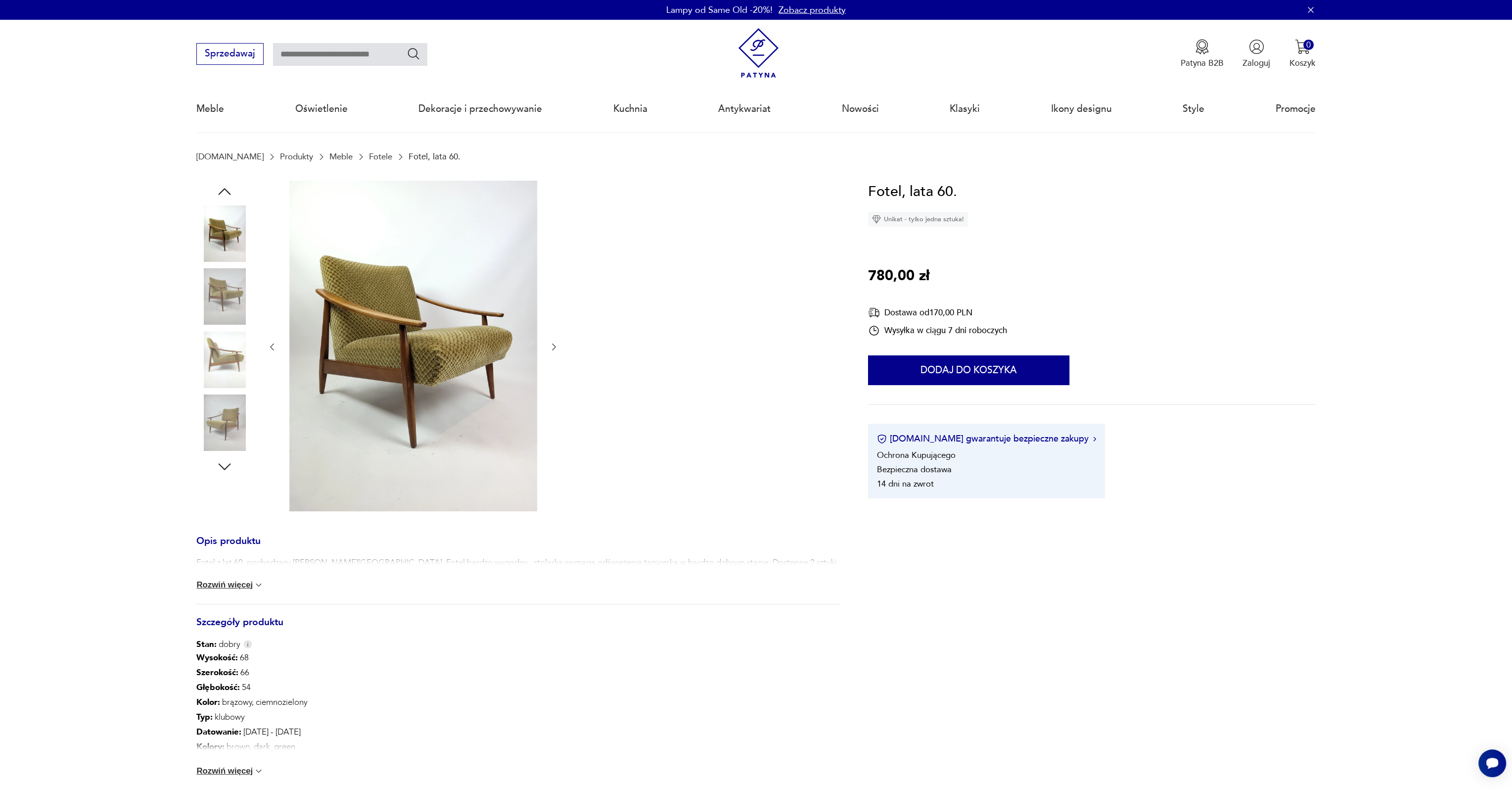
click at [234, 285] on img at bounding box center [224, 296] width 56 height 56
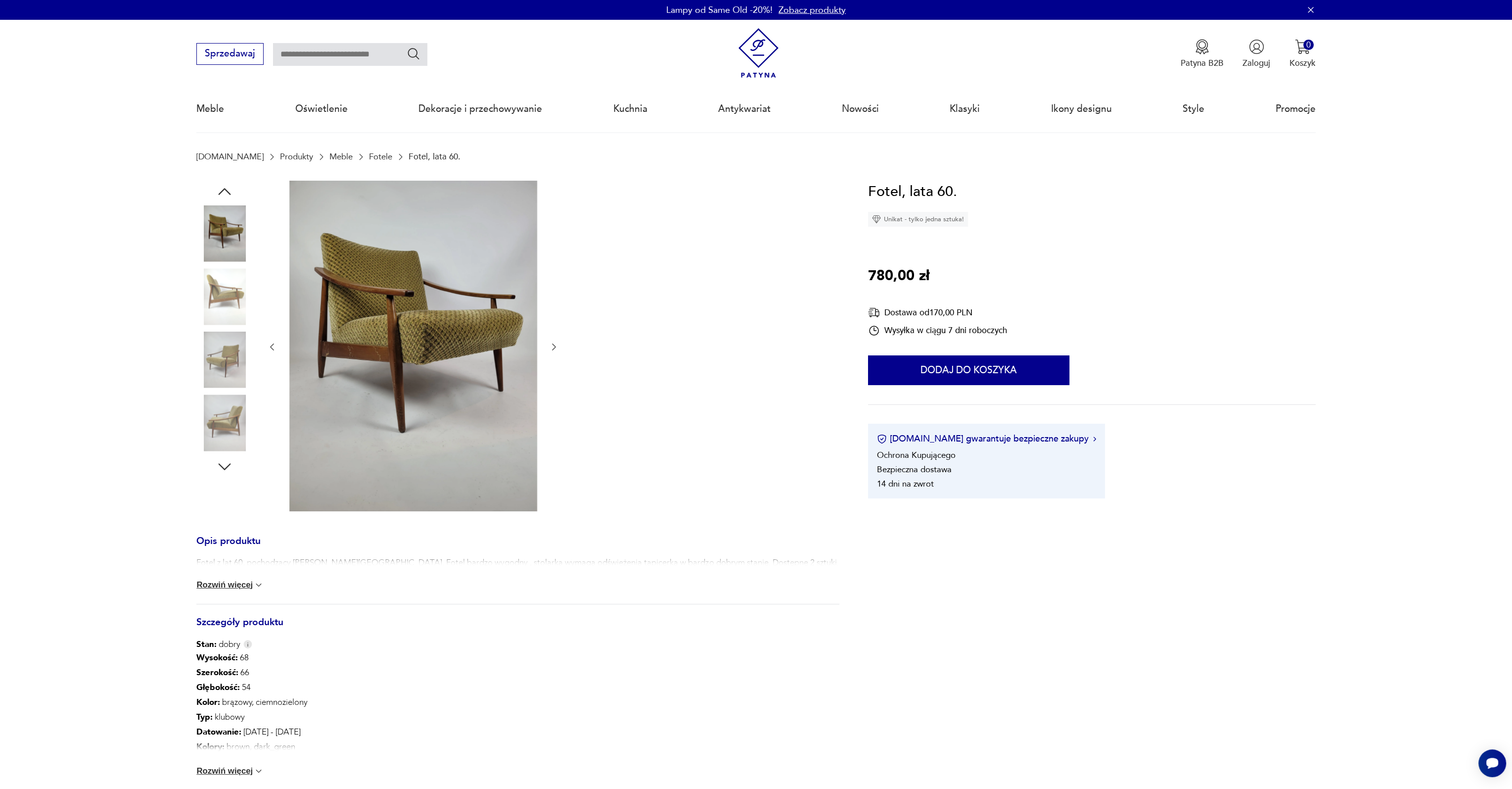
click at [234, 285] on img at bounding box center [224, 296] width 56 height 56
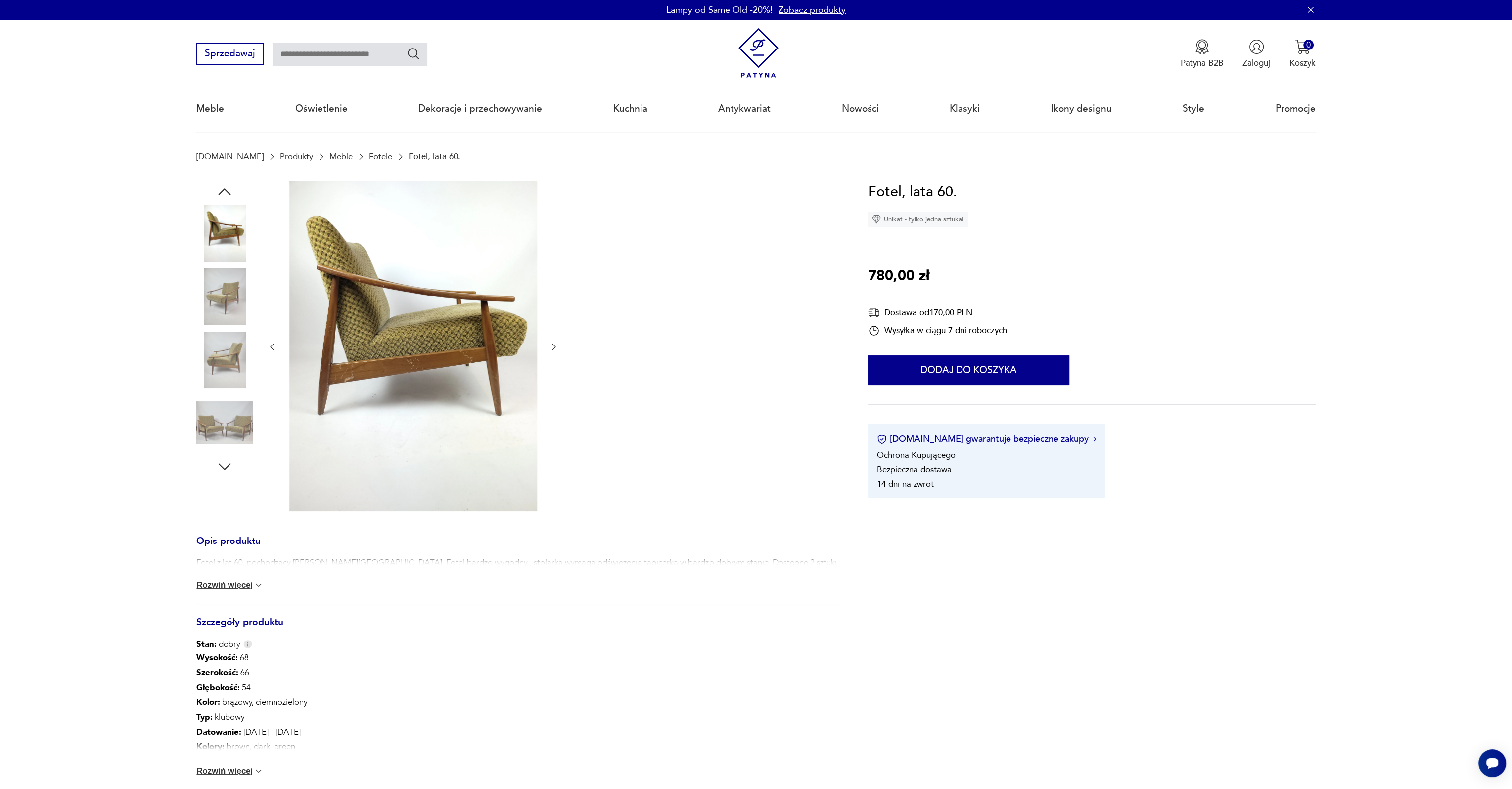
click at [326, 335] on img at bounding box center [413, 346] width 248 height 330
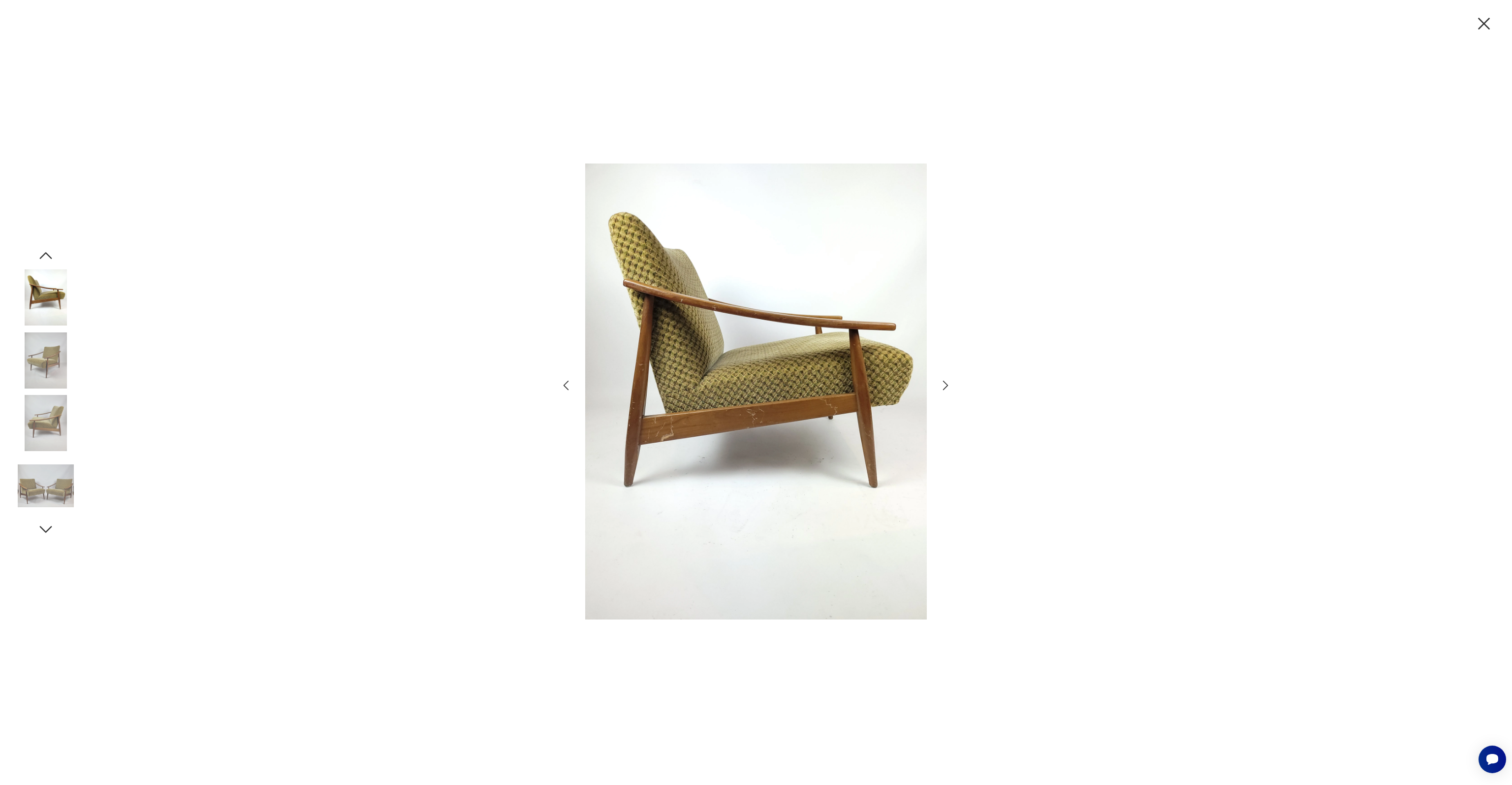
click at [747, 414] on img at bounding box center [756, 391] width 341 height 492
click at [1482, 21] on icon "button" at bounding box center [1484, 23] width 12 height 12
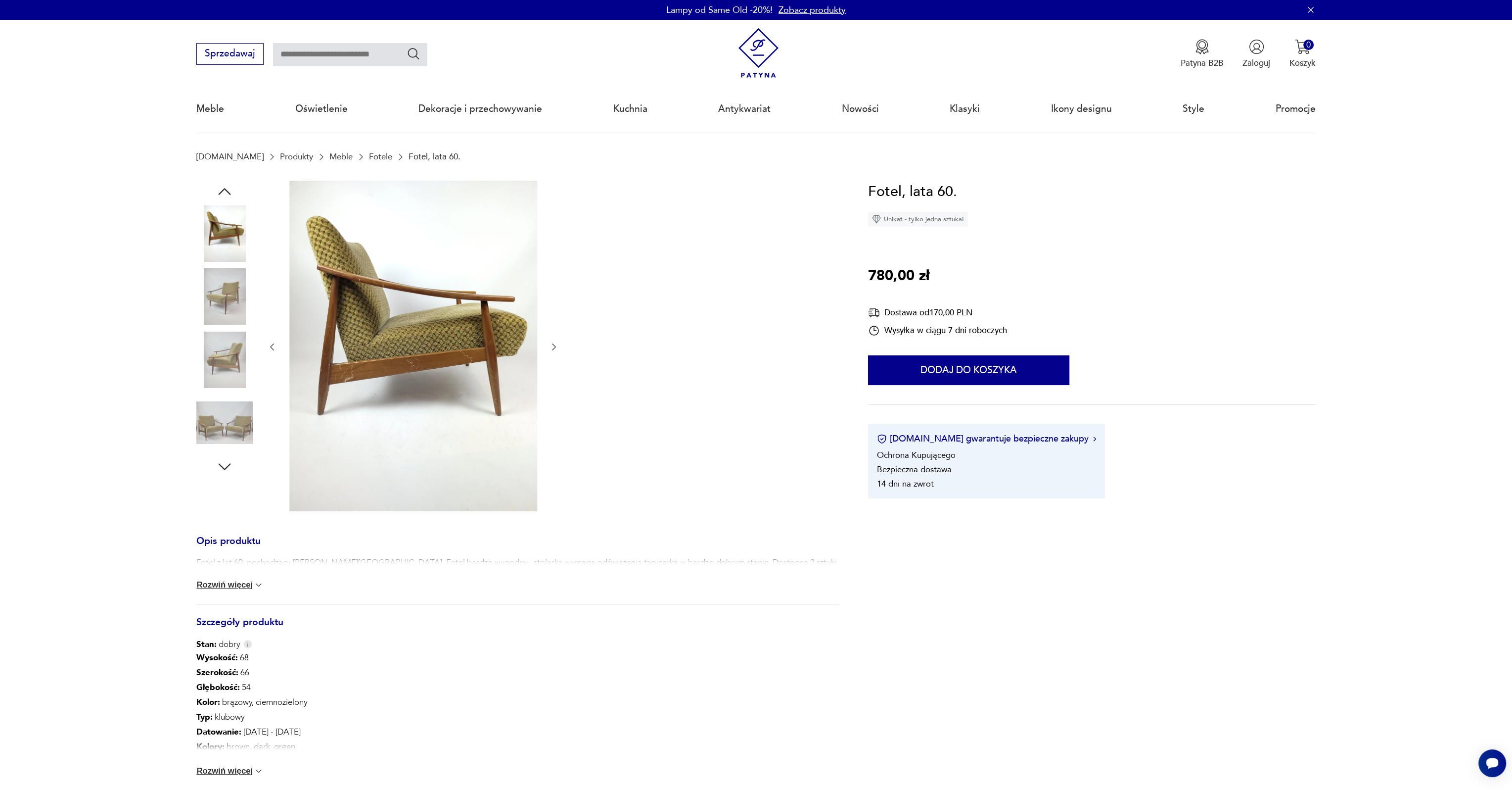
click at [230, 310] on img at bounding box center [224, 296] width 56 height 56
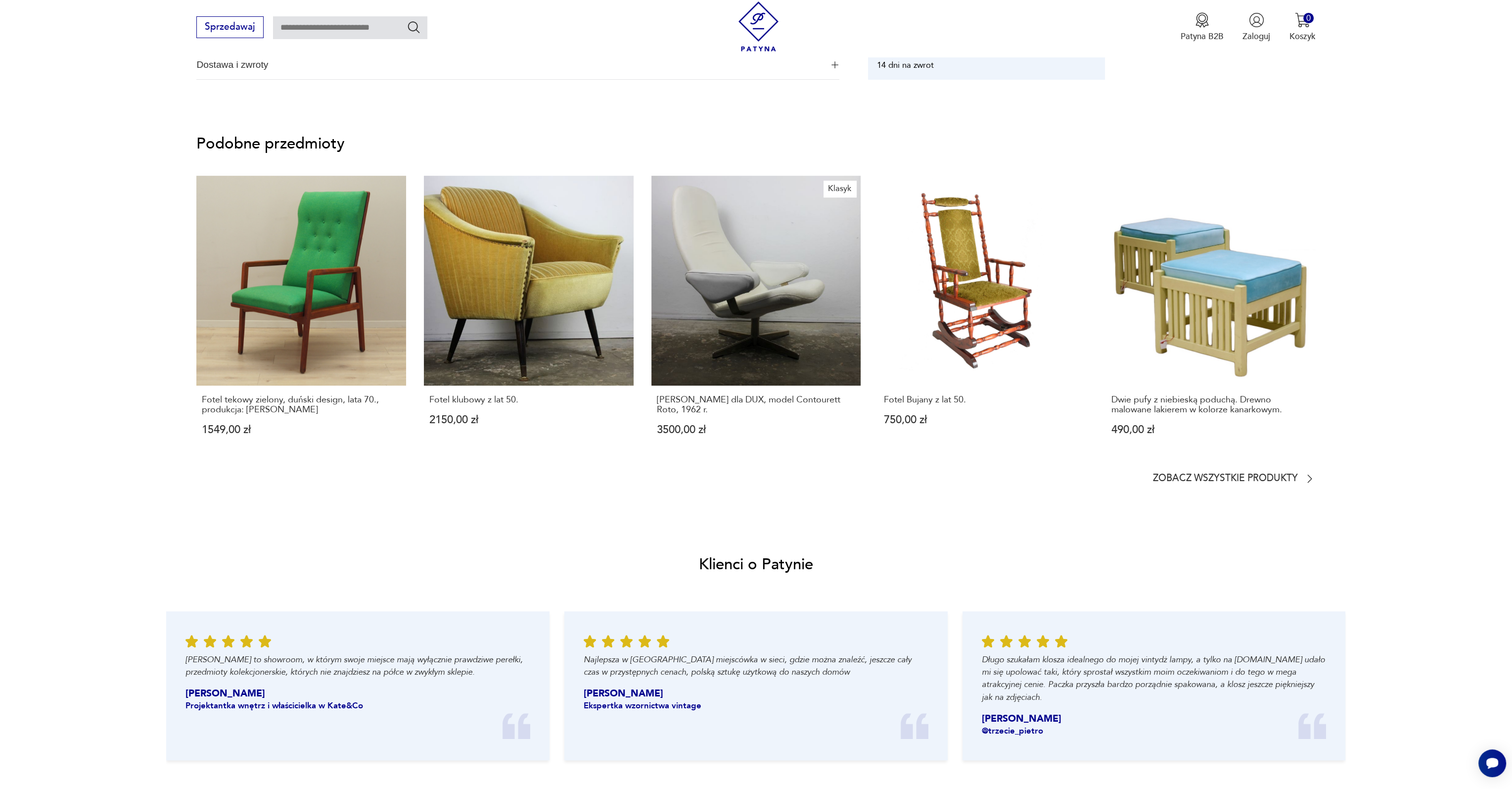
scroll to position [791, 0]
